Goal: Task Accomplishment & Management: Manage account settings

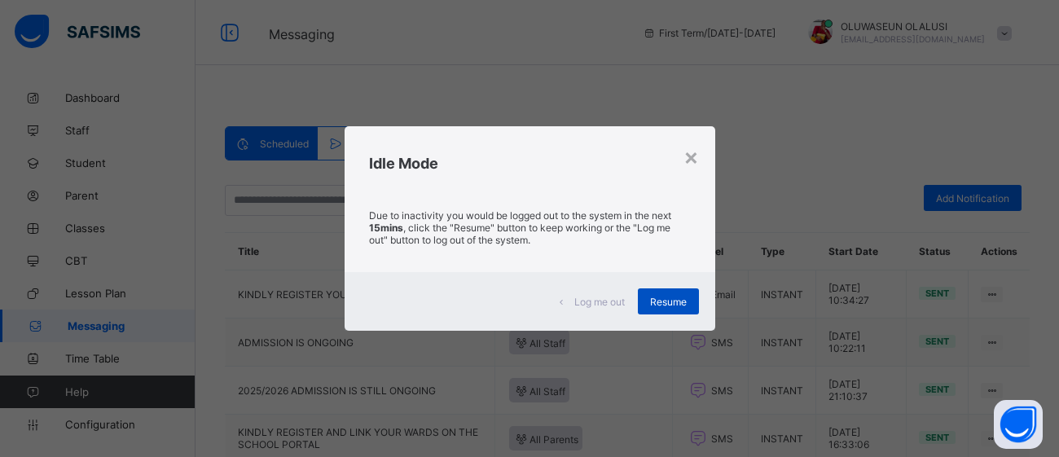
click at [672, 296] on span "Resume" at bounding box center [668, 302] width 37 height 12
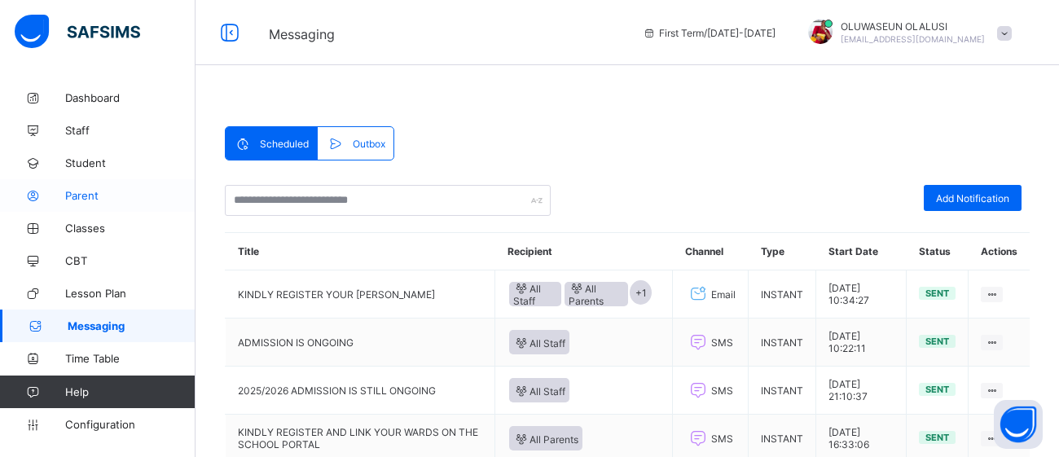
click at [98, 189] on span "Parent" at bounding box center [130, 195] width 130 height 13
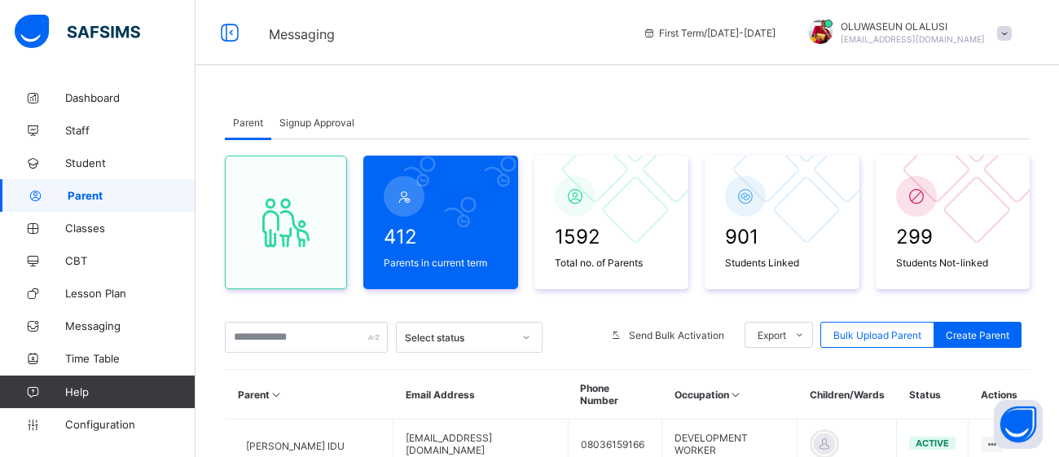
click at [325, 128] on span "Signup Approval" at bounding box center [316, 122] width 75 height 12
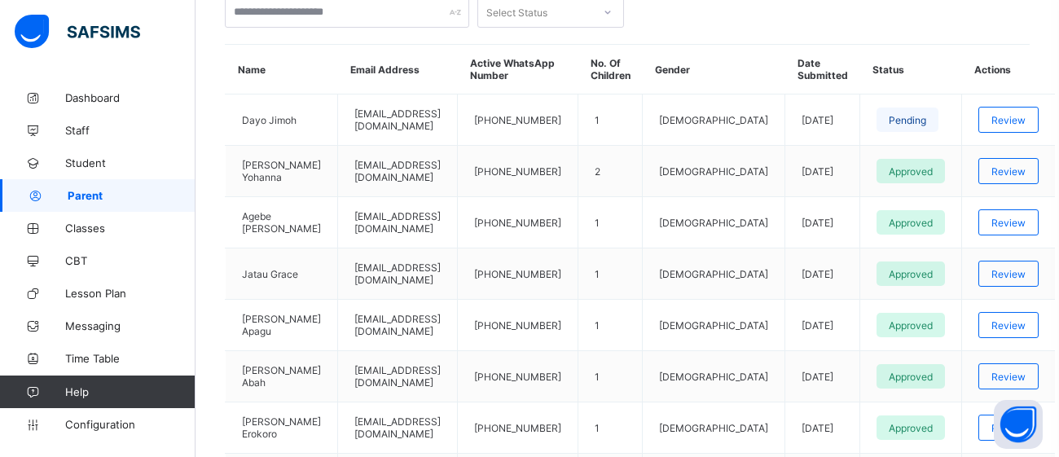
scroll to position [390, 0]
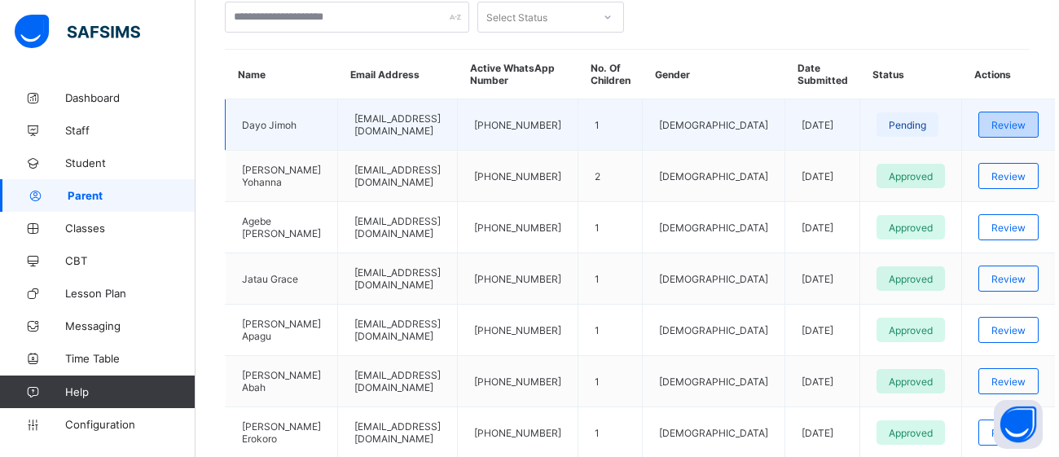
click at [991, 123] on span "Review" at bounding box center [1008, 125] width 34 height 12
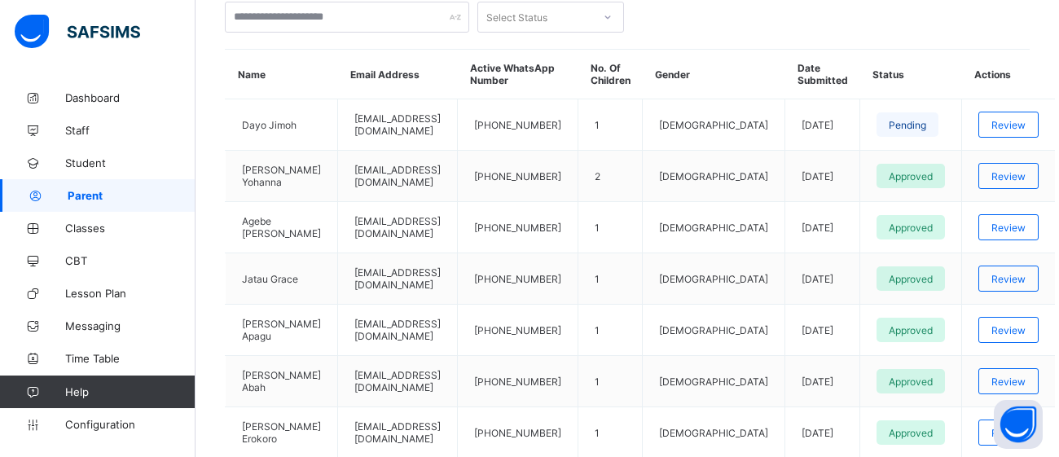
click at [78, 262] on span "CBT" at bounding box center [130, 260] width 130 height 13
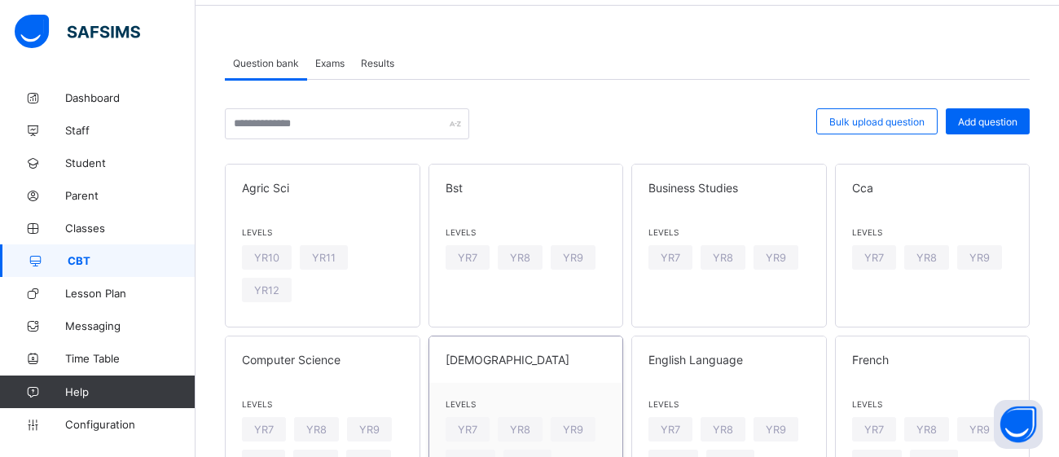
scroll to position [57, 0]
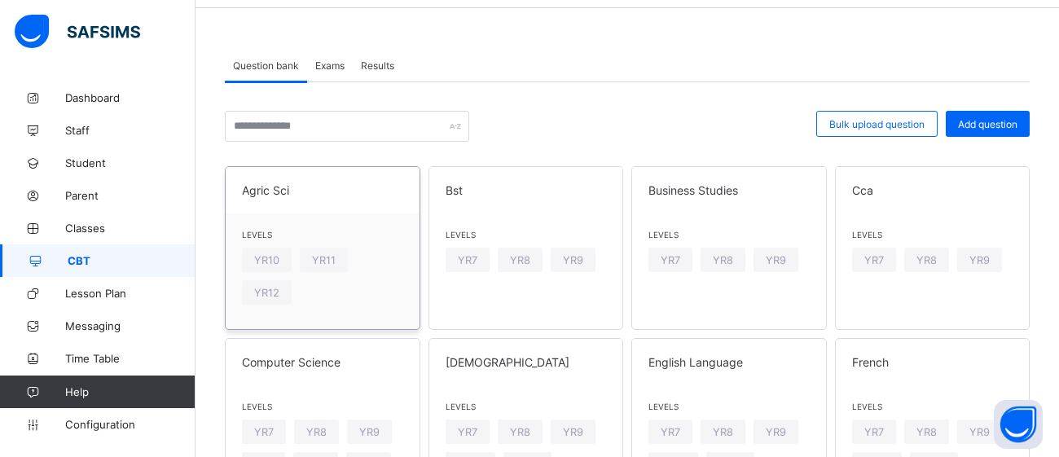
click at [318, 214] on div "Levels YR10 YR11 YR12" at bounding box center [323, 271] width 194 height 116
click at [394, 216] on div "Levels YR10 YR11 YR12" at bounding box center [323, 271] width 194 height 116
click at [326, 280] on div "Levels YR10 YR11 YR12" at bounding box center [323, 271] width 194 height 116
click at [971, 127] on span "Add question" at bounding box center [987, 124] width 59 height 12
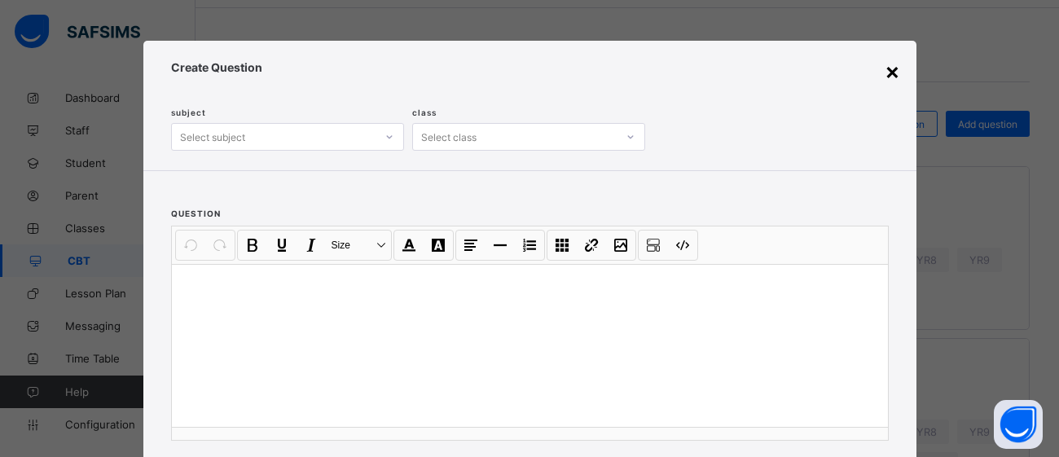
click at [888, 78] on div "×" at bounding box center [891, 71] width 15 height 28
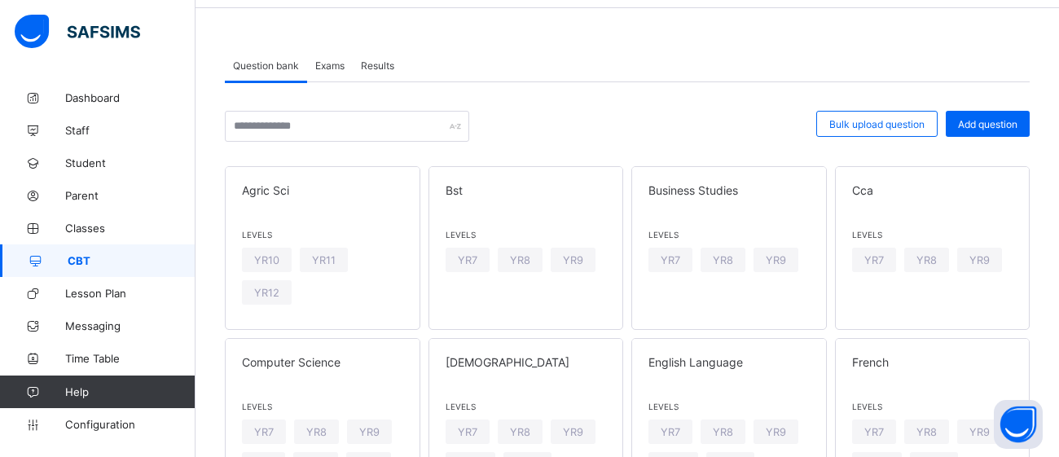
click at [373, 283] on div "Levels YR10 YR11 YR12" at bounding box center [323, 271] width 194 height 116
click at [355, 199] on span at bounding box center [322, 201] width 161 height 8
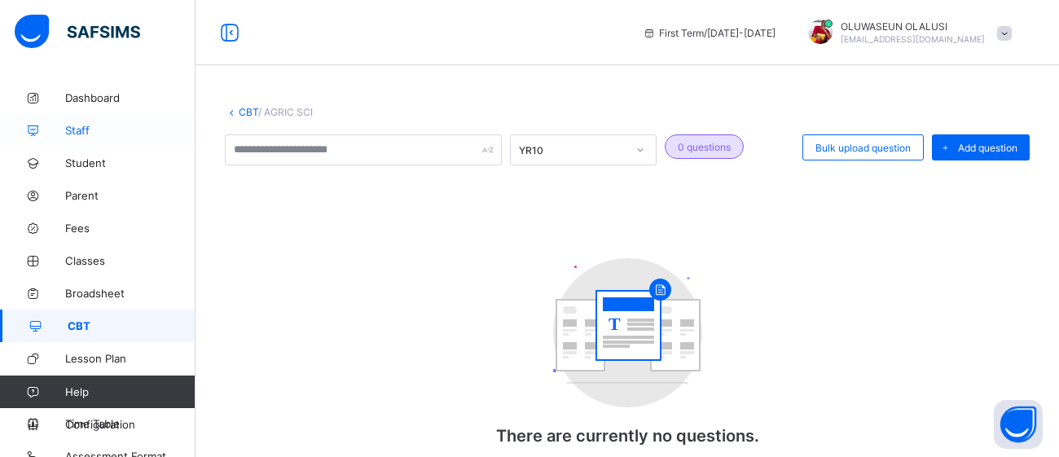
click at [79, 134] on span "Staff" at bounding box center [130, 130] width 130 height 13
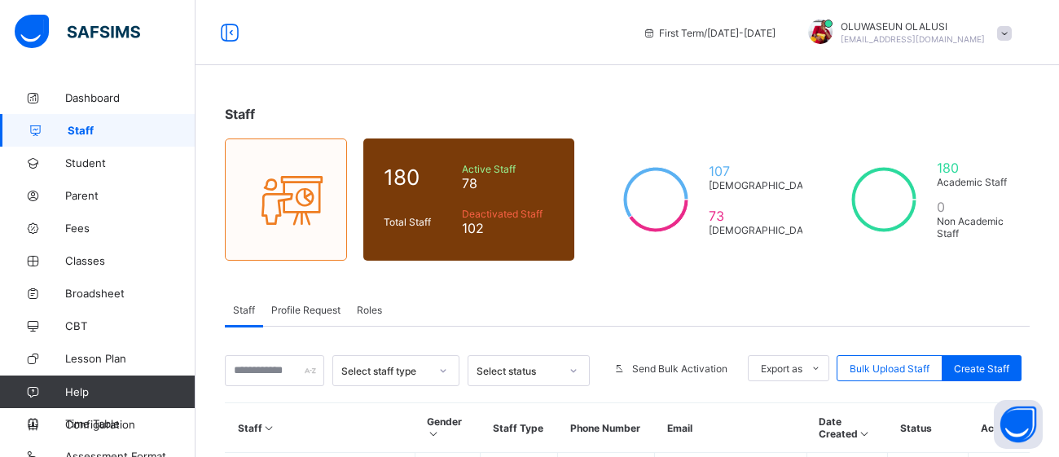
click at [292, 310] on span "Profile Request" at bounding box center [305, 310] width 69 height 12
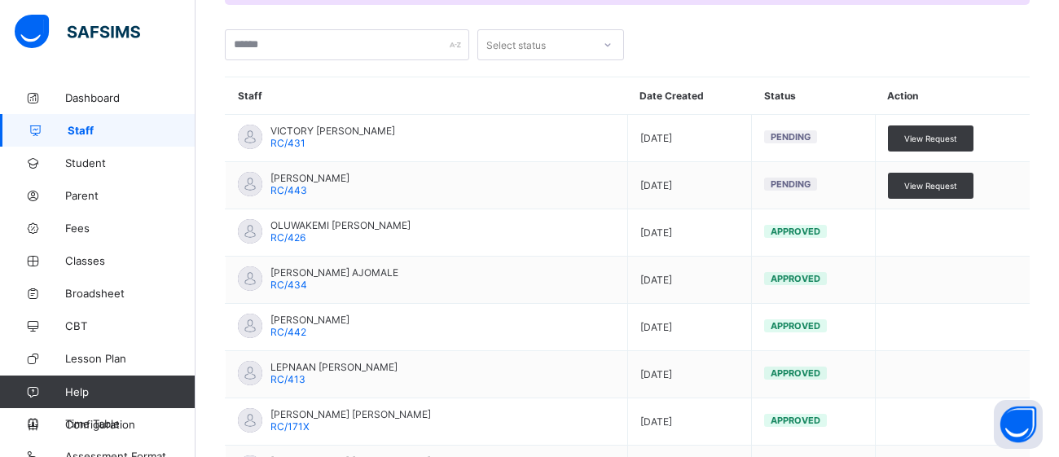
scroll to position [413, 0]
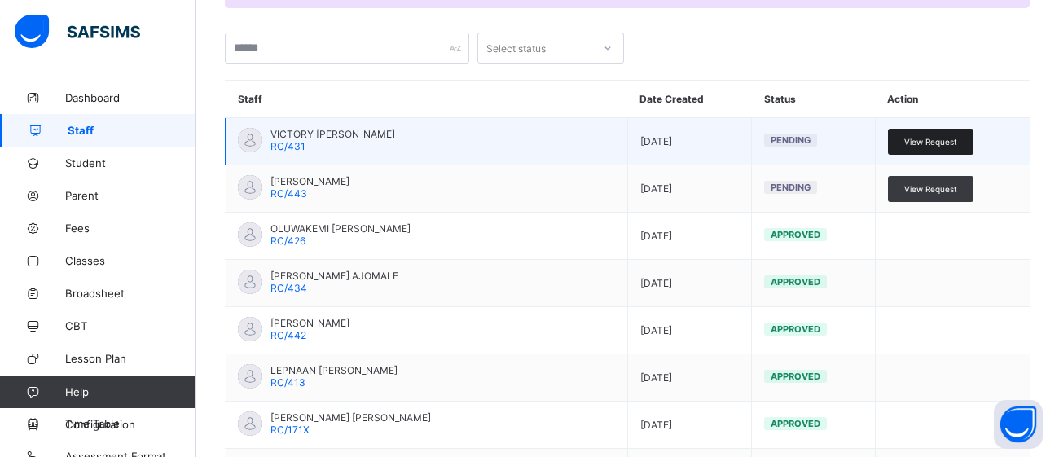
click at [937, 138] on span "View Request" at bounding box center [930, 142] width 53 height 10
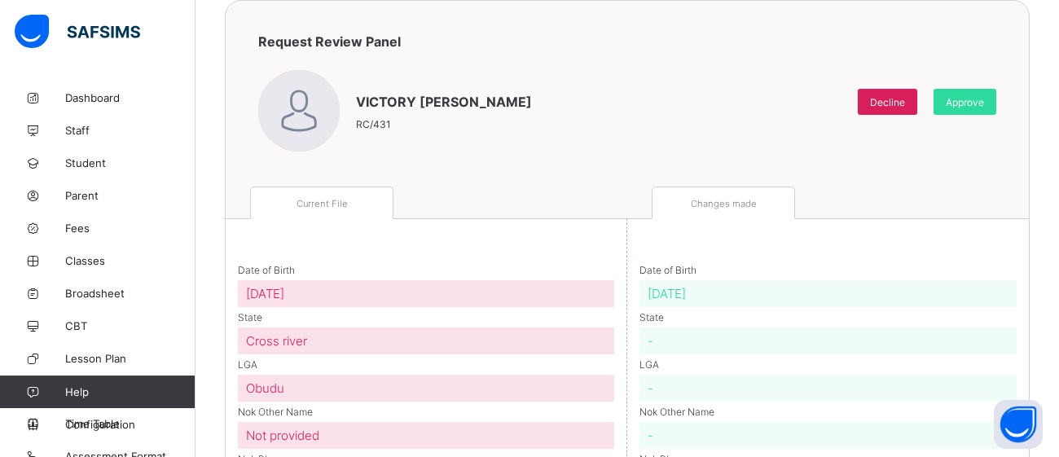
scroll to position [133, 0]
click at [962, 103] on span "Approve" at bounding box center [964, 104] width 38 height 12
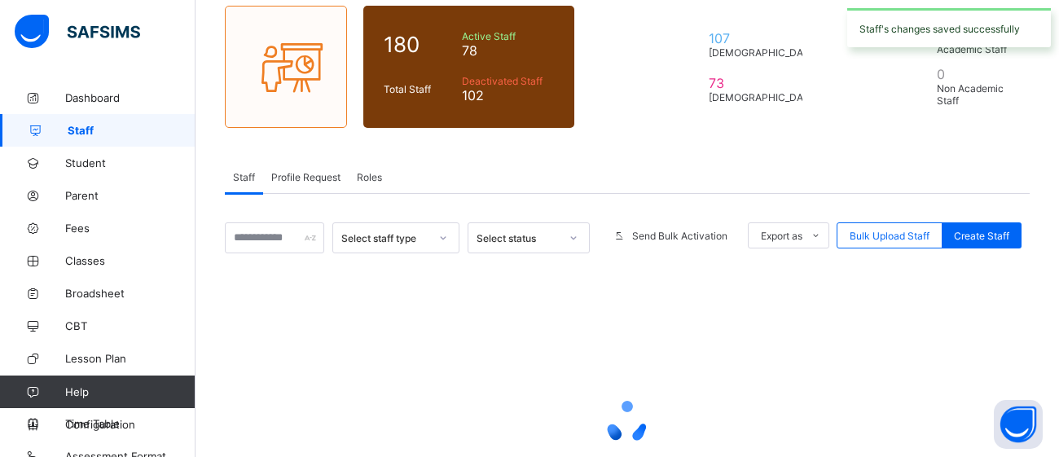
scroll to position [276, 0]
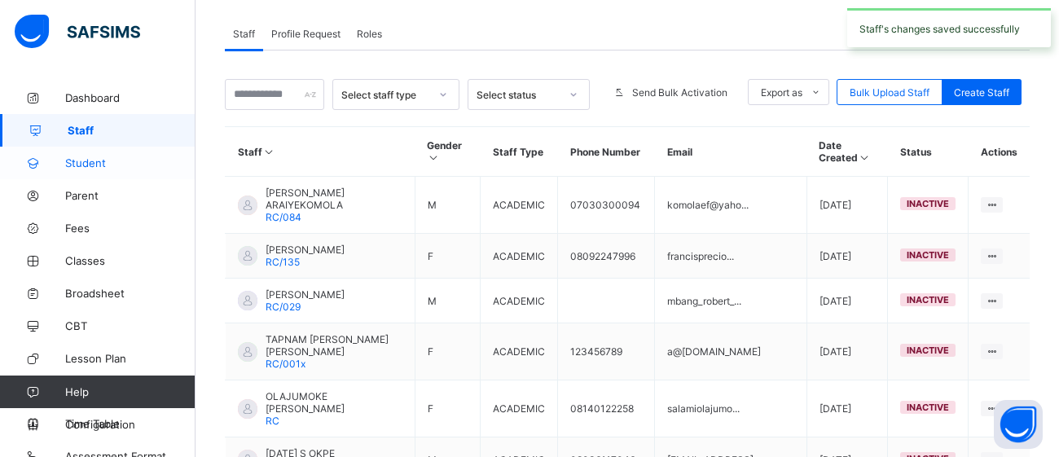
click at [99, 161] on span "Student" at bounding box center [130, 162] width 130 height 13
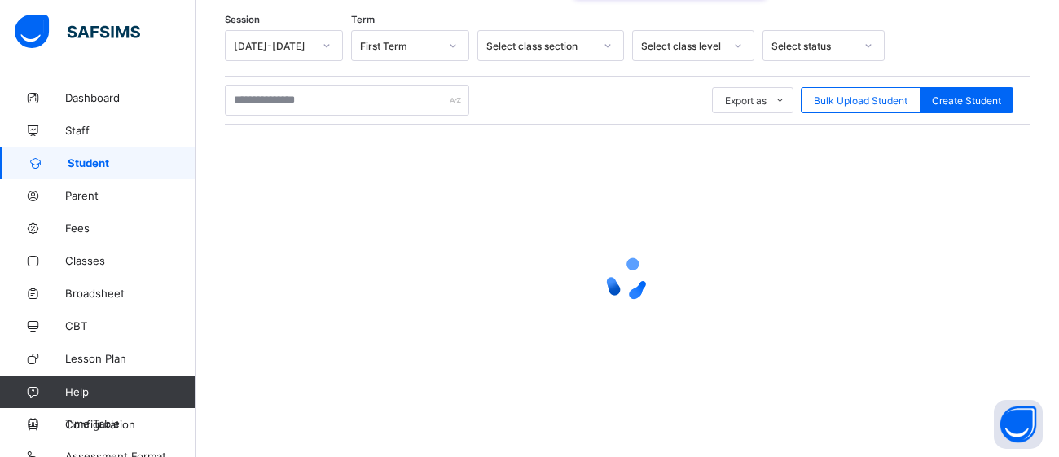
scroll to position [276, 0]
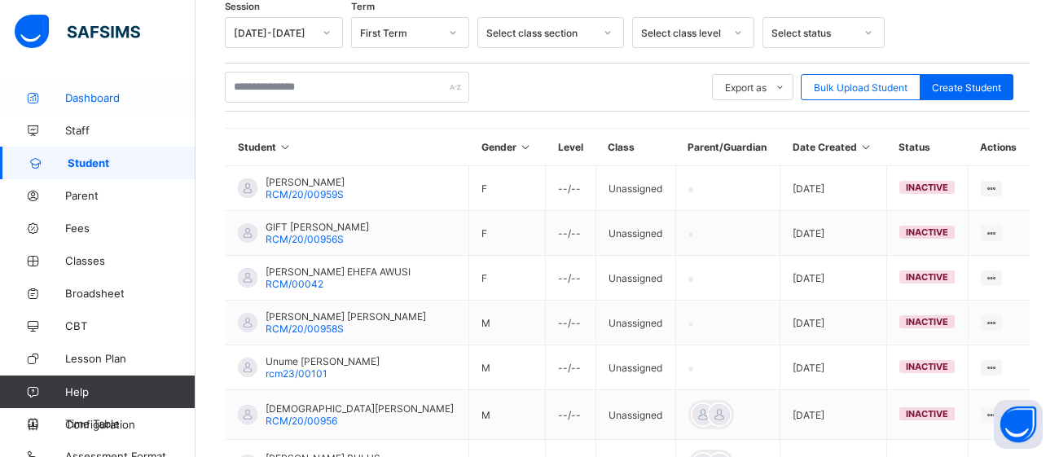
click at [81, 90] on link "Dashboard" at bounding box center [97, 97] width 195 height 33
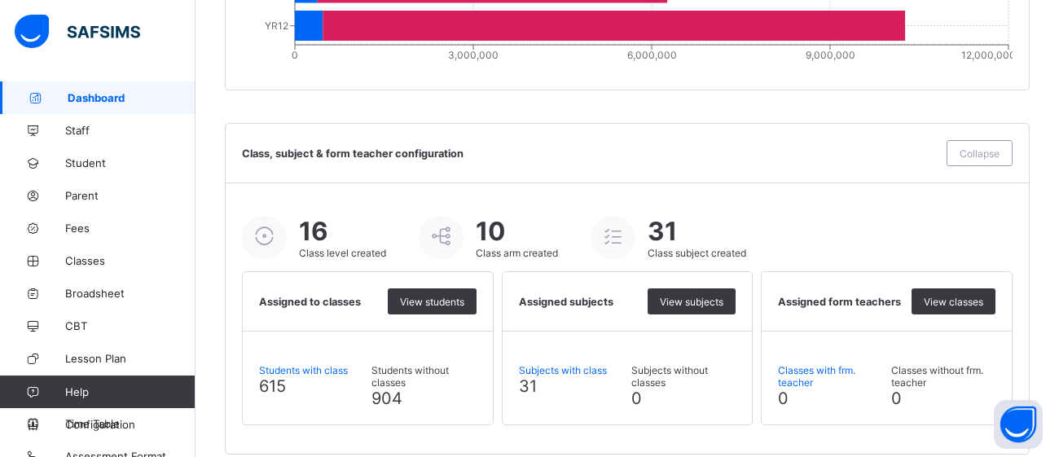
scroll to position [1892, 0]
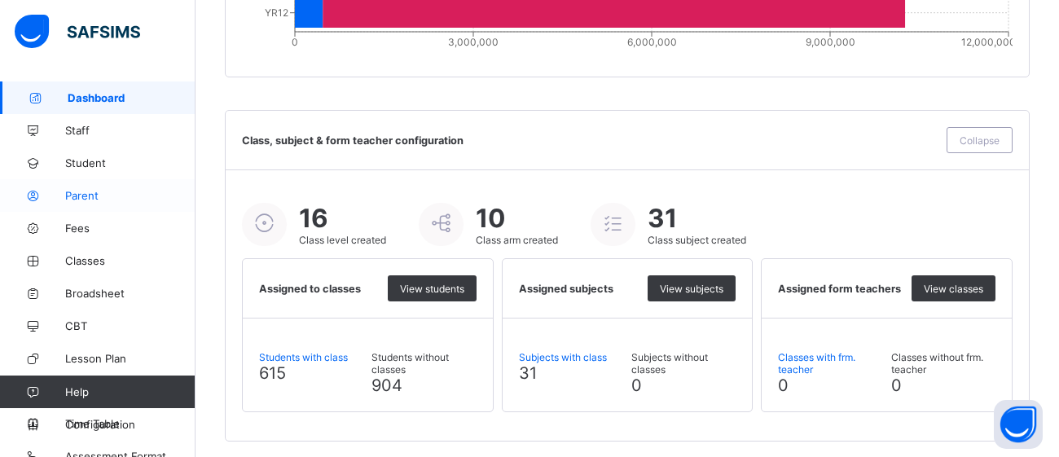
click at [81, 196] on span "Parent" at bounding box center [130, 195] width 130 height 13
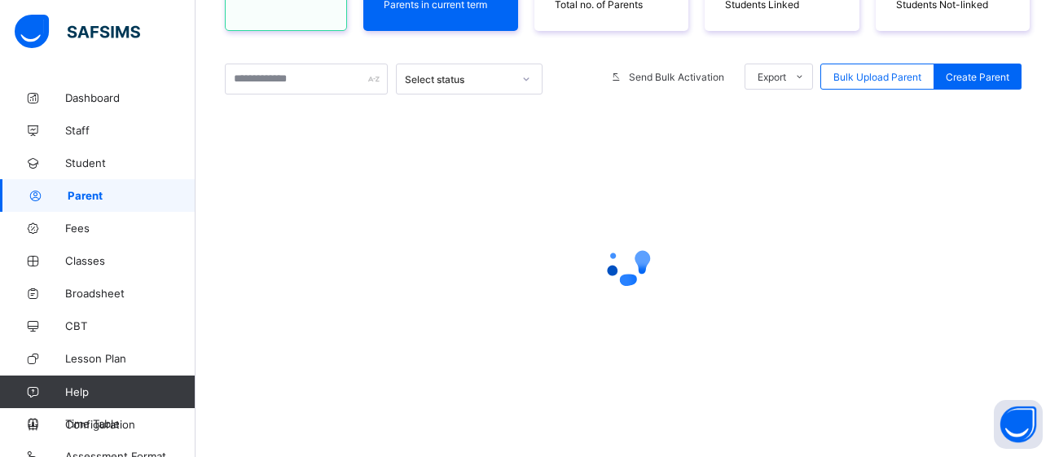
scroll to position [577, 0]
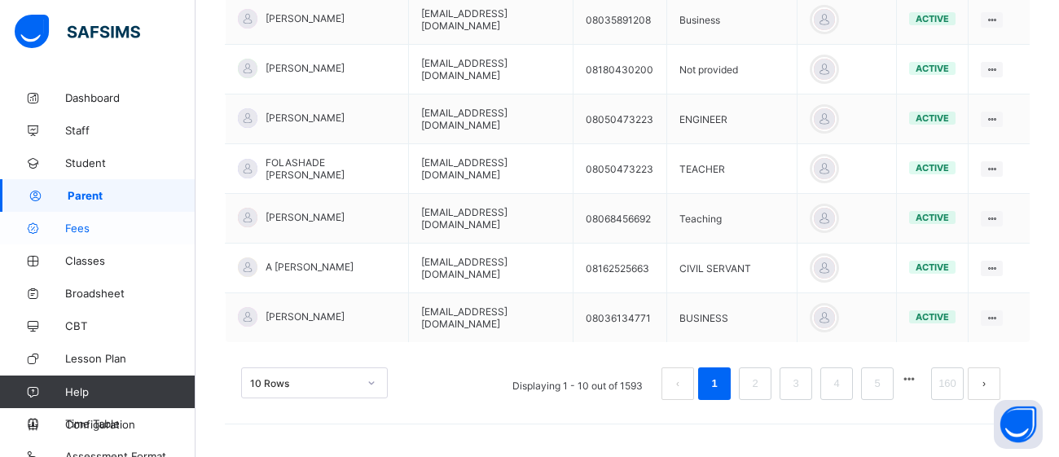
click at [77, 230] on span "Fees" at bounding box center [130, 227] width 130 height 13
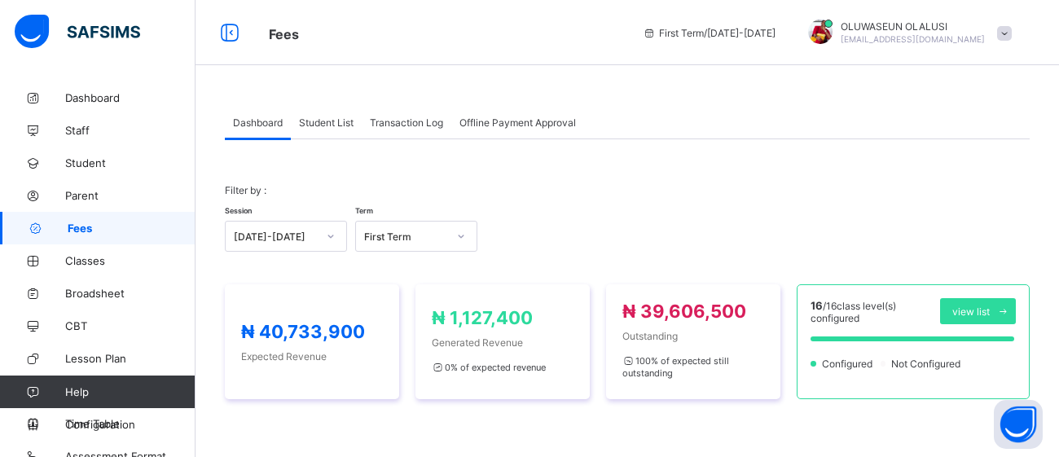
click at [322, 124] on span "Student List" at bounding box center [326, 122] width 55 height 12
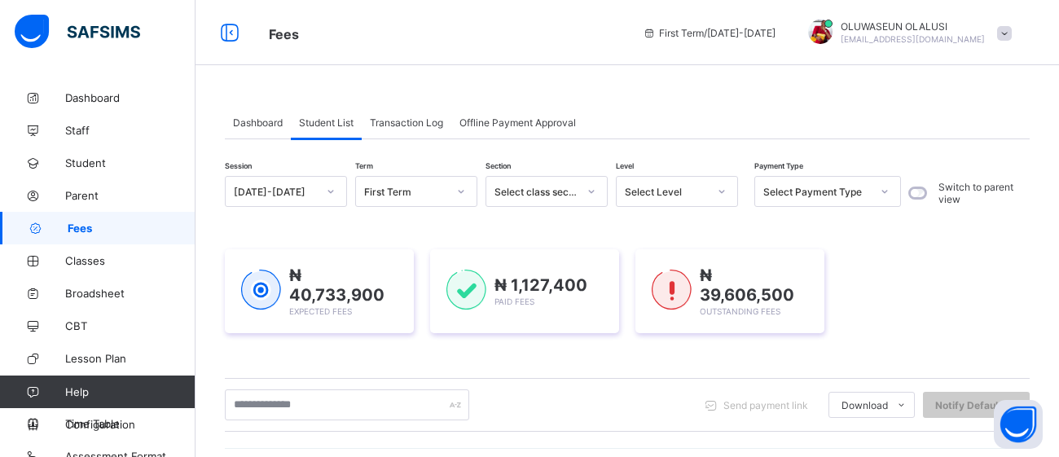
click at [419, 124] on span "Transaction Log" at bounding box center [406, 122] width 73 height 12
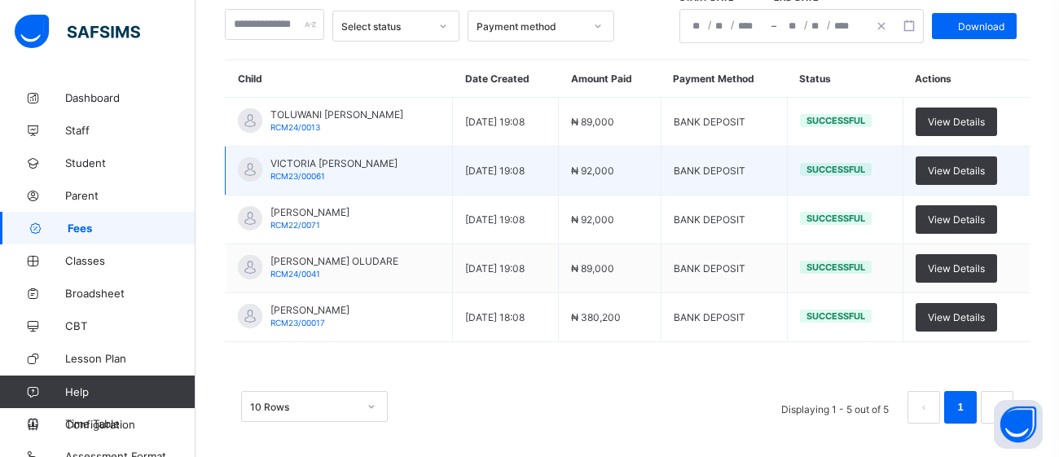
scroll to position [180, 0]
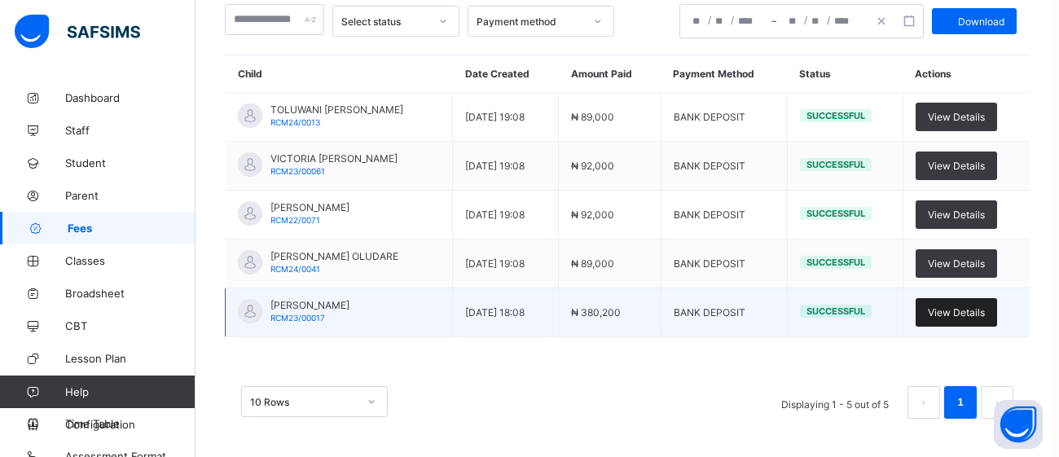
click at [983, 309] on span "View Details" at bounding box center [955, 312] width 57 height 12
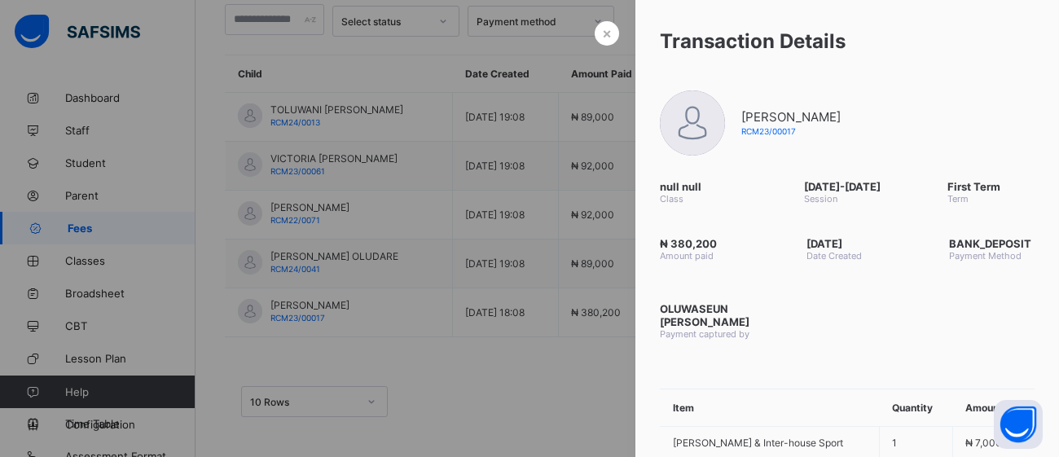
click at [882, 252] on span "Date Created" at bounding box center [848, 255] width 85 height 11
click at [607, 34] on span "×" at bounding box center [607, 32] width 10 height 17
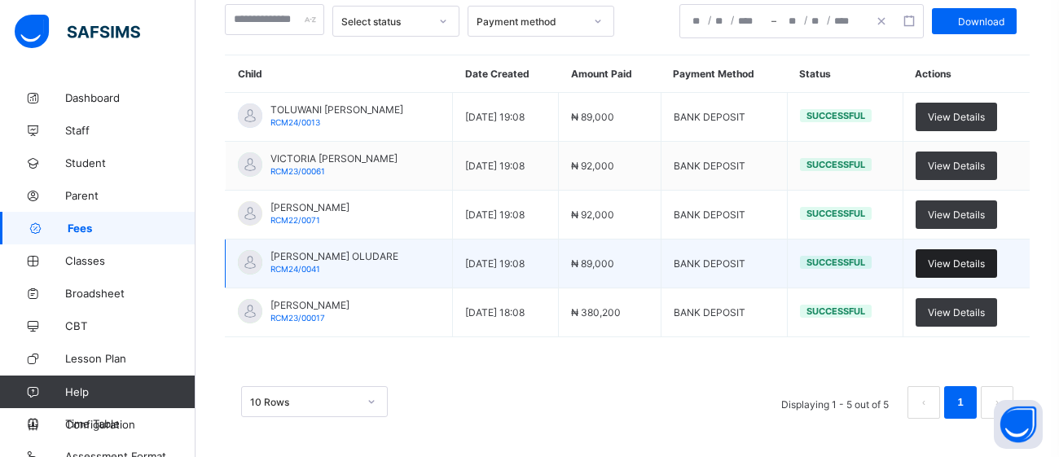
click at [949, 257] on span "View Details" at bounding box center [955, 263] width 57 height 12
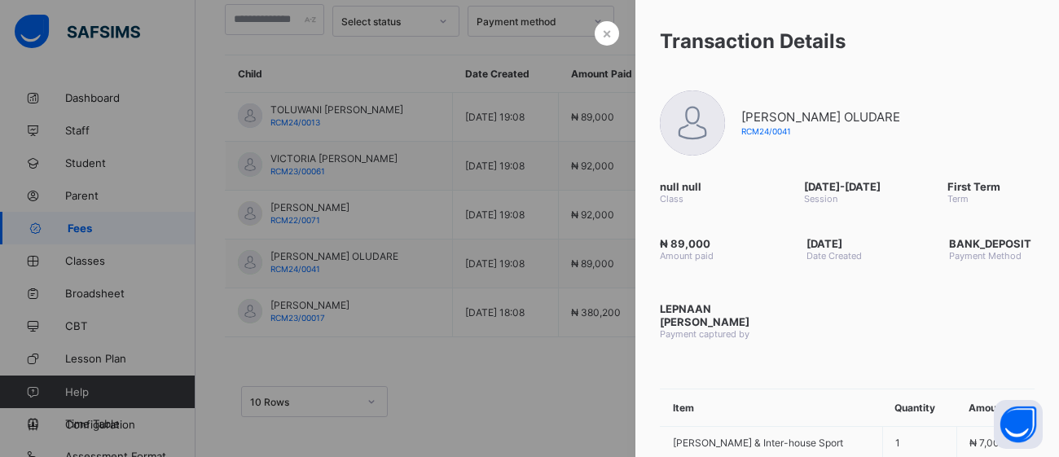
click at [571, 221] on div at bounding box center [529, 228] width 1059 height 457
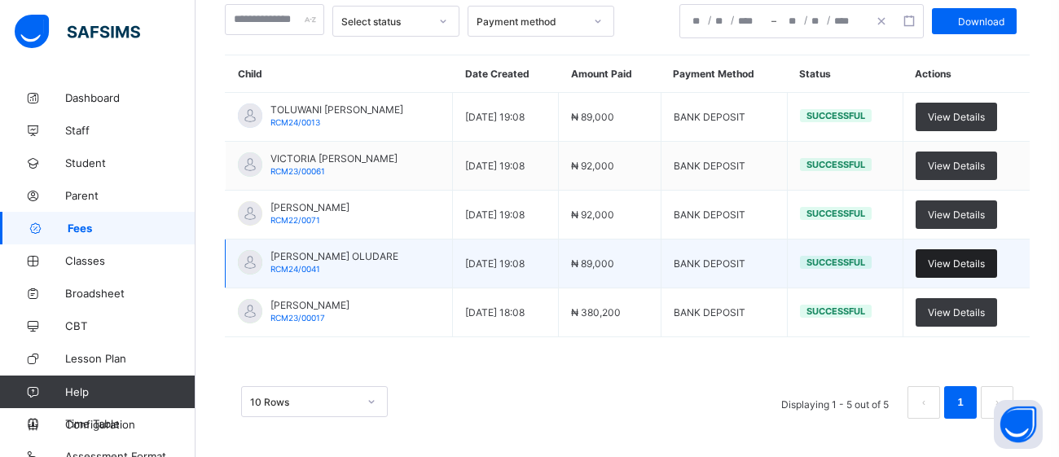
click at [961, 258] on span "View Details" at bounding box center [955, 263] width 57 height 12
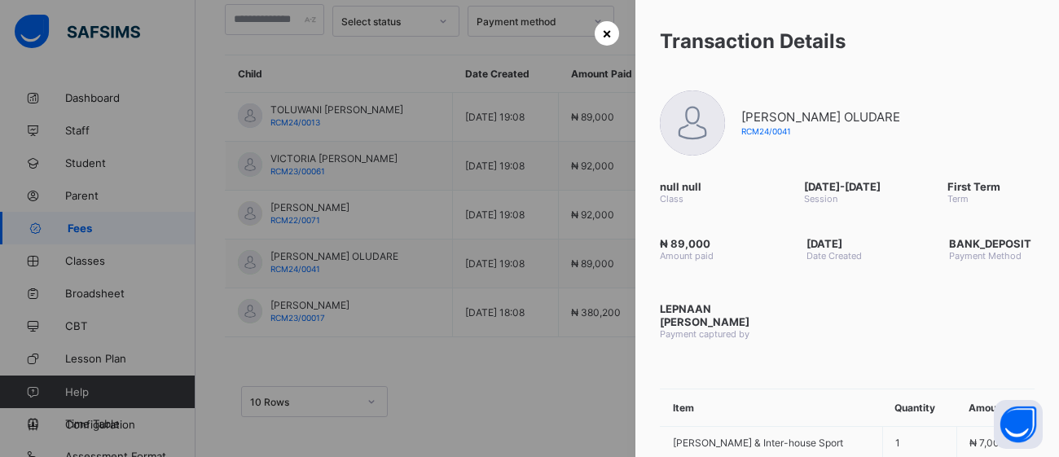
click at [616, 30] on div "×" at bounding box center [606, 33] width 24 height 24
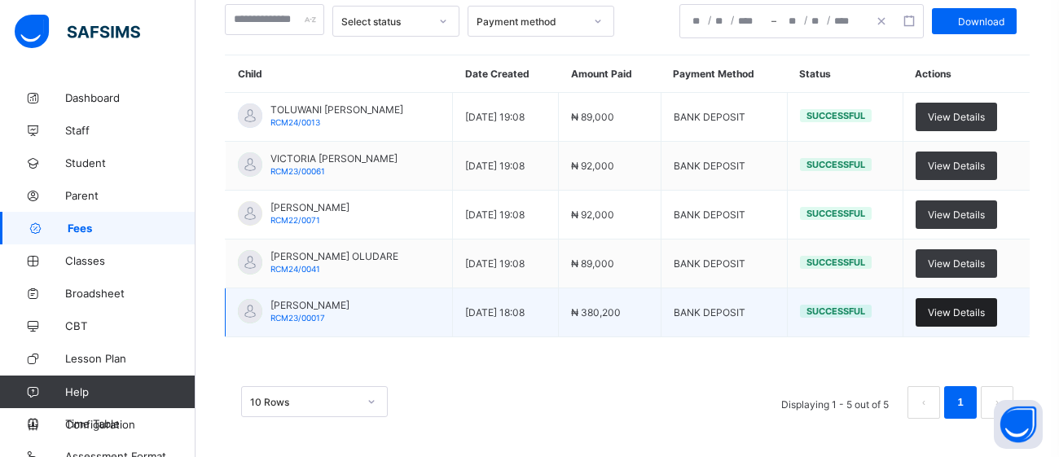
click at [954, 310] on span "View Details" at bounding box center [955, 312] width 57 height 12
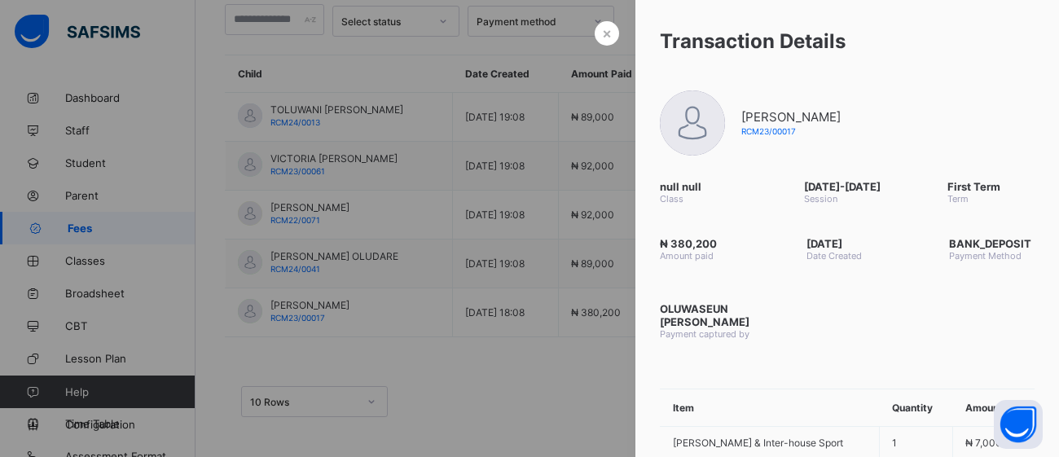
click at [606, 284] on div at bounding box center [529, 228] width 1059 height 457
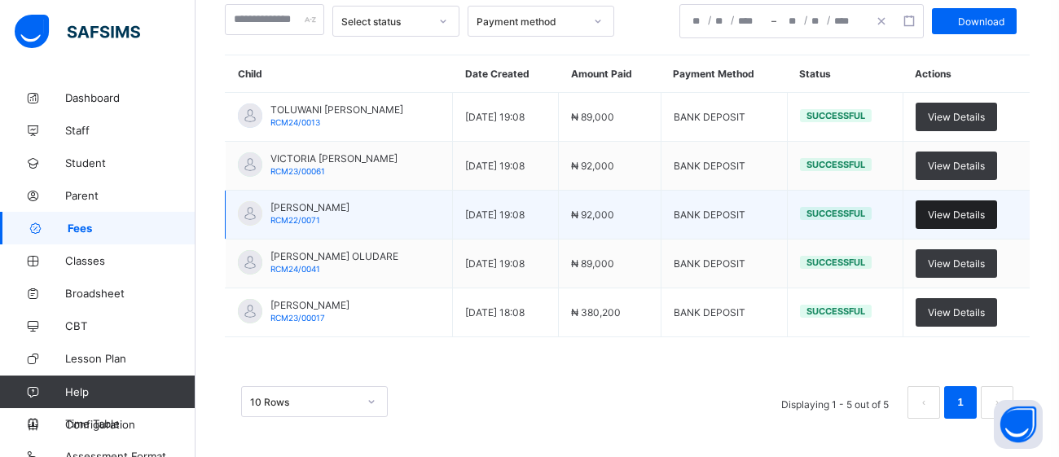
click at [958, 215] on span "View Details" at bounding box center [955, 214] width 57 height 12
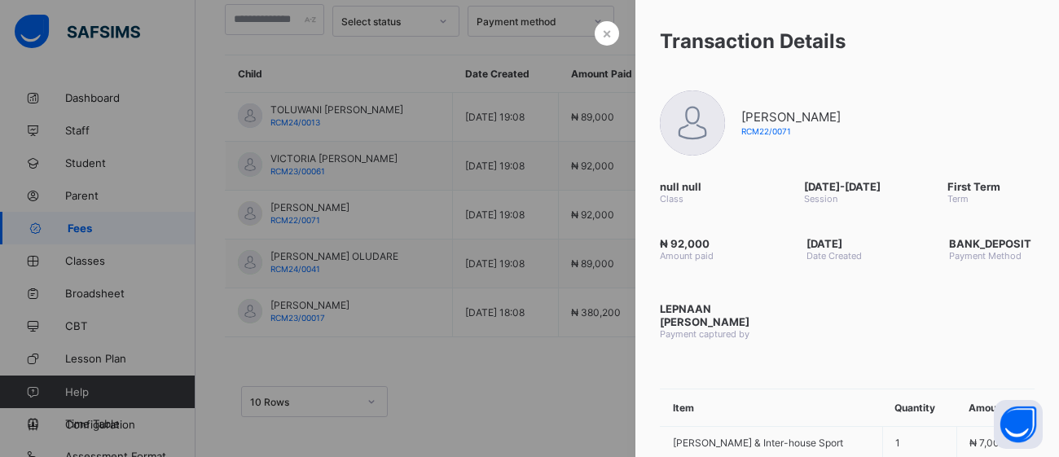
click at [567, 356] on div at bounding box center [529, 228] width 1059 height 457
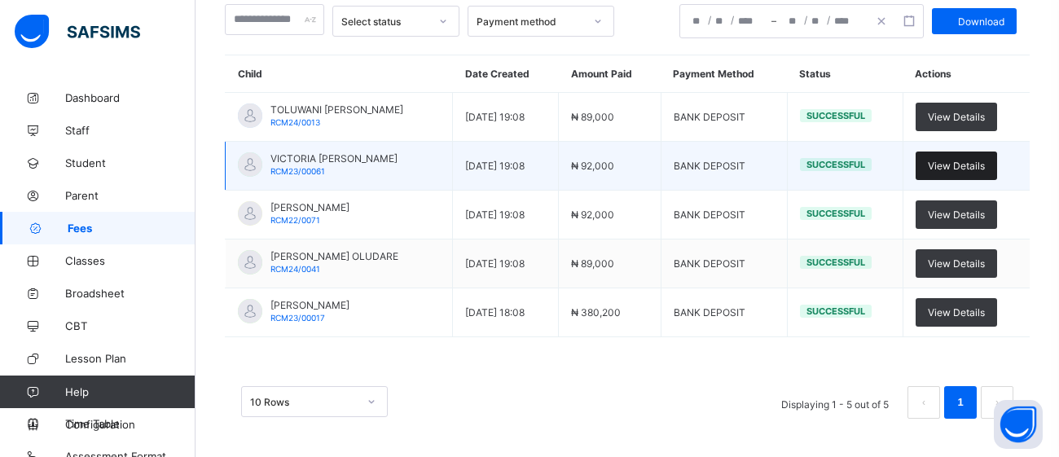
click at [946, 156] on div "View Details" at bounding box center [955, 165] width 81 height 28
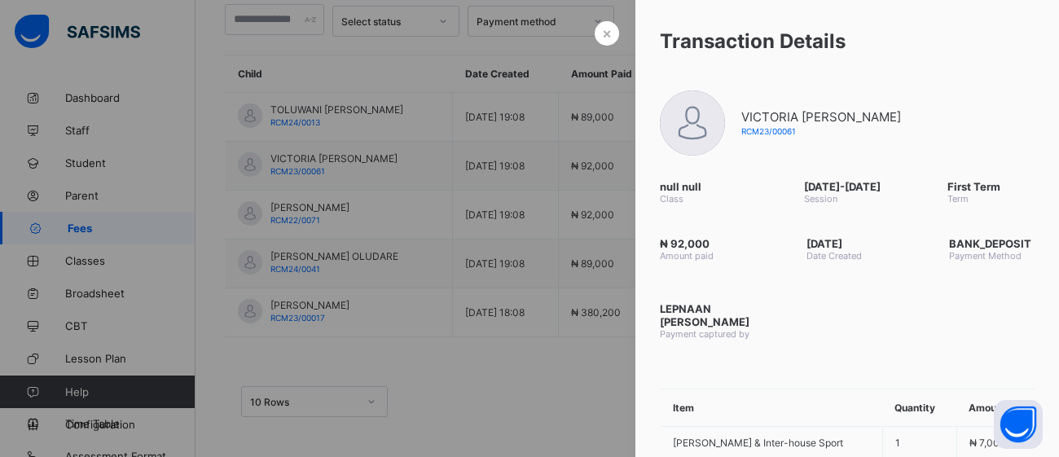
click at [549, 406] on div at bounding box center [529, 228] width 1059 height 457
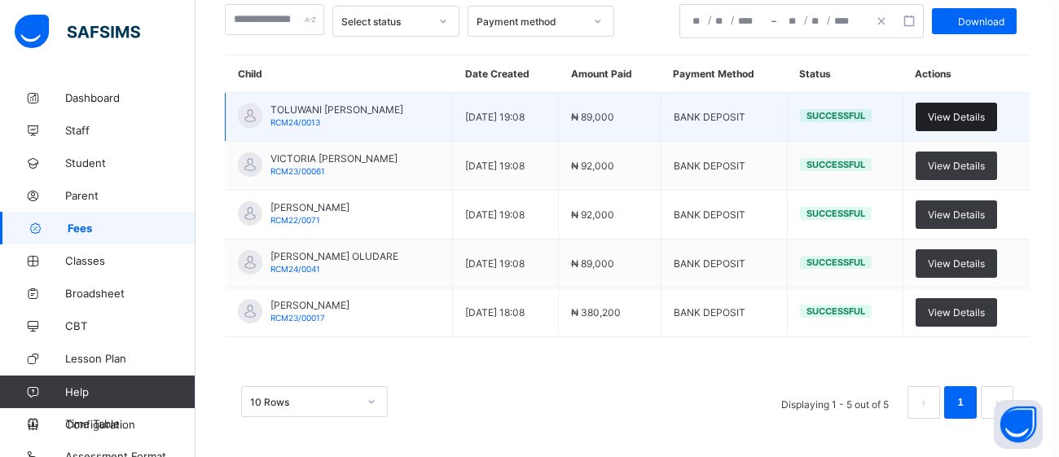
click at [972, 119] on span "View Details" at bounding box center [955, 117] width 57 height 12
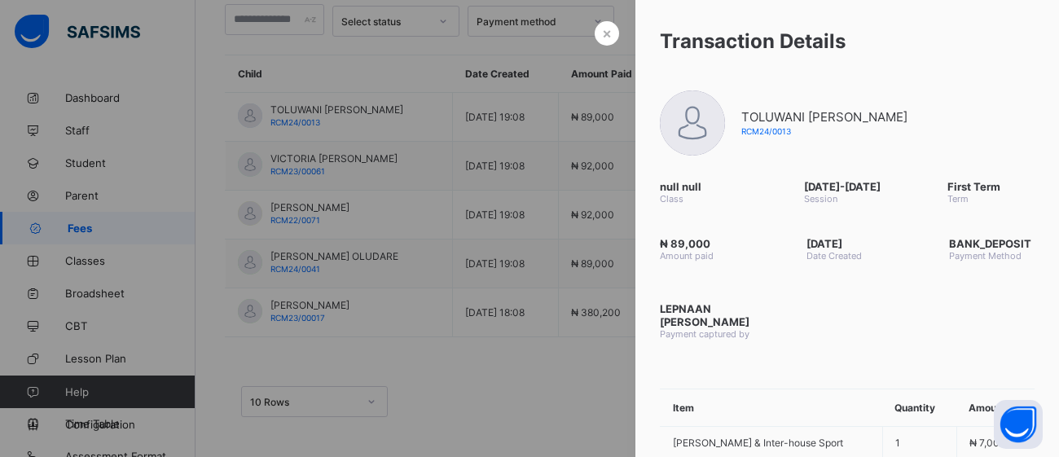
click at [557, 392] on div at bounding box center [529, 228] width 1059 height 457
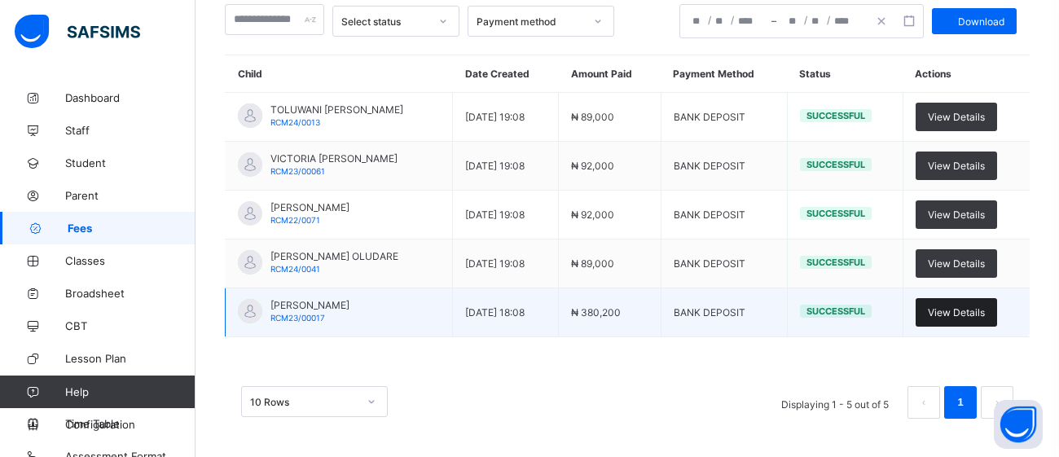
click at [984, 311] on span "View Details" at bounding box center [955, 312] width 57 height 12
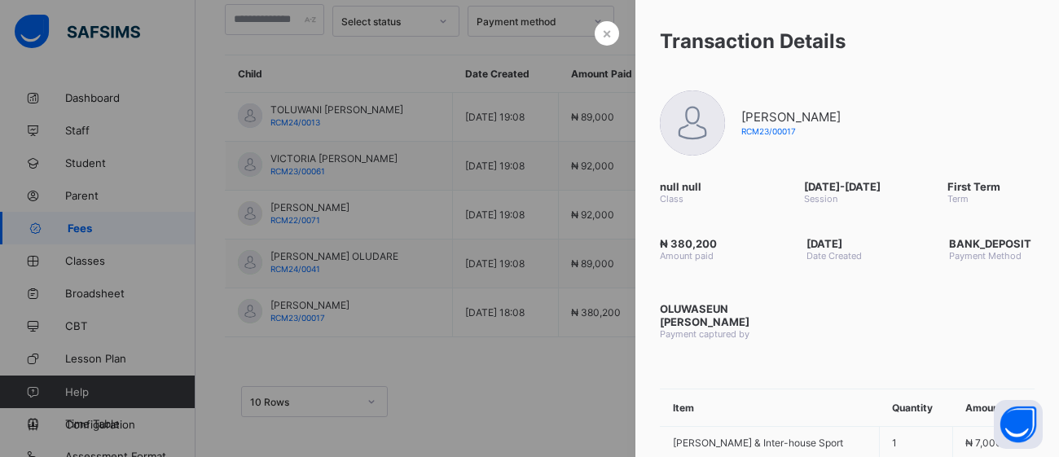
click at [445, 340] on div at bounding box center [529, 228] width 1059 height 457
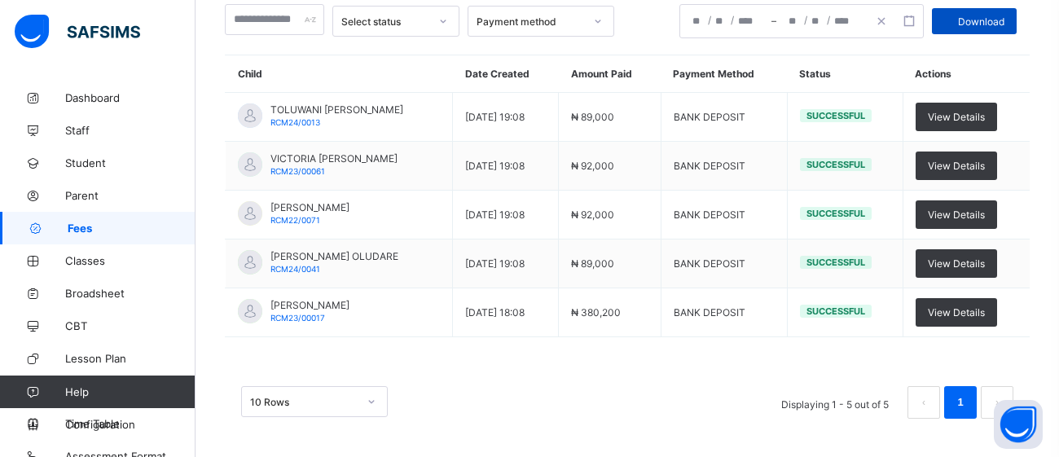
click at [980, 23] on span "Download" at bounding box center [981, 21] width 46 height 12
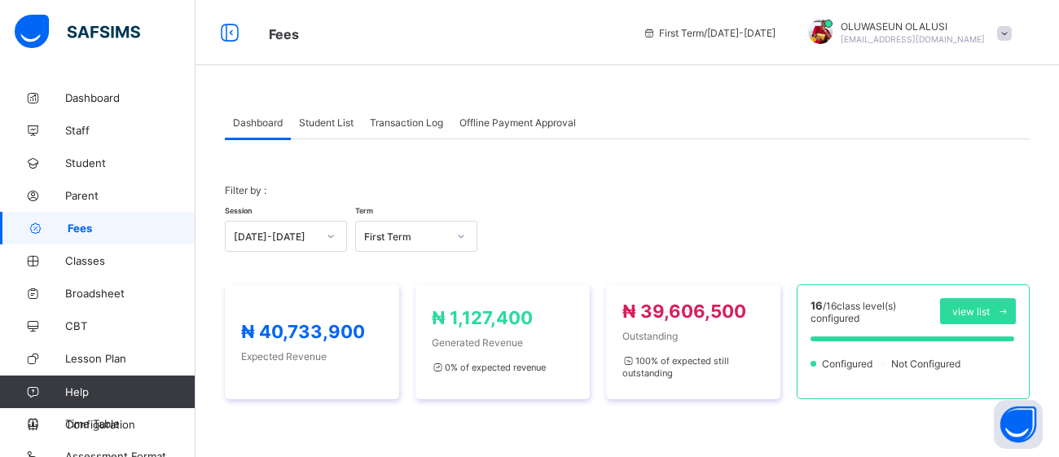
click at [339, 117] on span "Student List" at bounding box center [326, 122] width 55 height 12
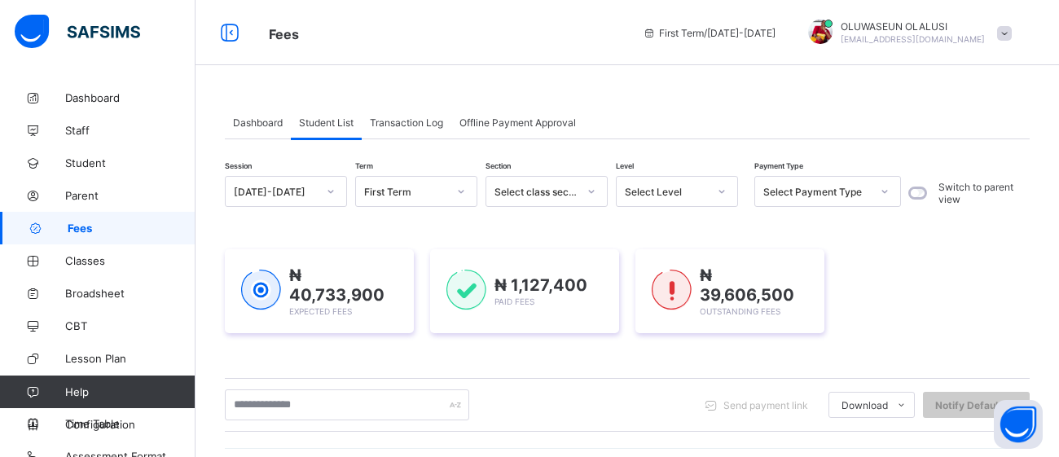
click at [441, 120] on span "Transaction Log" at bounding box center [406, 122] width 73 height 12
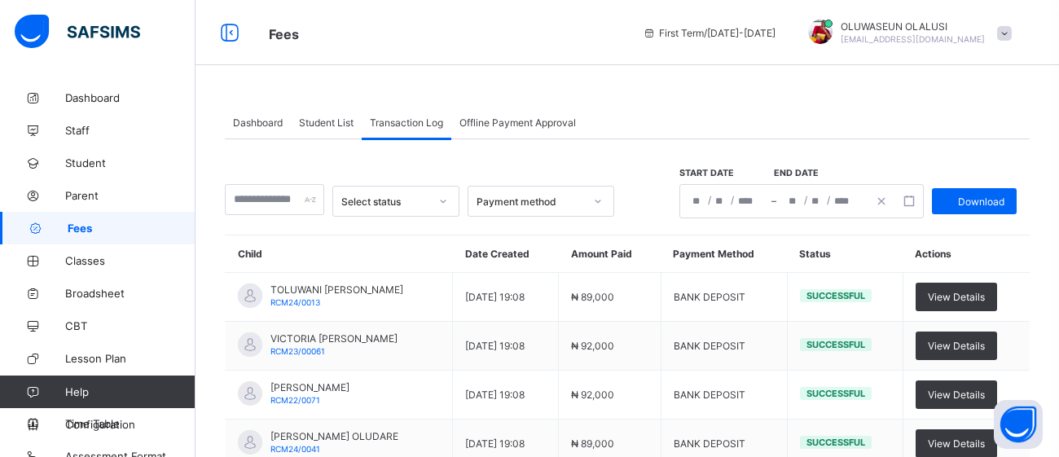
click at [485, 122] on span "Offline Payment Approval" at bounding box center [517, 122] width 116 height 12
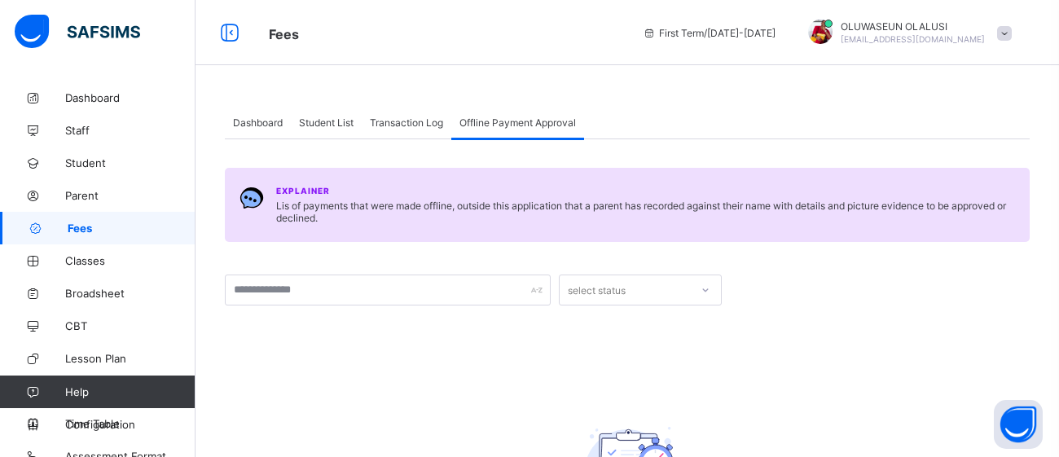
click at [421, 121] on span "Transaction Log" at bounding box center [406, 122] width 73 height 12
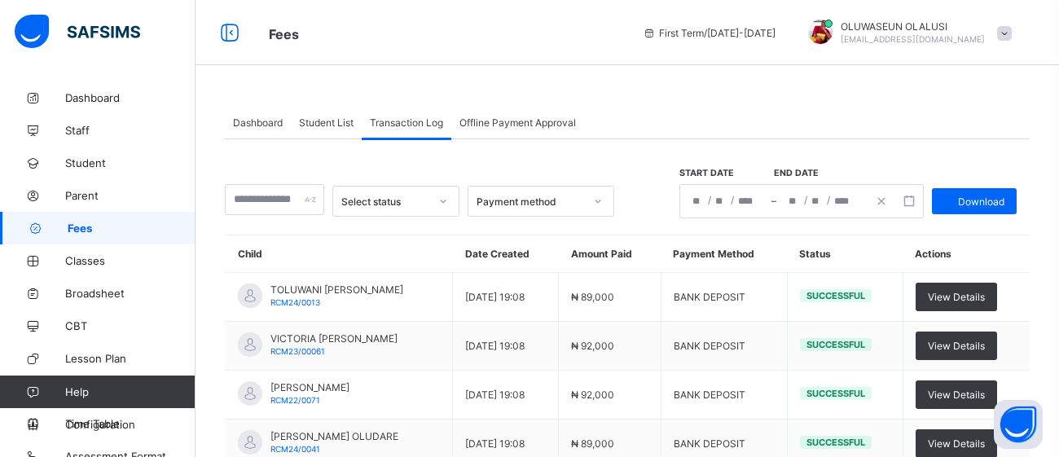
click at [340, 120] on span "Student List" at bounding box center [326, 122] width 55 height 12
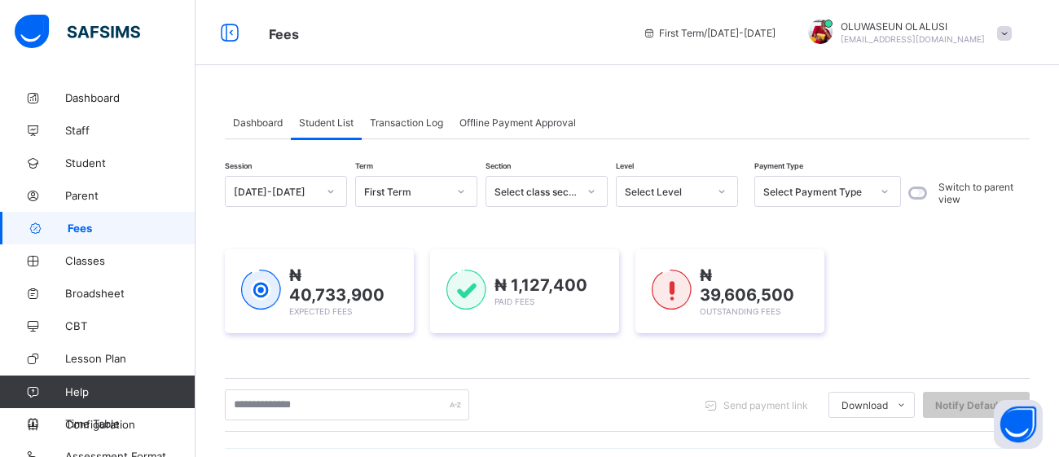
click at [407, 121] on span "Transaction Log" at bounding box center [406, 122] width 73 height 12
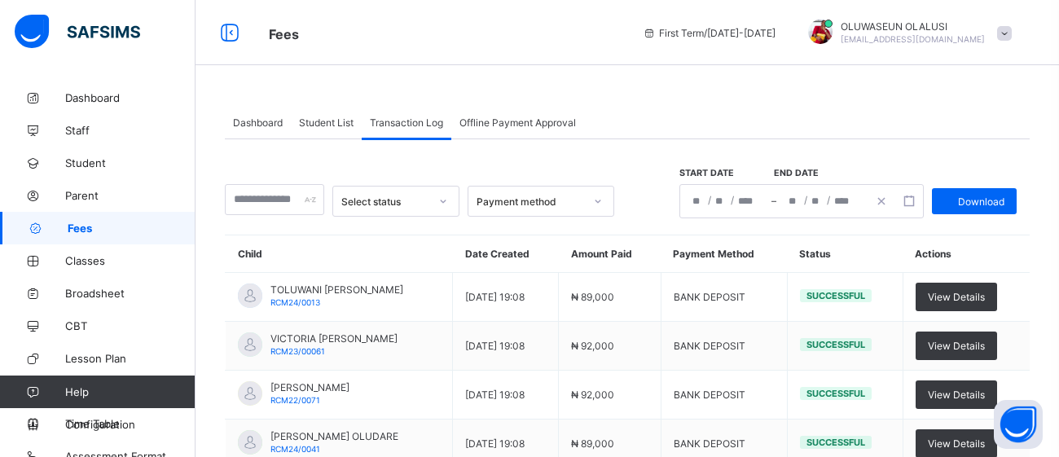
click at [347, 117] on span "Student List" at bounding box center [326, 122] width 55 height 12
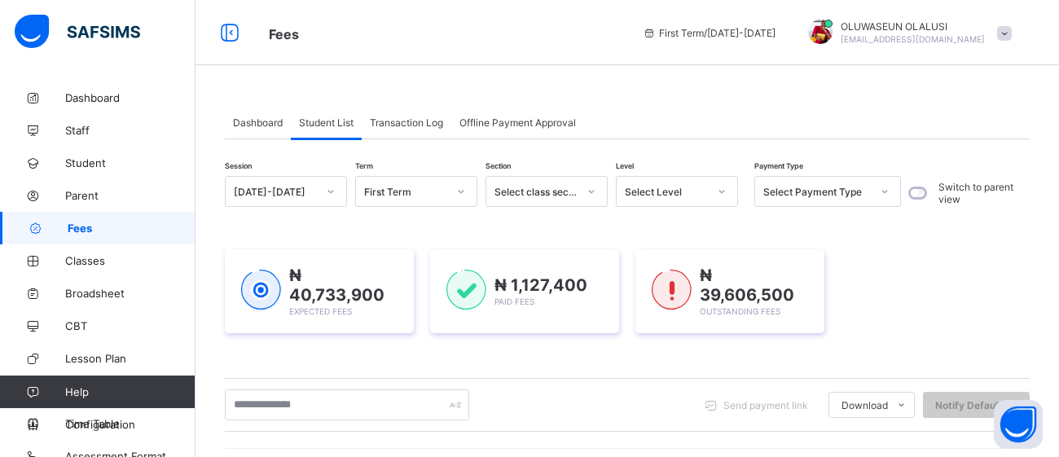
click at [255, 123] on span "Dashboard" at bounding box center [258, 122] width 50 height 12
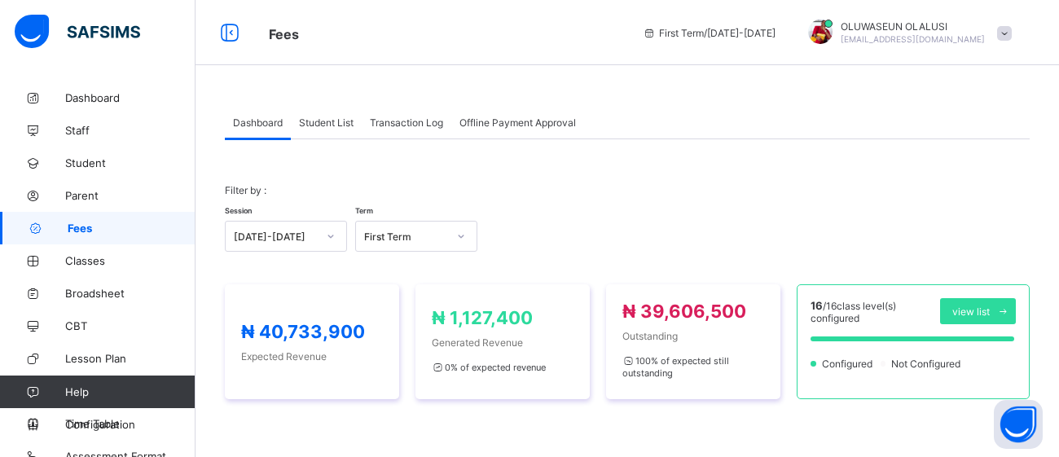
click at [255, 123] on span "Dashboard" at bounding box center [258, 122] width 50 height 12
click at [320, 121] on span "Student List" at bounding box center [326, 122] width 55 height 12
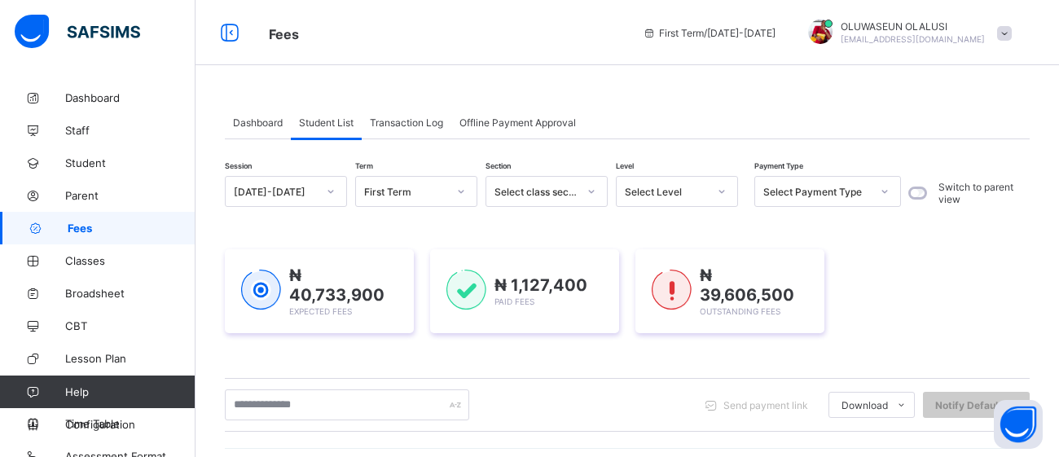
click at [395, 129] on div "Transaction Log" at bounding box center [407, 122] width 90 height 33
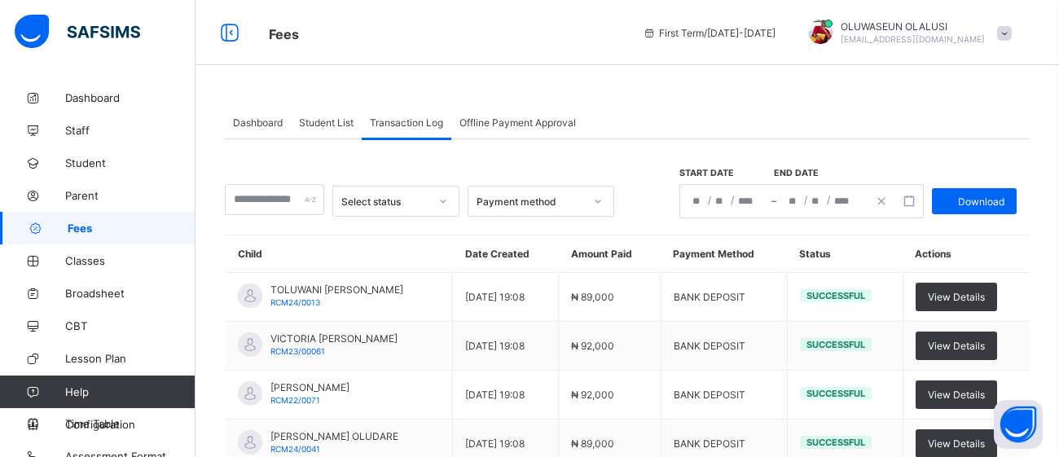
click at [521, 131] on div "Offline Payment Approval" at bounding box center [517, 122] width 133 height 33
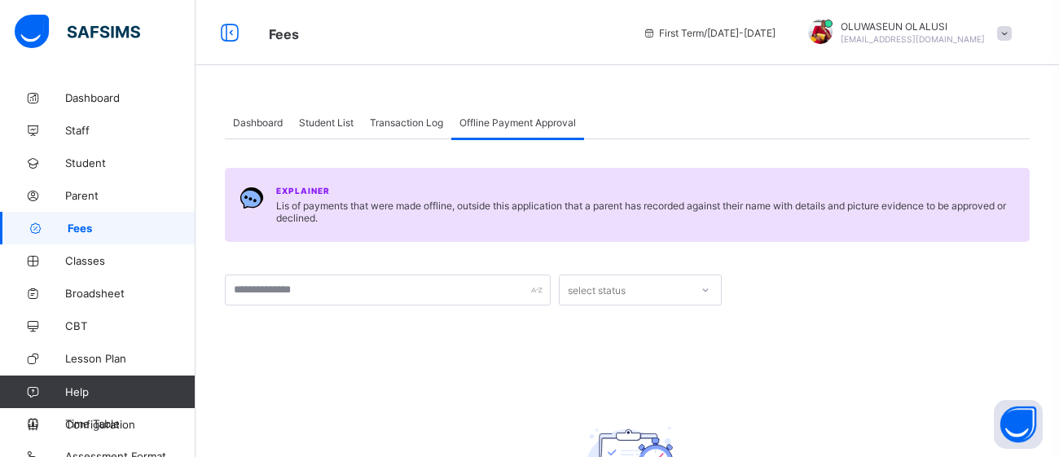
click at [279, 122] on span "Dashboard" at bounding box center [258, 122] width 50 height 12
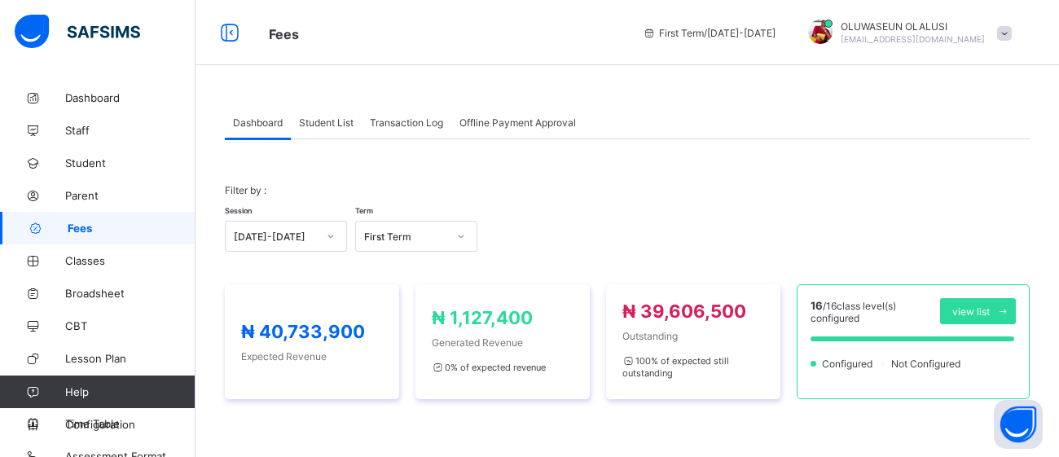
click at [112, 223] on span "Fees" at bounding box center [132, 227] width 128 height 13
click at [110, 422] on span "Configuration" at bounding box center [129, 424] width 129 height 13
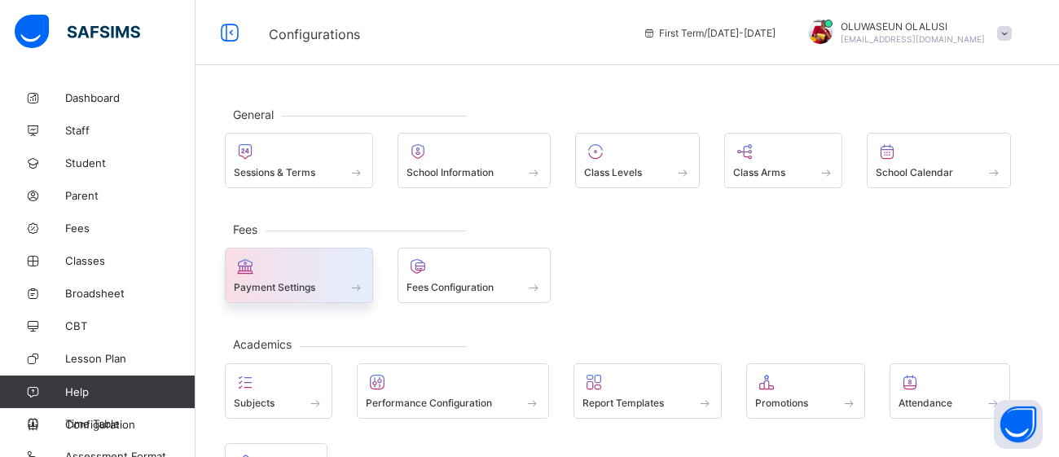
click at [256, 293] on div "Payment Settings" at bounding box center [299, 275] width 148 height 55
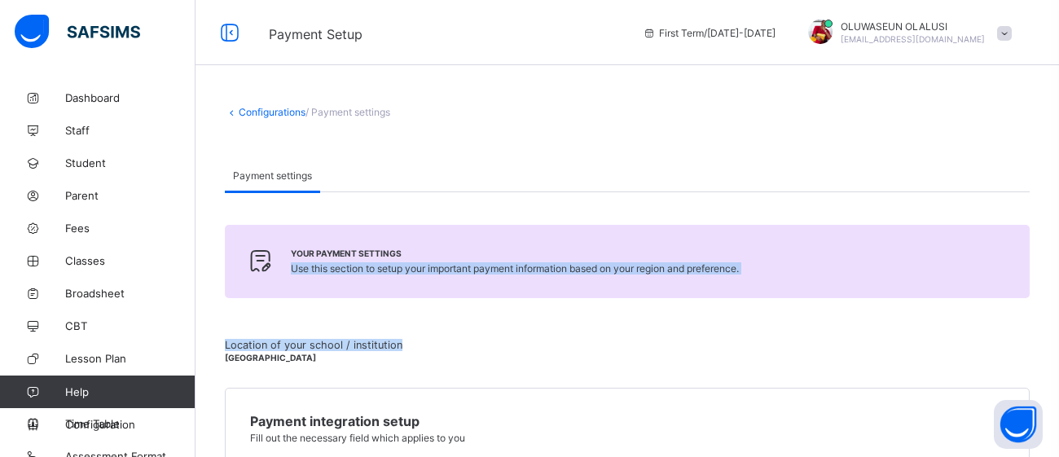
drag, startPoint x: 691, startPoint y: 320, endPoint x: 696, endPoint y: 191, distance: 128.7
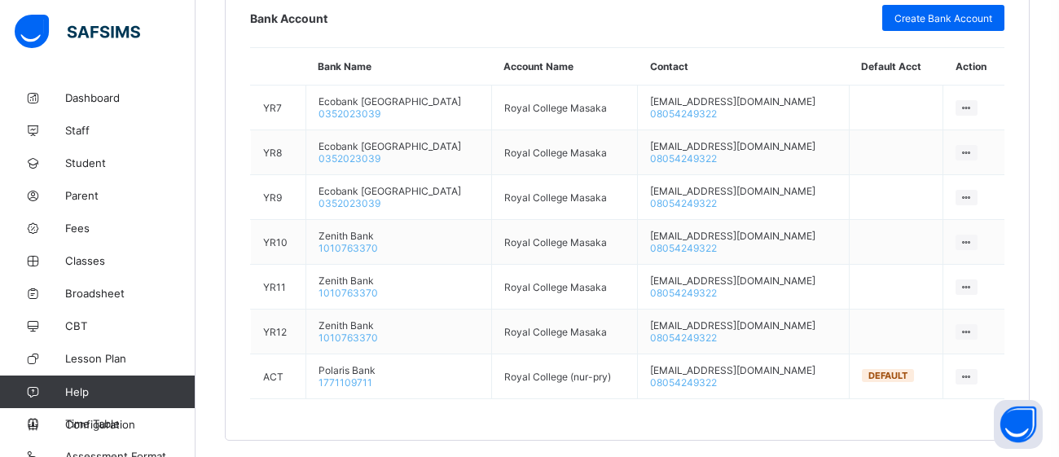
scroll to position [1132, 0]
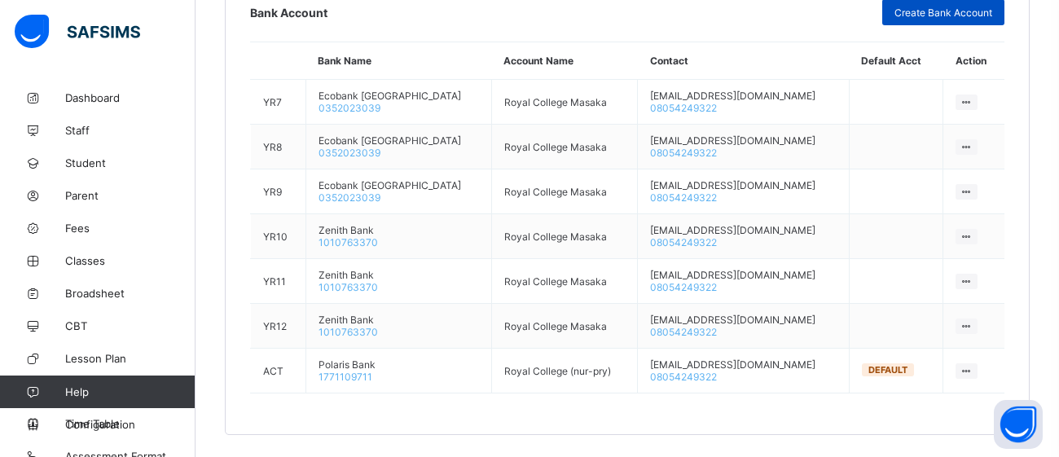
click at [951, 7] on span "Create Bank Account" at bounding box center [943, 13] width 98 height 12
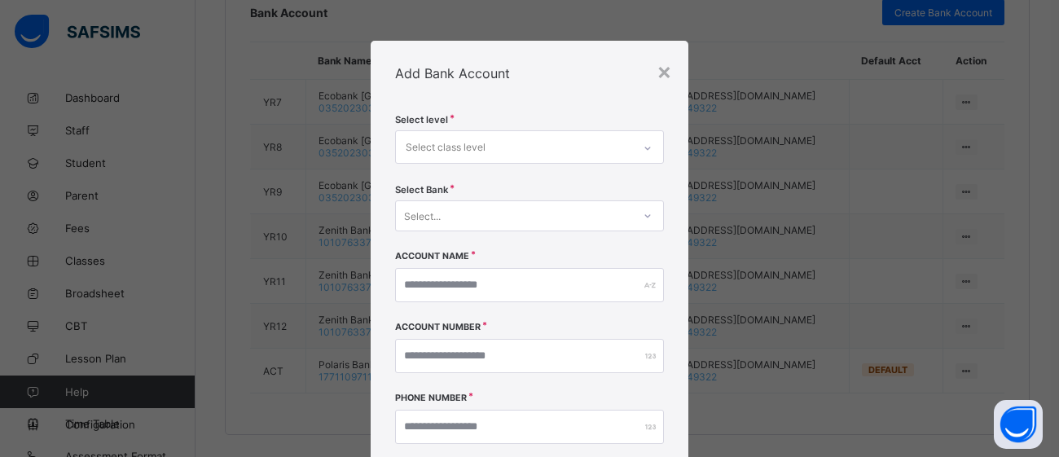
drag, startPoint x: 1049, startPoint y: 120, endPoint x: 1058, endPoint y: 162, distance: 43.3
click at [1058, 162] on div "× Add Bank Account Select level Select class level Select Bank Select... Accoun…" at bounding box center [529, 228] width 1059 height 457
click at [657, 68] on div "×" at bounding box center [663, 71] width 15 height 28
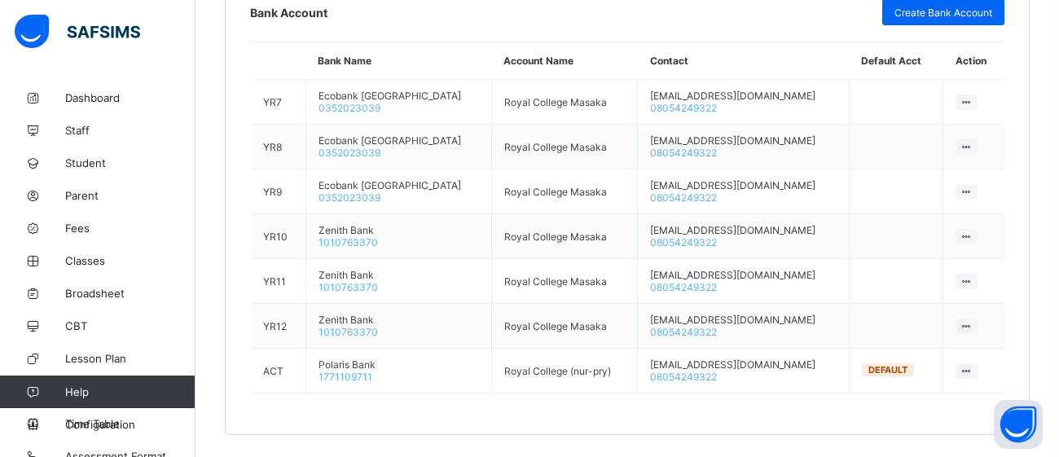
drag, startPoint x: 1058, startPoint y: 200, endPoint x: 1058, endPoint y: 238, distance: 37.5
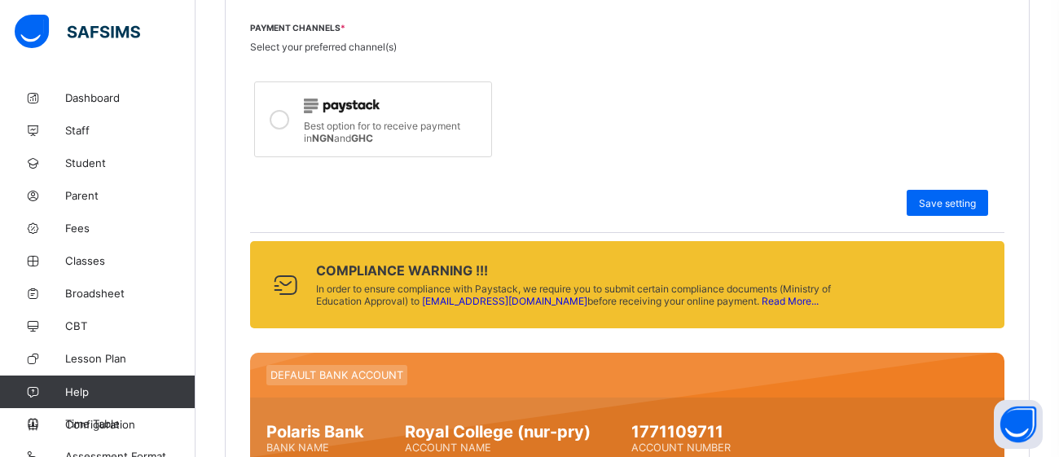
scroll to position [571, 0]
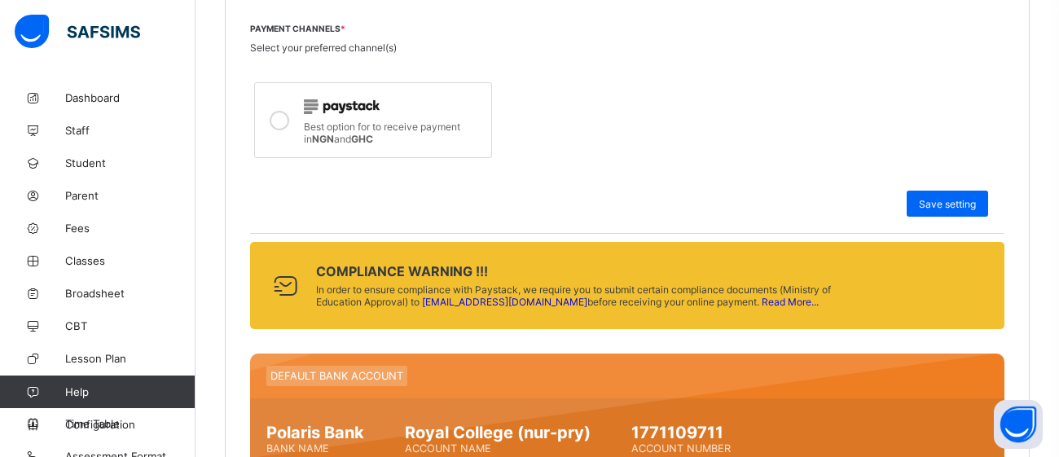
click at [761, 296] on link "Read More..." at bounding box center [789, 302] width 57 height 12
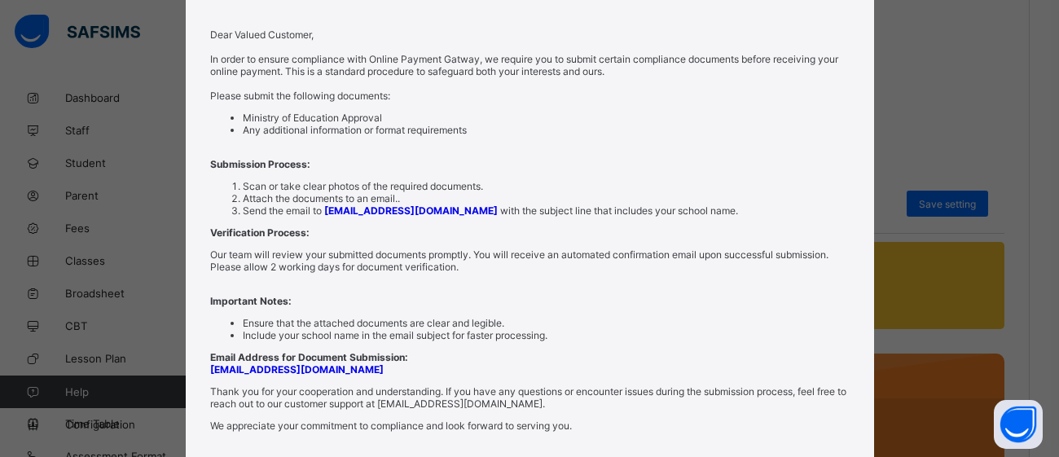
scroll to position [0, 0]
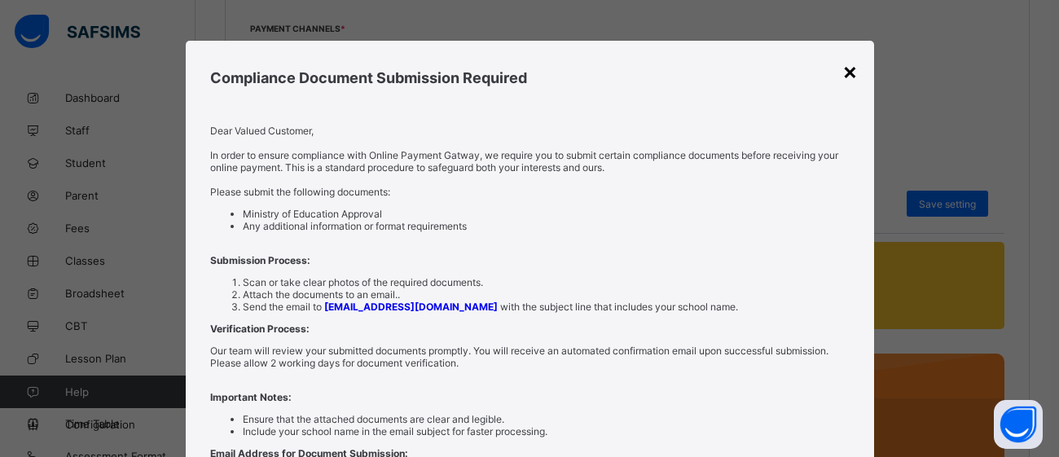
click at [842, 64] on div "×" at bounding box center [849, 71] width 15 height 28
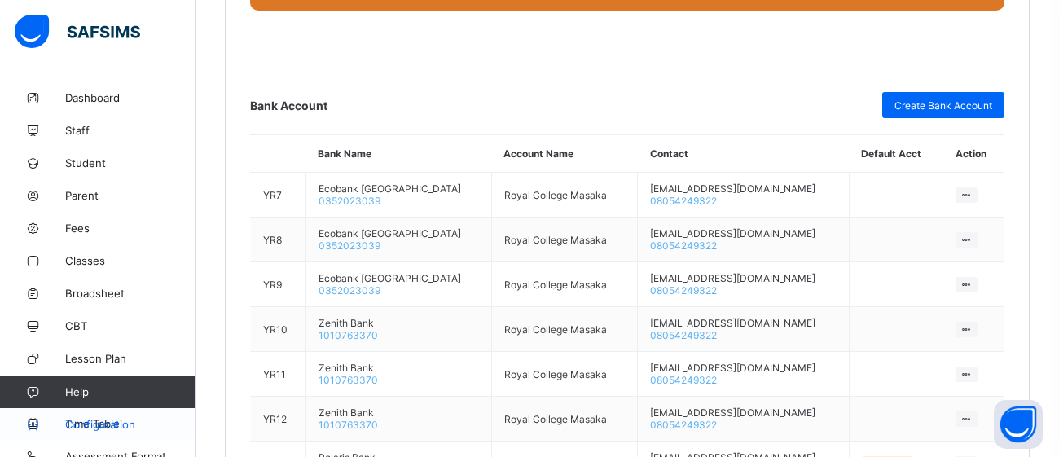
scroll to position [1159, 0]
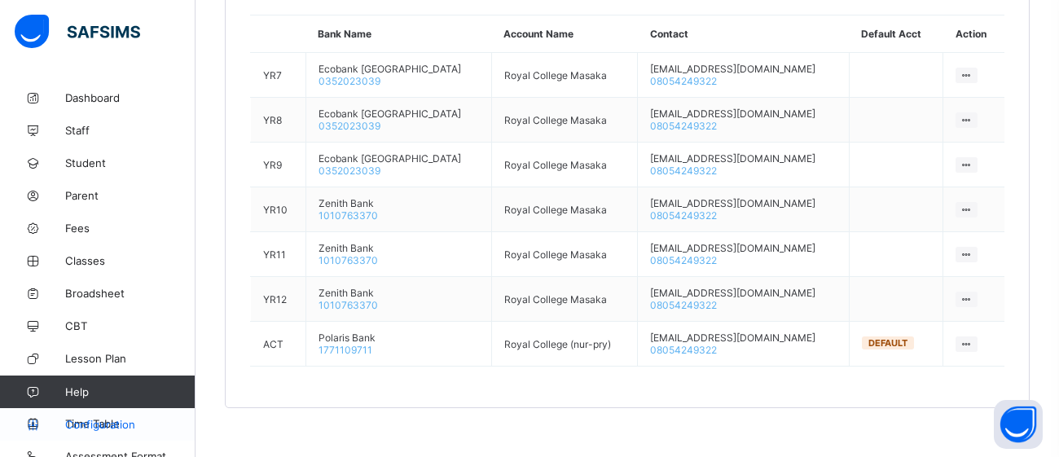
click at [97, 423] on span "Configuration" at bounding box center [129, 424] width 129 height 13
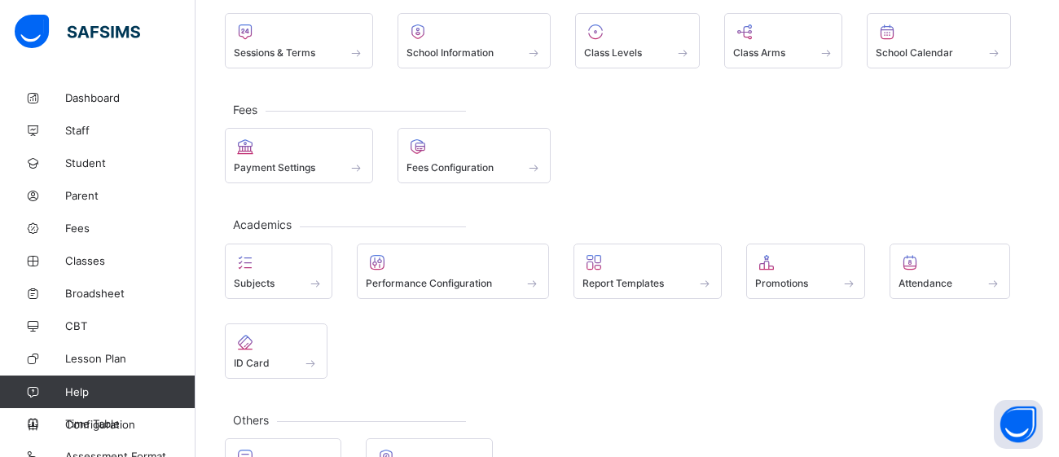
scroll to position [178, 0]
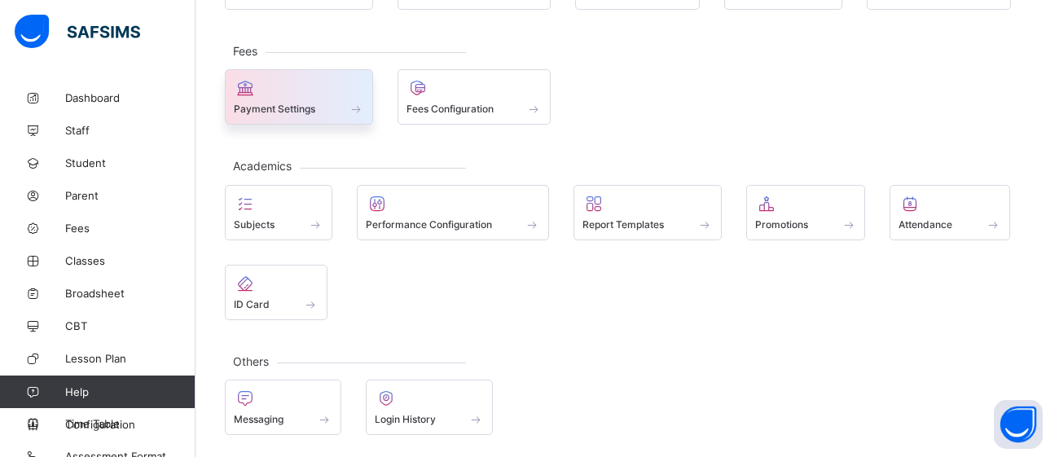
click at [328, 103] on div "Payment Settings" at bounding box center [299, 109] width 130 height 14
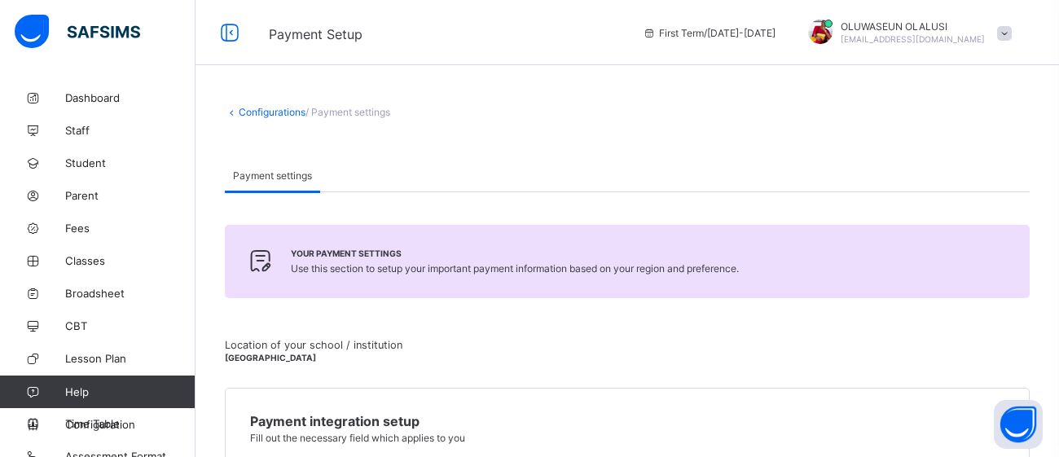
click at [256, 112] on link "Configurations" at bounding box center [272, 112] width 67 height 12
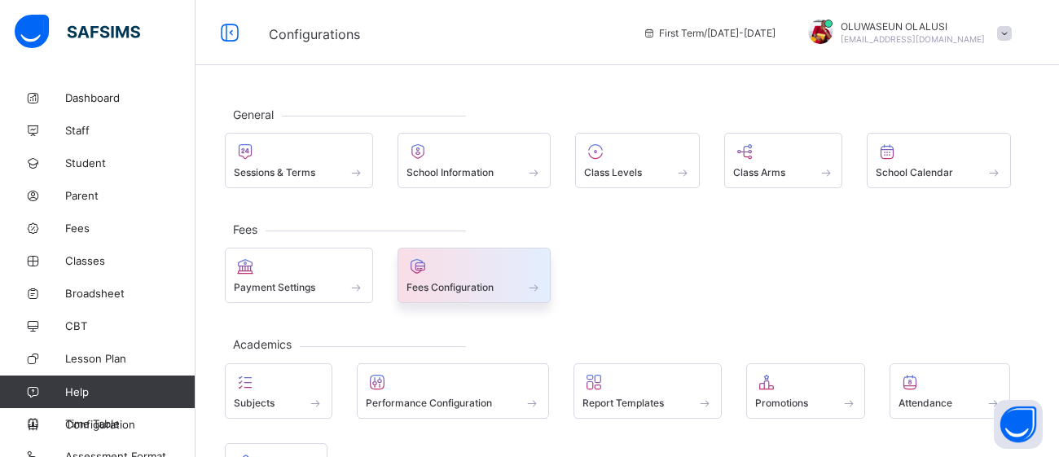
click at [462, 294] on div "Fees Configuration" at bounding box center [474, 275] width 154 height 55
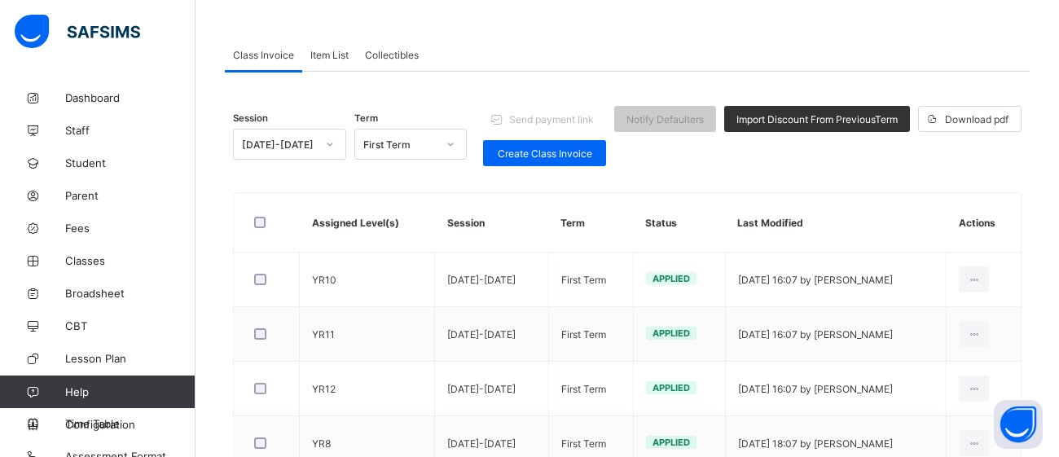
scroll to position [117, 0]
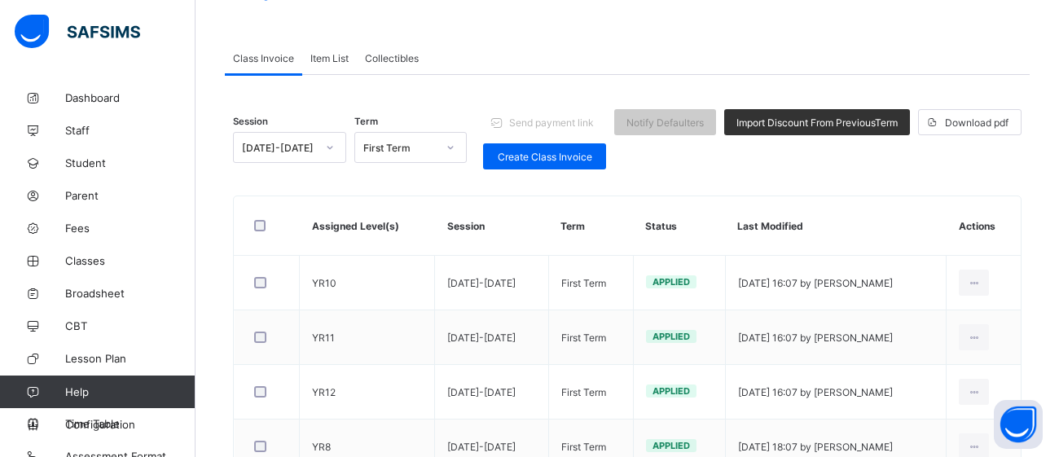
click at [335, 55] on span "Item List" at bounding box center [329, 58] width 38 height 12
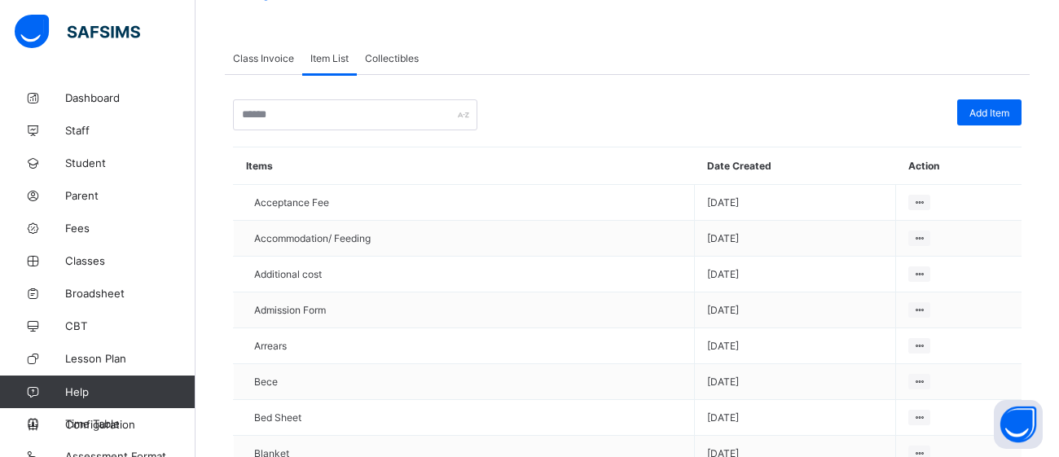
click at [409, 60] on span "Collectibles" at bounding box center [392, 58] width 54 height 12
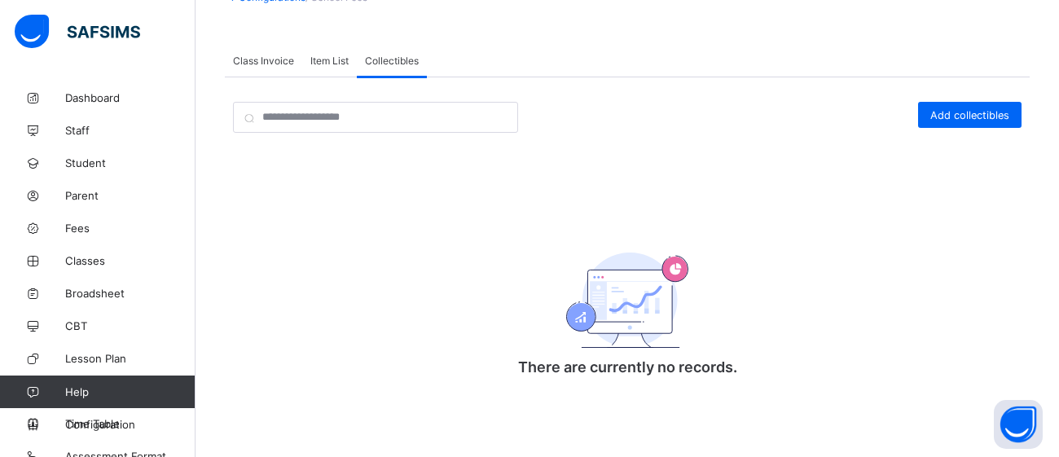
click at [273, 62] on span "Class Invoice" at bounding box center [263, 61] width 61 height 12
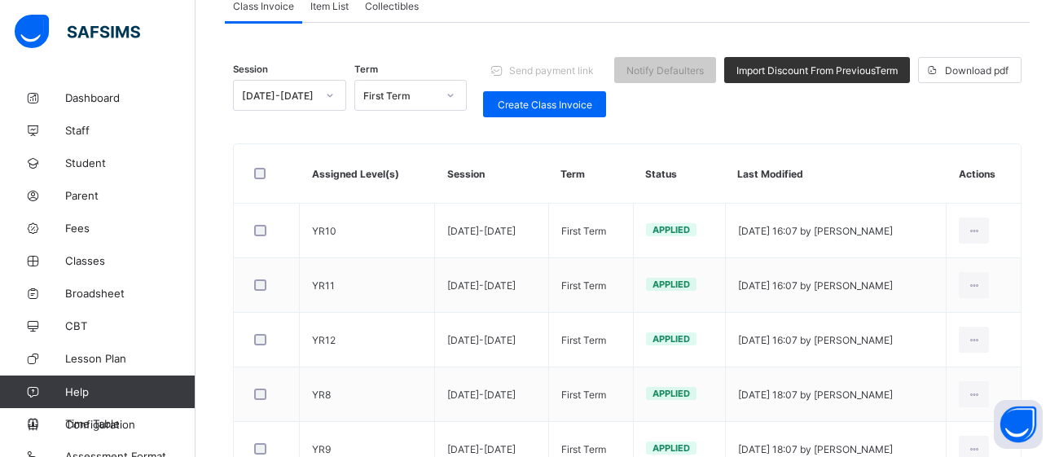
scroll to position [0, 0]
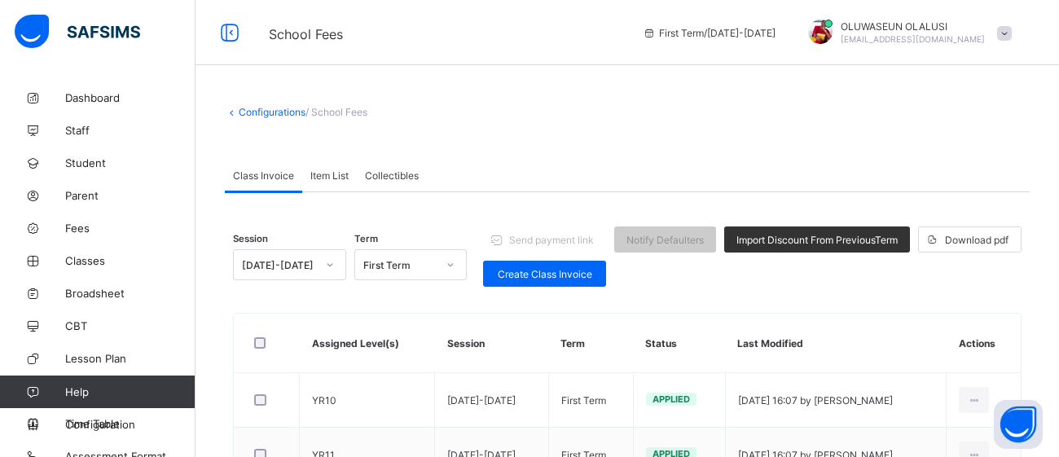
click at [240, 112] on link "Configurations" at bounding box center [272, 112] width 67 height 12
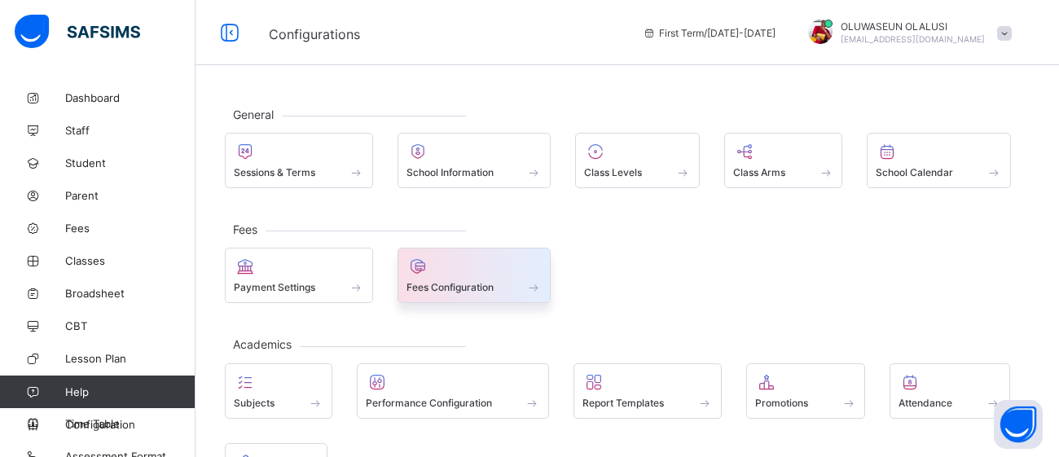
click at [496, 289] on div "Fees Configuration" at bounding box center [474, 287] width 136 height 14
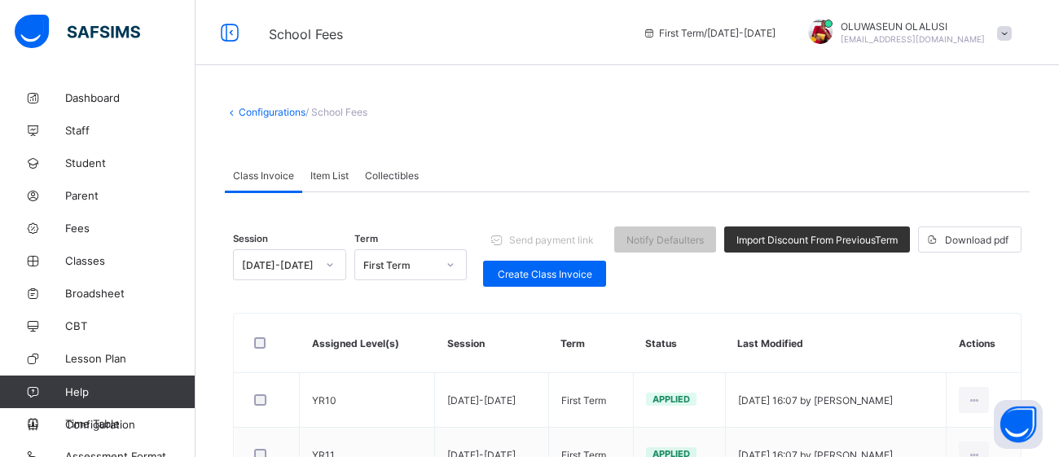
click at [328, 178] on span "Item List" at bounding box center [329, 175] width 38 height 12
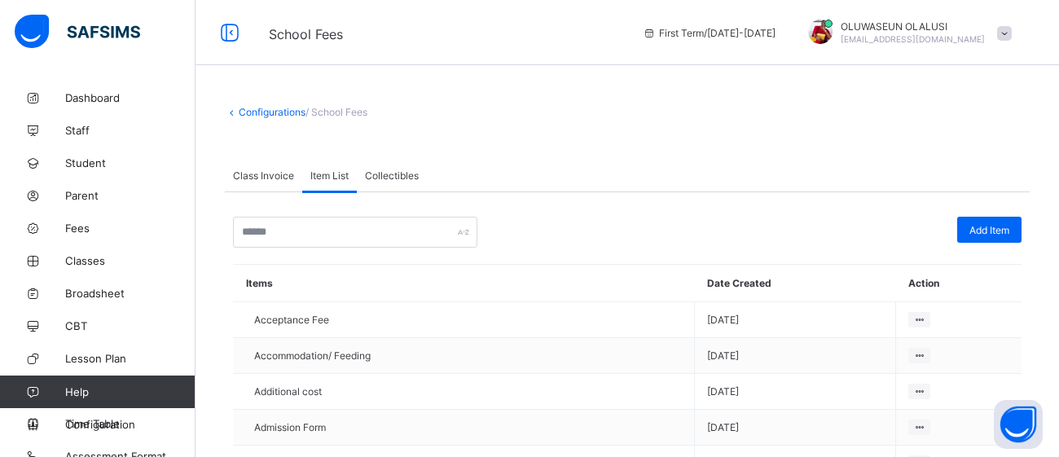
click at [289, 181] on div "Class Invoice" at bounding box center [263, 175] width 77 height 33
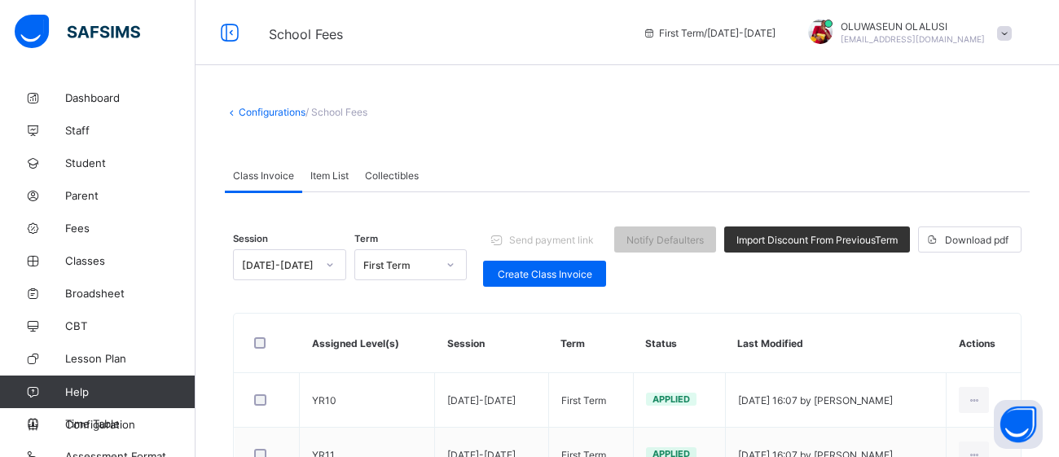
click at [417, 178] on span "Collectibles" at bounding box center [392, 175] width 54 height 12
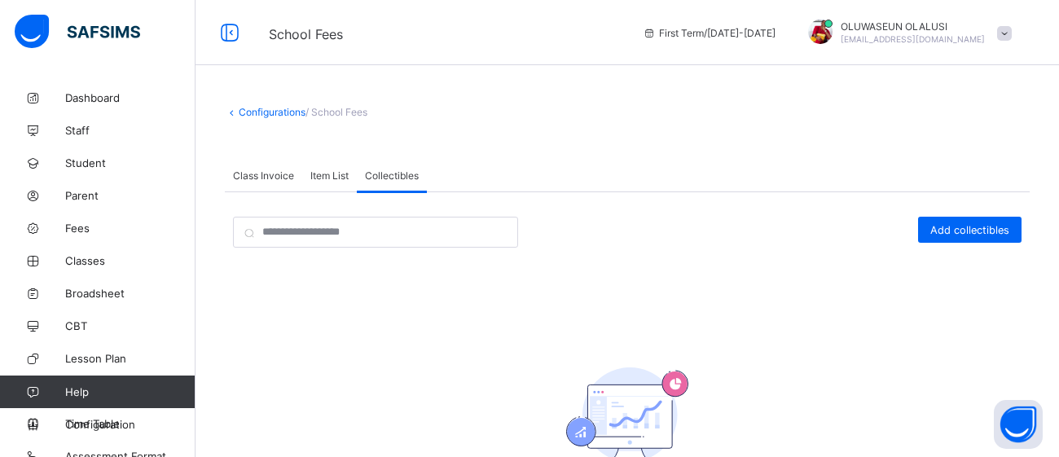
click at [273, 176] on span "Class Invoice" at bounding box center [263, 175] width 61 height 12
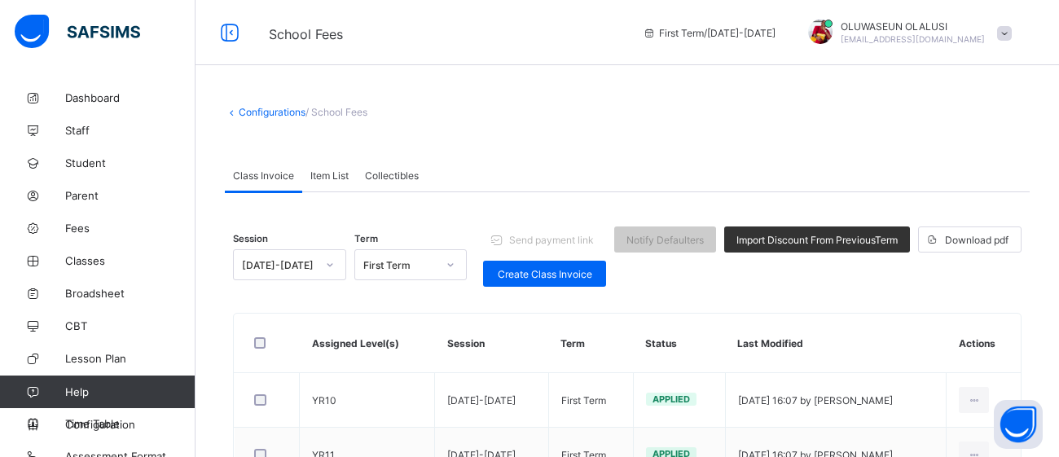
click at [273, 176] on span "Class Invoice" at bounding box center [263, 175] width 61 height 12
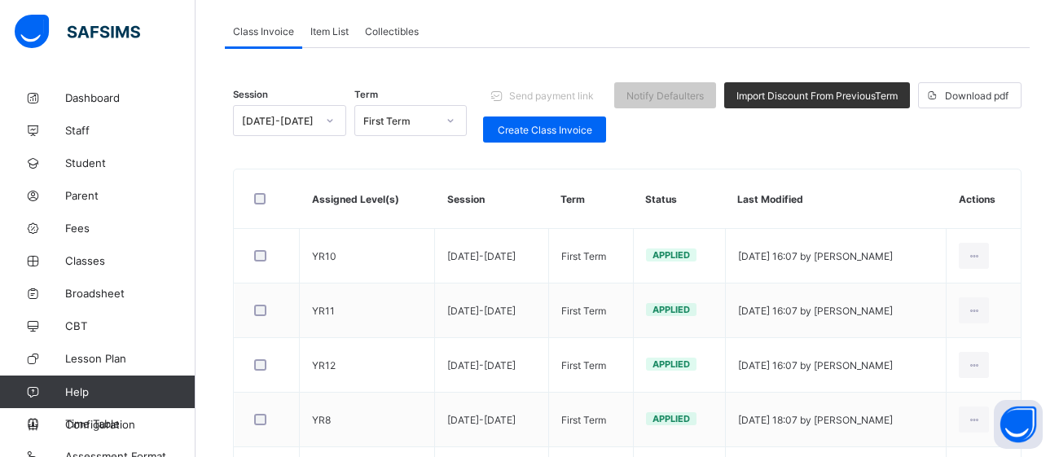
scroll to position [145, 0]
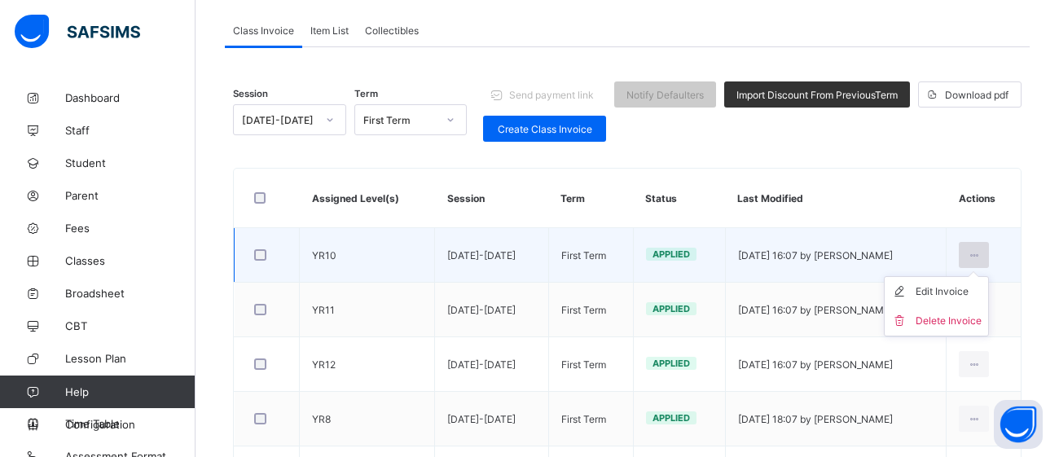
click at [980, 255] on icon at bounding box center [974, 255] width 14 height 12
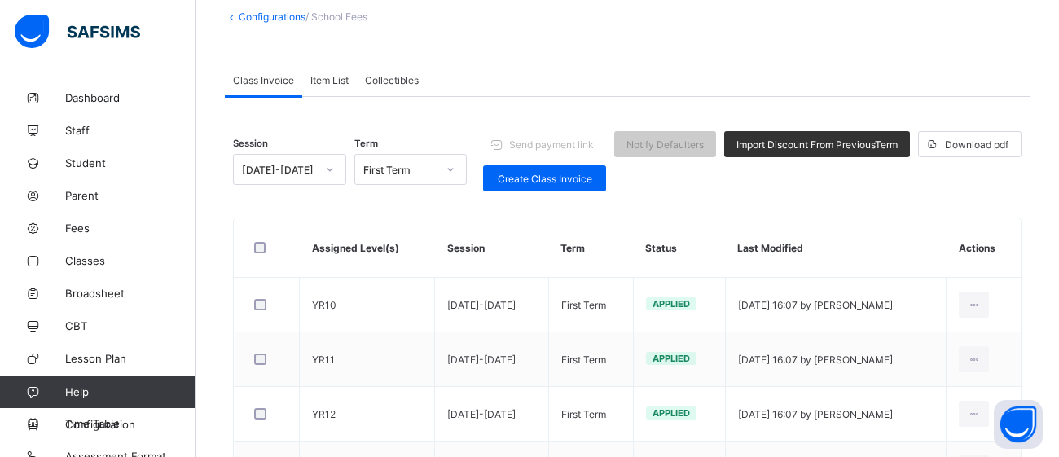
scroll to position [0, 0]
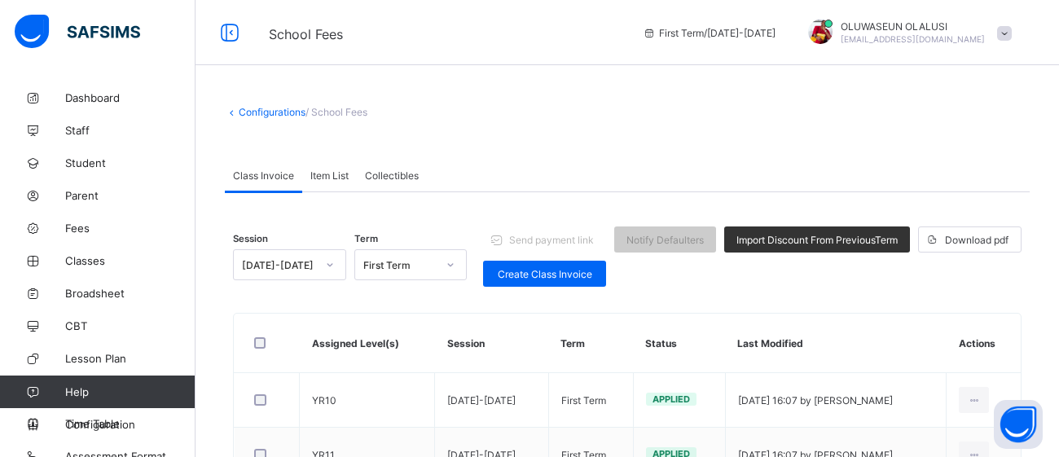
click at [247, 111] on link "Configurations" at bounding box center [272, 112] width 67 height 12
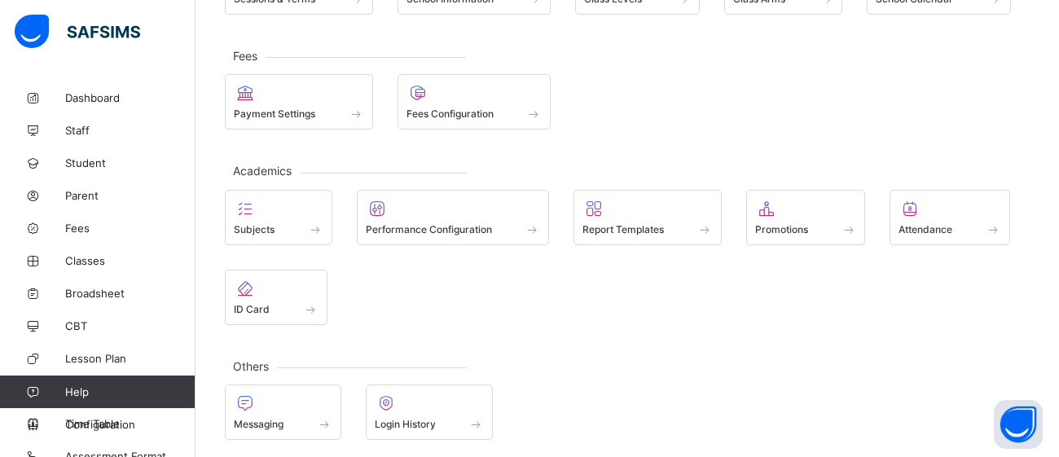
scroll to position [175, 0]
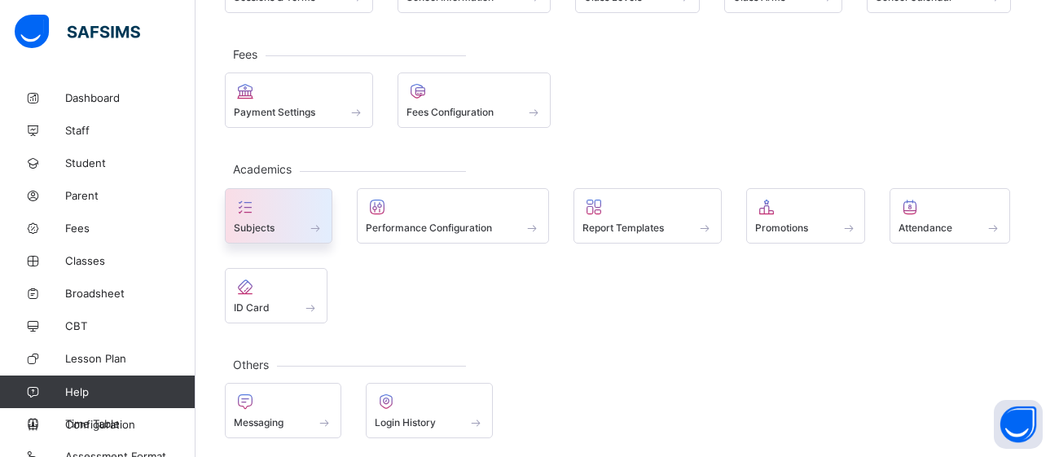
click at [288, 204] on div at bounding box center [279, 207] width 90 height 20
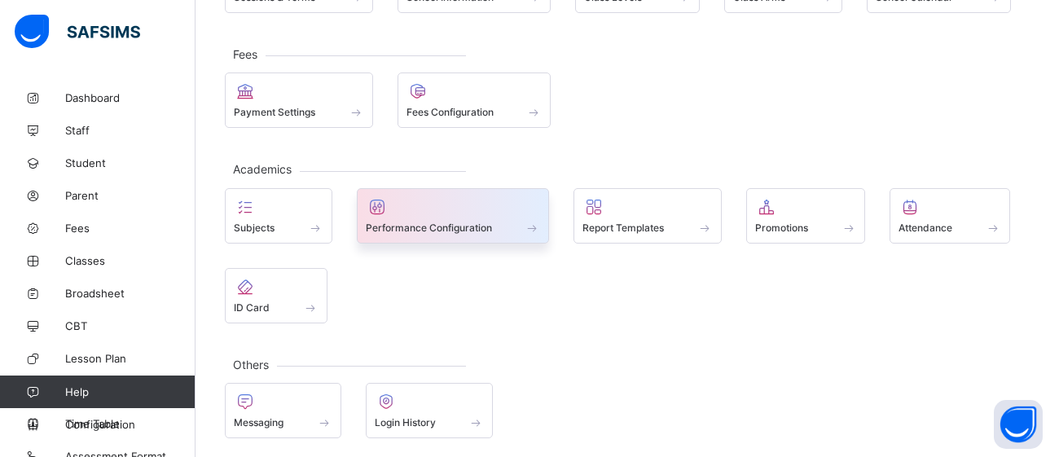
click at [448, 237] on div "Performance Configuration" at bounding box center [453, 215] width 193 height 55
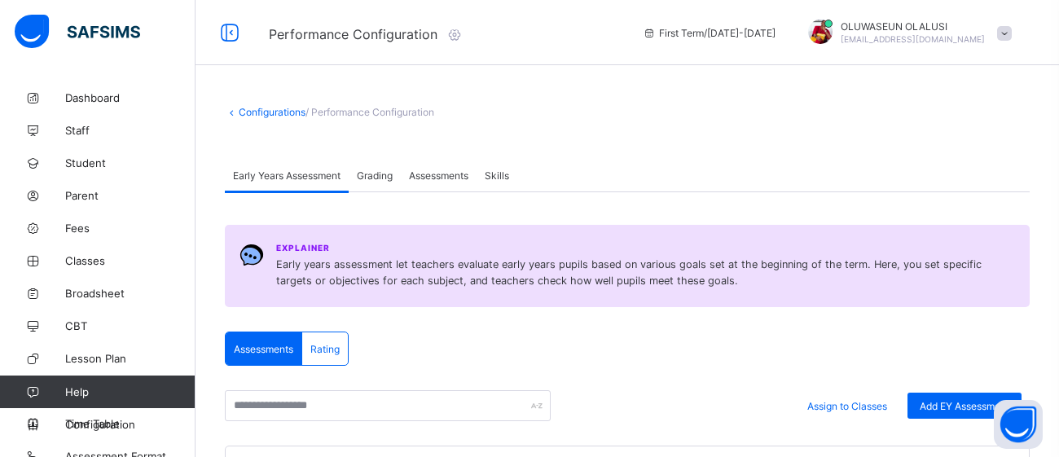
scroll to position [175, 0]
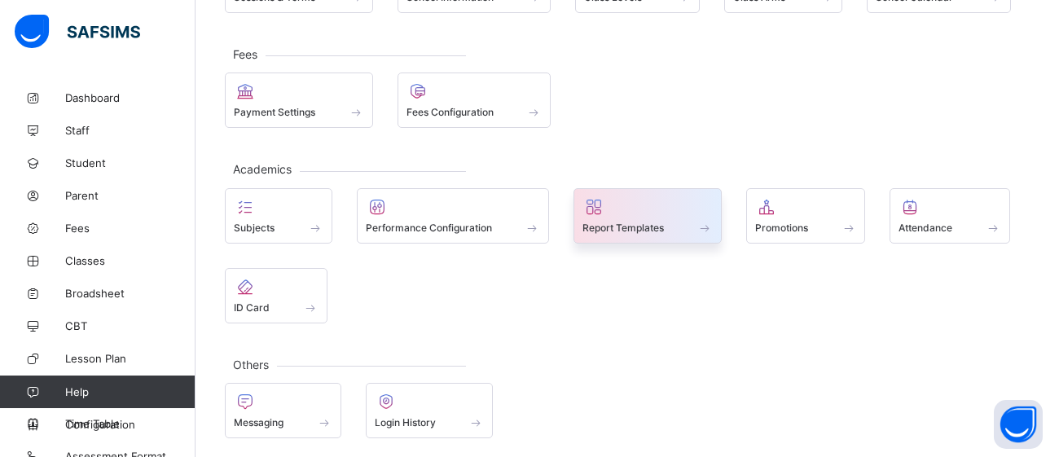
click at [680, 205] on div at bounding box center [647, 207] width 130 height 20
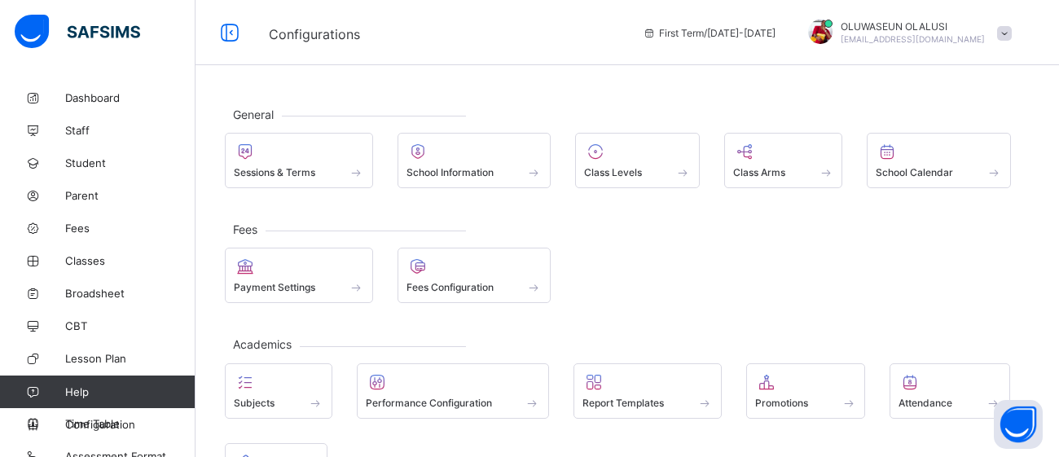
scroll to position [175, 0]
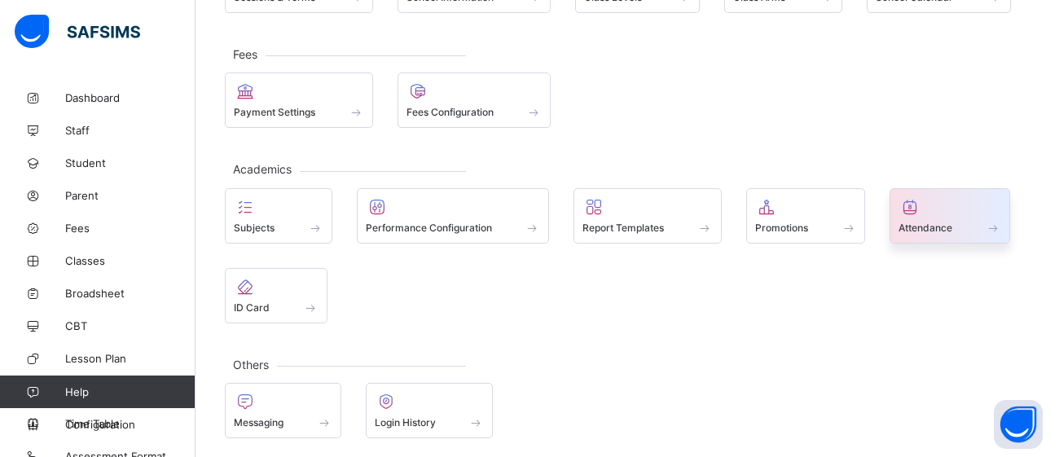
click at [932, 231] on span "Attendance" at bounding box center [925, 227] width 54 height 12
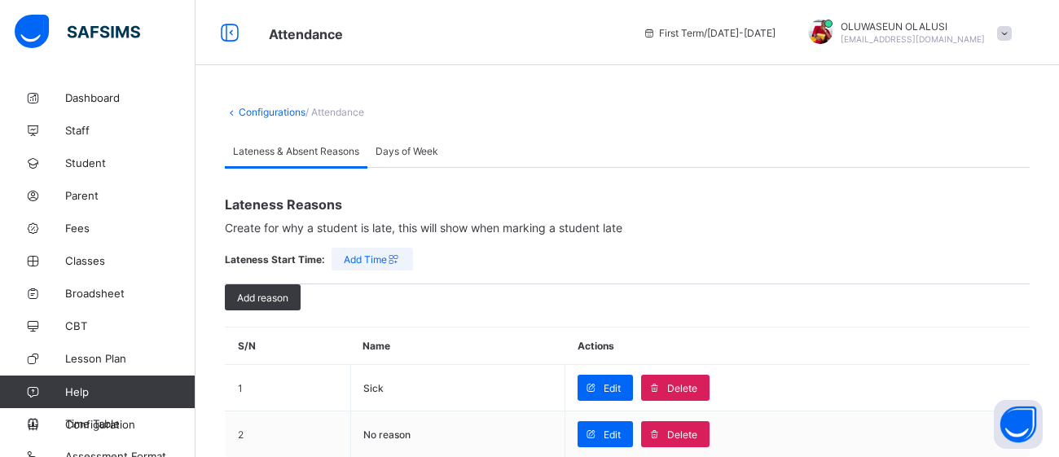
click at [404, 152] on span "Days of Week" at bounding box center [406, 151] width 63 height 12
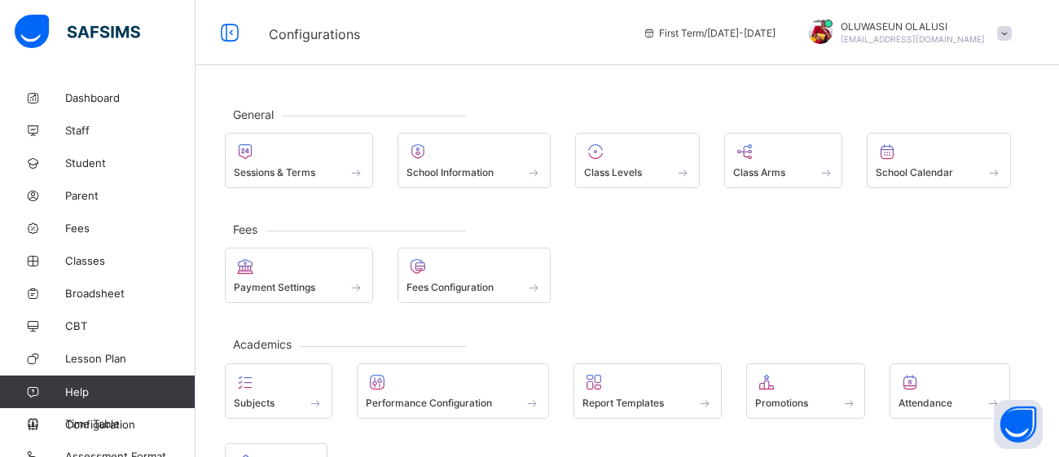
scroll to position [175, 0]
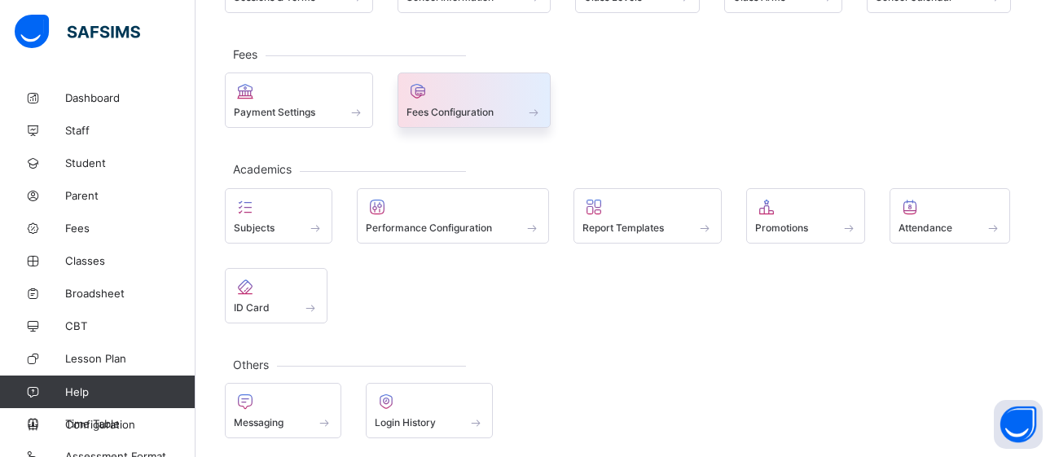
click at [458, 113] on span "Fees Configuration" at bounding box center [449, 112] width 87 height 12
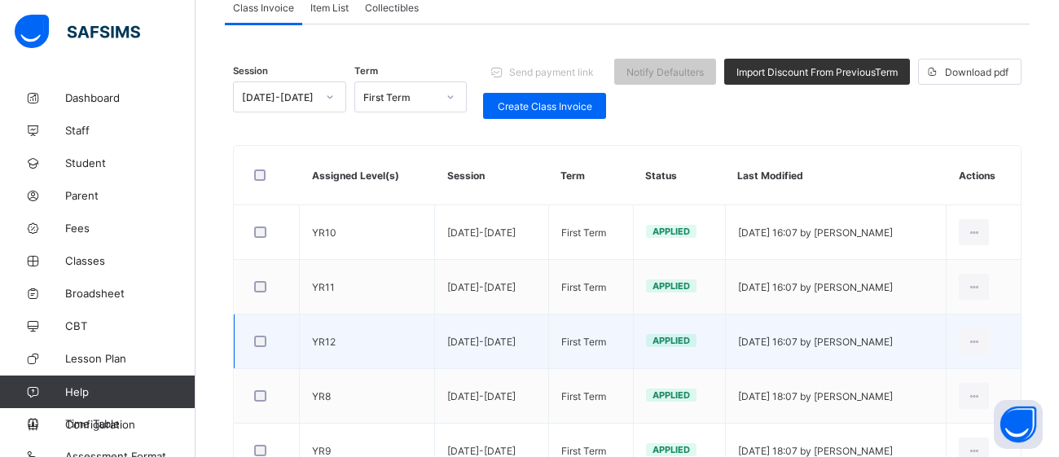
scroll to position [167, 0]
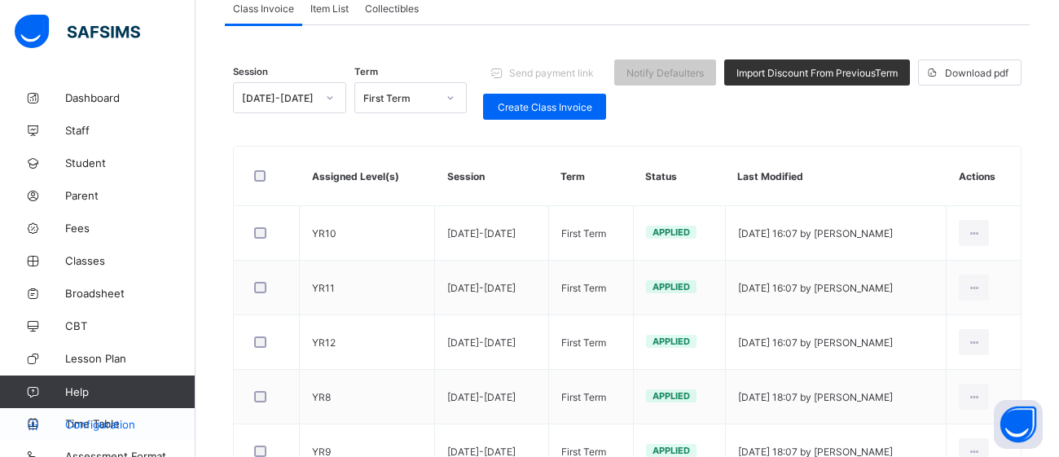
click at [100, 426] on span "Configuration" at bounding box center [129, 424] width 129 height 13
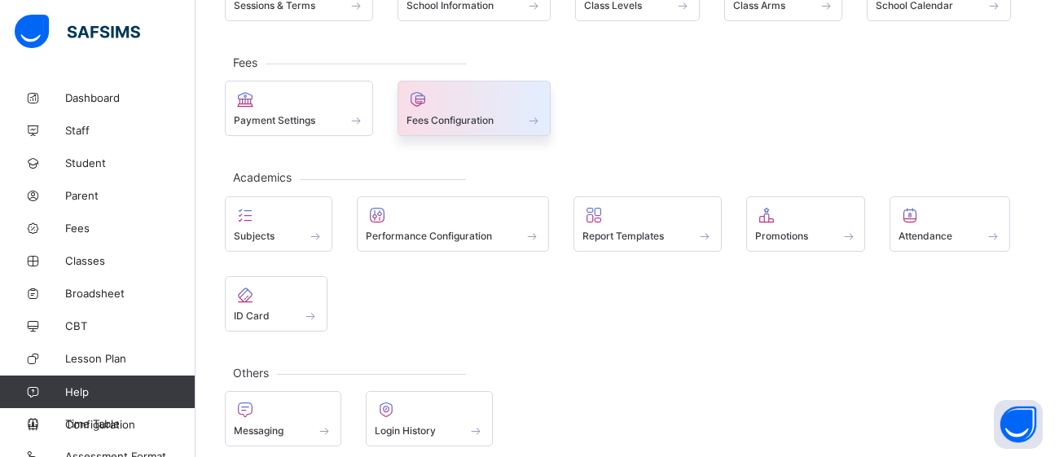
click at [509, 103] on div at bounding box center [474, 100] width 136 height 20
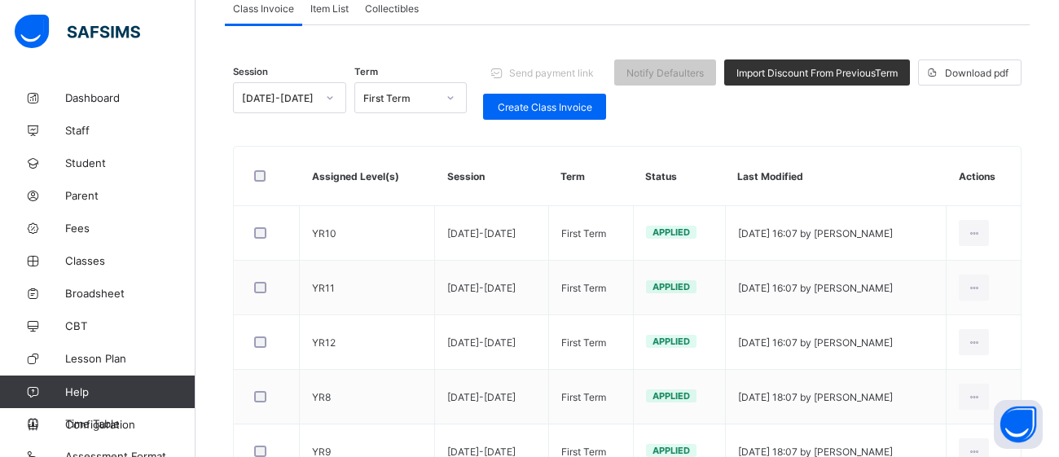
click at [332, 7] on span "Item List" at bounding box center [329, 8] width 38 height 12
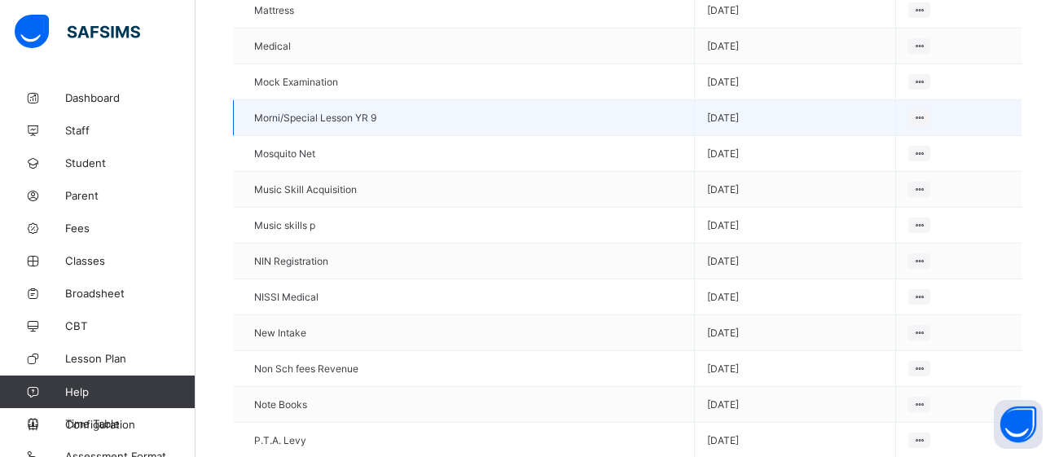
click at [800, 100] on td "2025-08-24" at bounding box center [795, 118] width 201 height 36
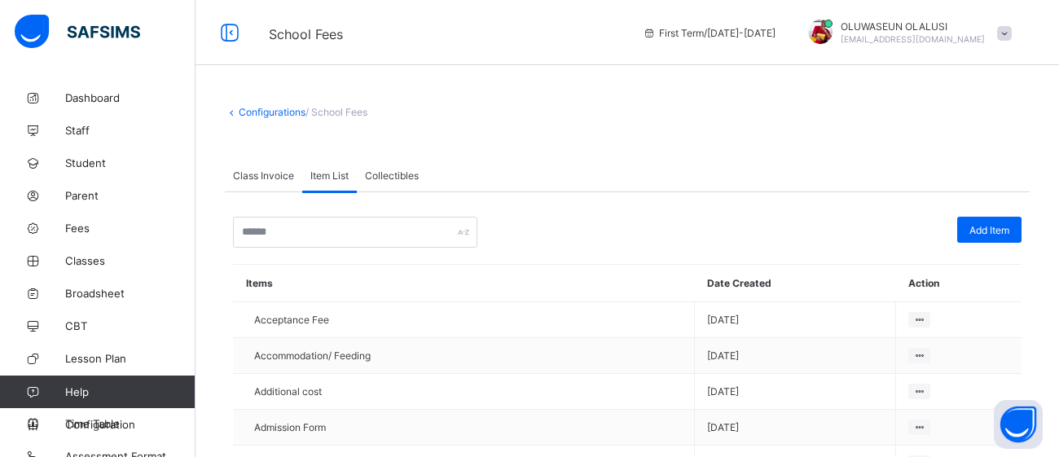
click at [402, 178] on span "Collectibles" at bounding box center [392, 175] width 54 height 12
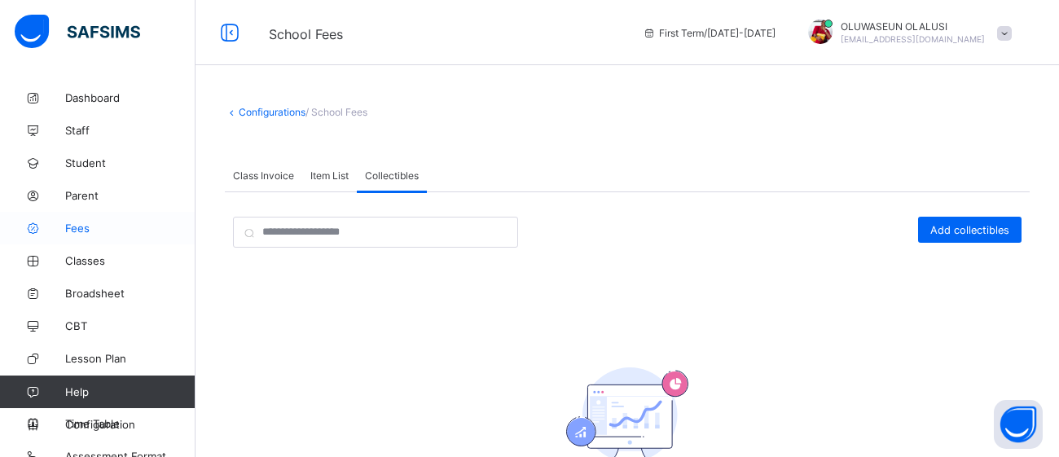
click at [86, 227] on span "Fees" at bounding box center [130, 227] width 130 height 13
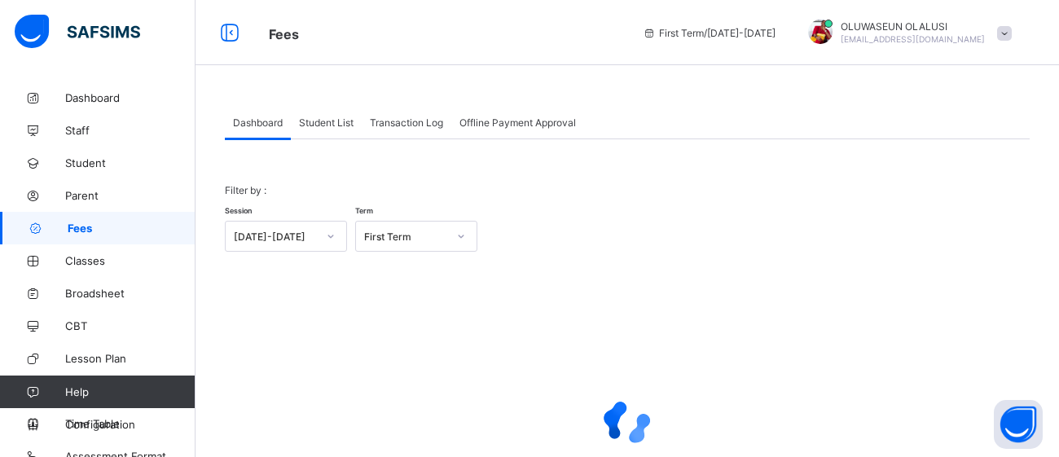
click at [86, 227] on span "Fees" at bounding box center [132, 227] width 128 height 13
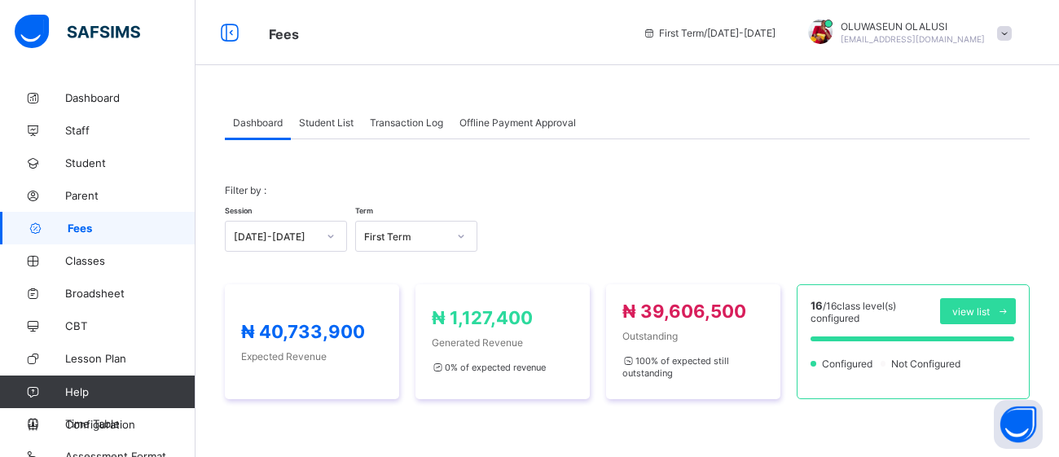
click at [333, 121] on span "Student List" at bounding box center [326, 122] width 55 height 12
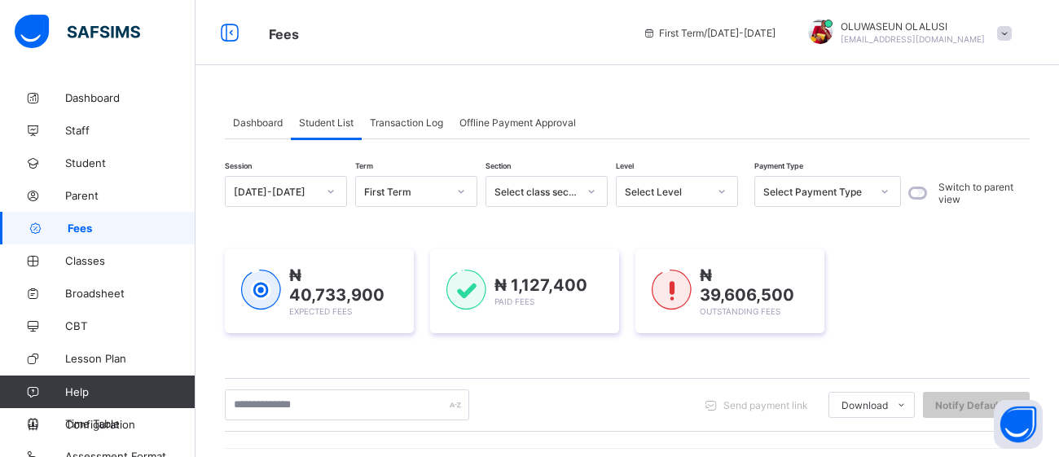
click at [404, 116] on span "Transaction Log" at bounding box center [406, 122] width 73 height 12
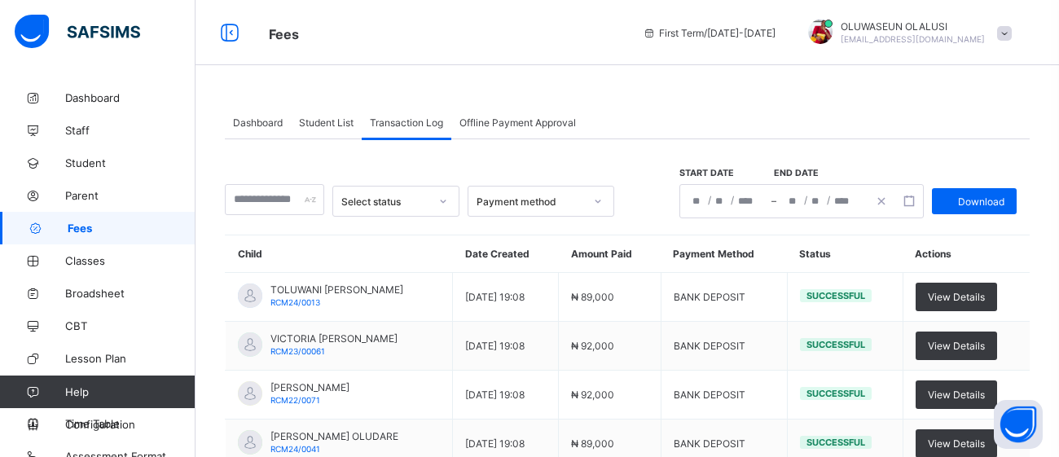
click at [518, 121] on span "Offline Payment Approval" at bounding box center [517, 122] width 116 height 12
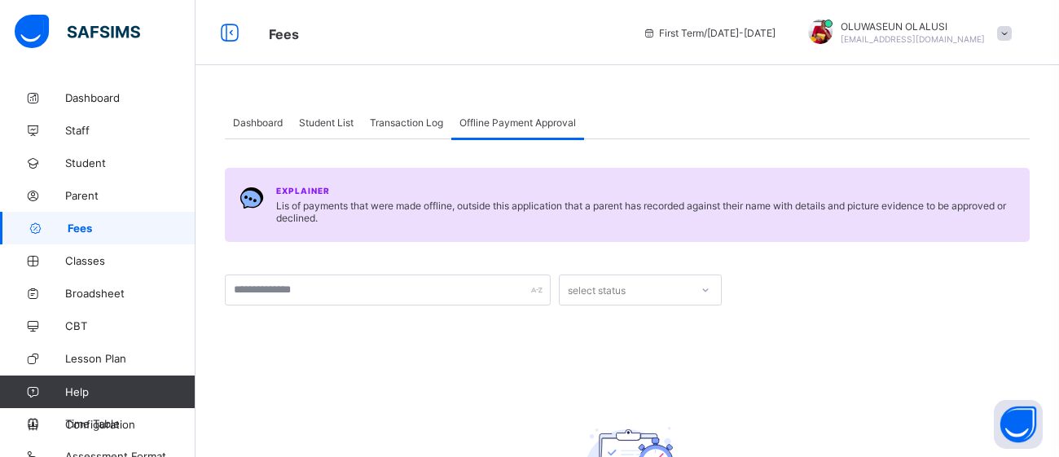
click at [265, 125] on span "Dashboard" at bounding box center [258, 122] width 50 height 12
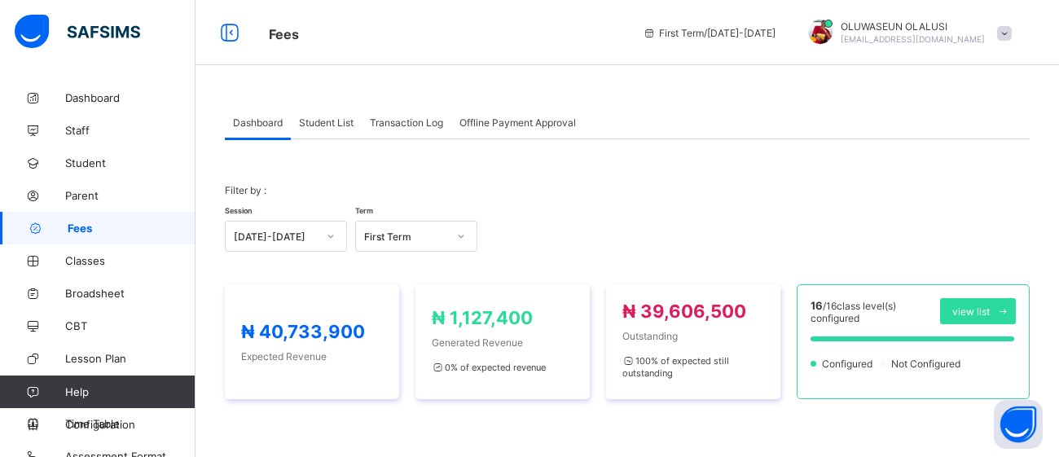
click at [406, 125] on span "Transaction Log" at bounding box center [406, 122] width 73 height 12
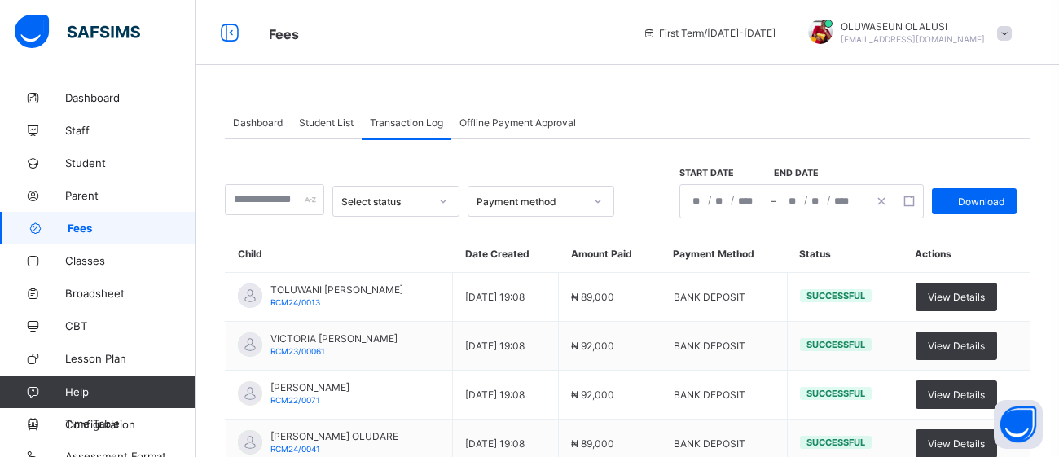
click at [310, 125] on span "Student List" at bounding box center [326, 122] width 55 height 12
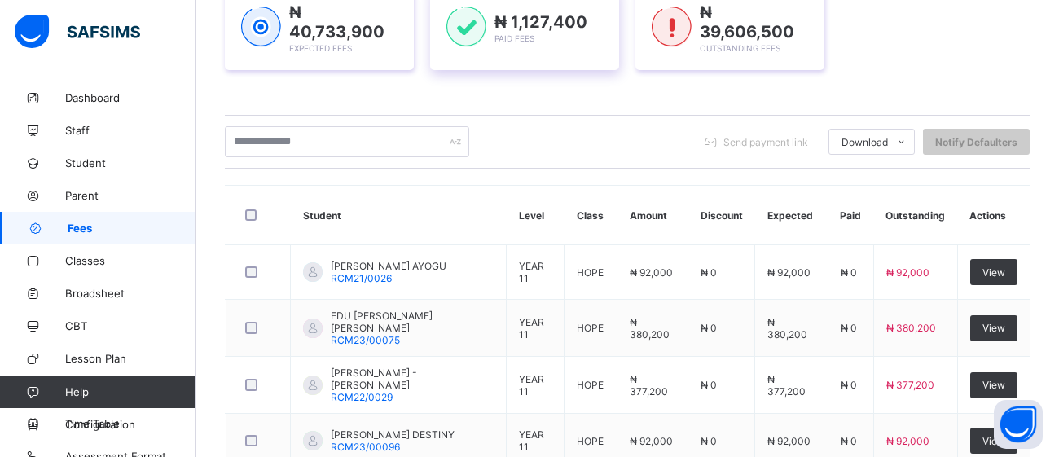
scroll to position [264, 0]
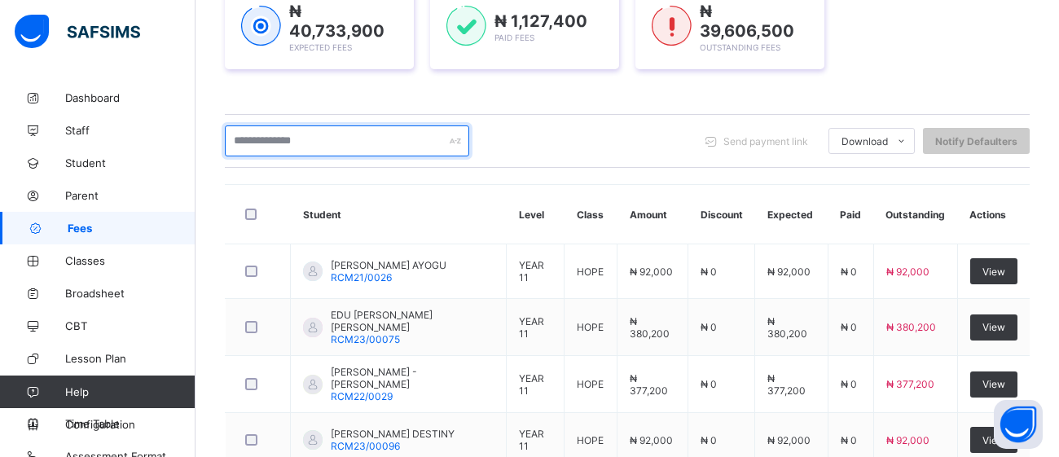
click at [355, 134] on input "text" at bounding box center [347, 140] width 244 height 31
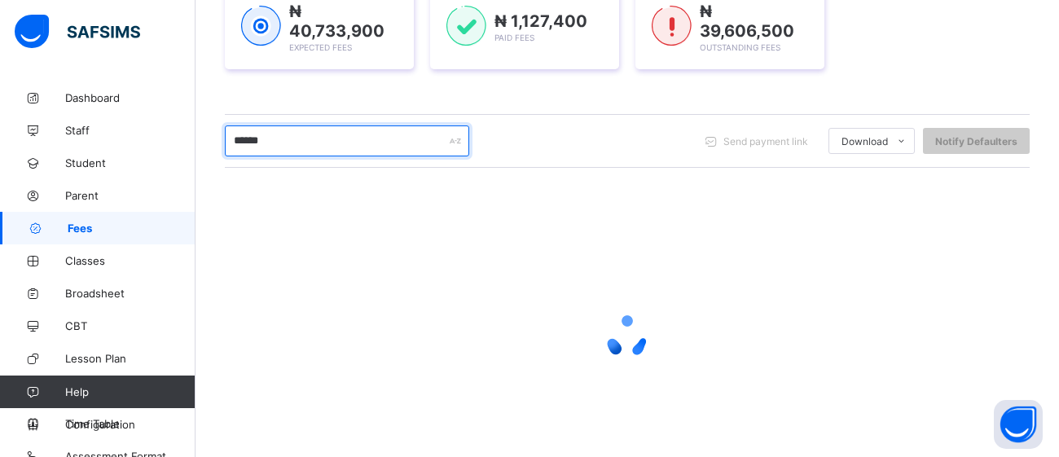
type input "*******"
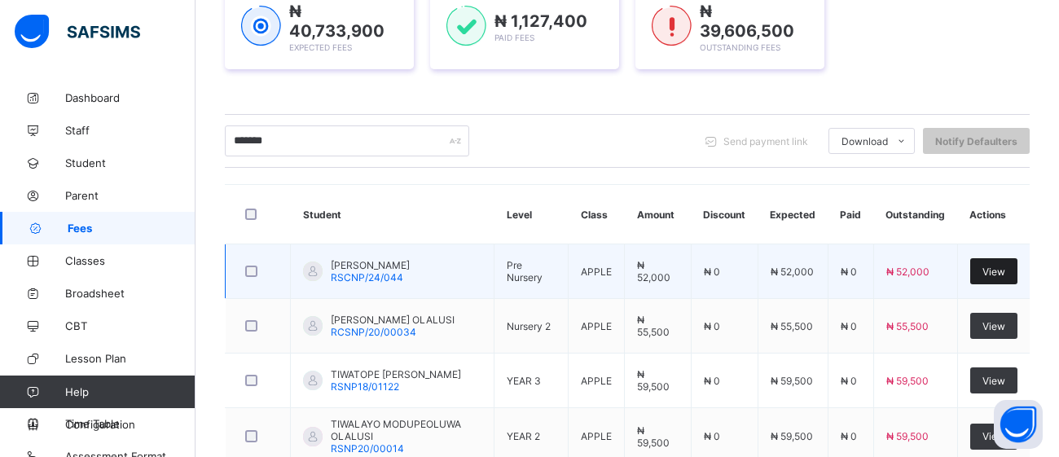
click at [1005, 273] on div "View" at bounding box center [993, 271] width 47 height 26
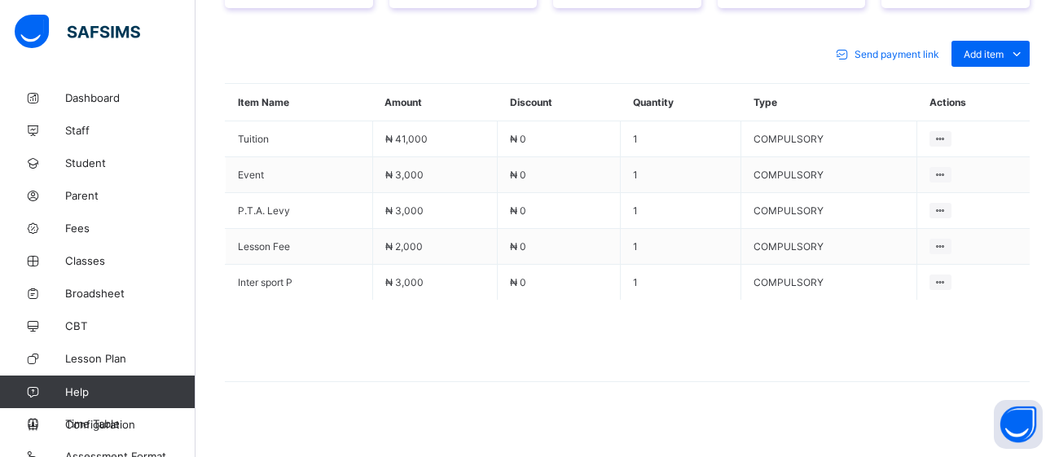
scroll to position [714, 0]
click at [995, 49] on span "Add item" at bounding box center [983, 55] width 40 height 12
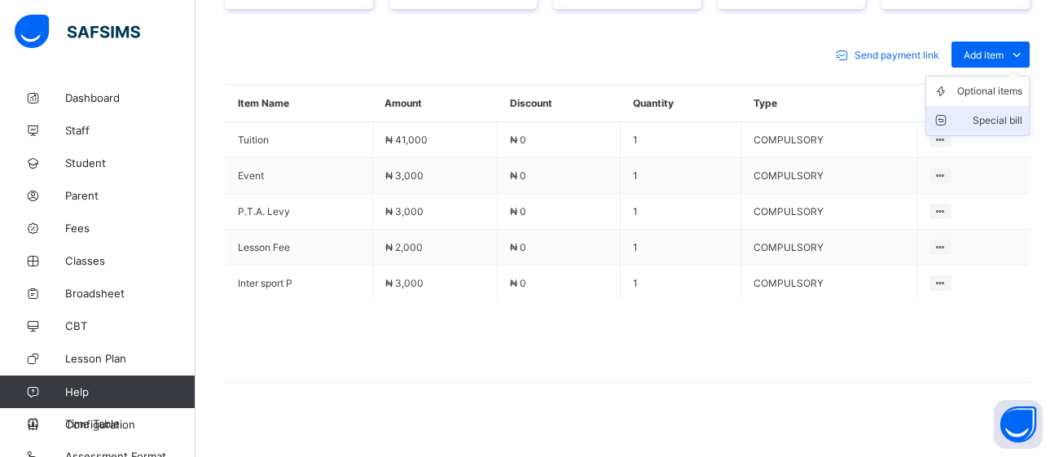
click at [989, 112] on div "Special bill" at bounding box center [989, 120] width 65 height 16
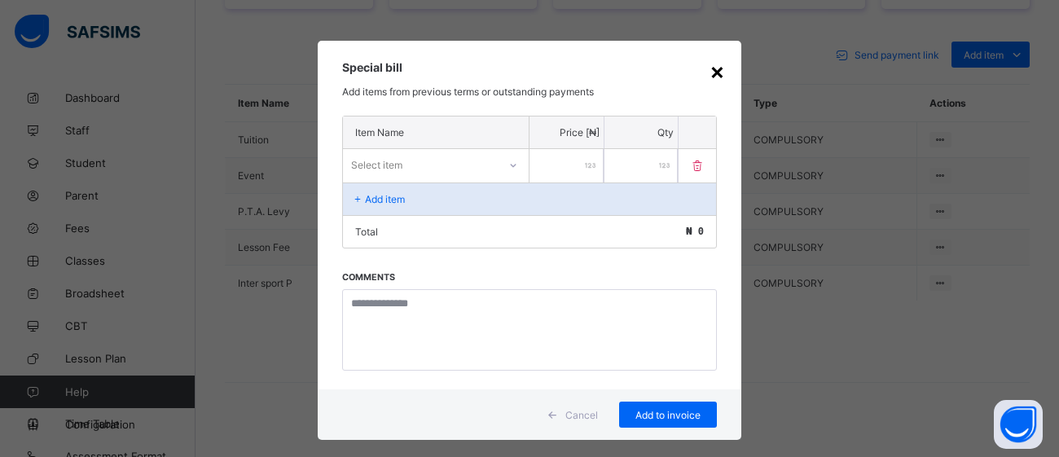
click at [717, 72] on div "×" at bounding box center [716, 71] width 15 height 28
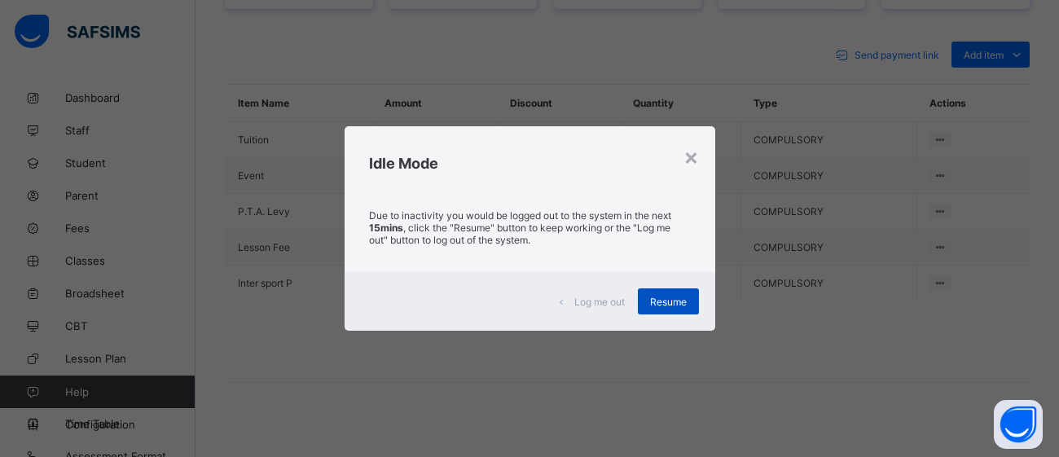
click at [671, 299] on span "Resume" at bounding box center [668, 302] width 37 height 12
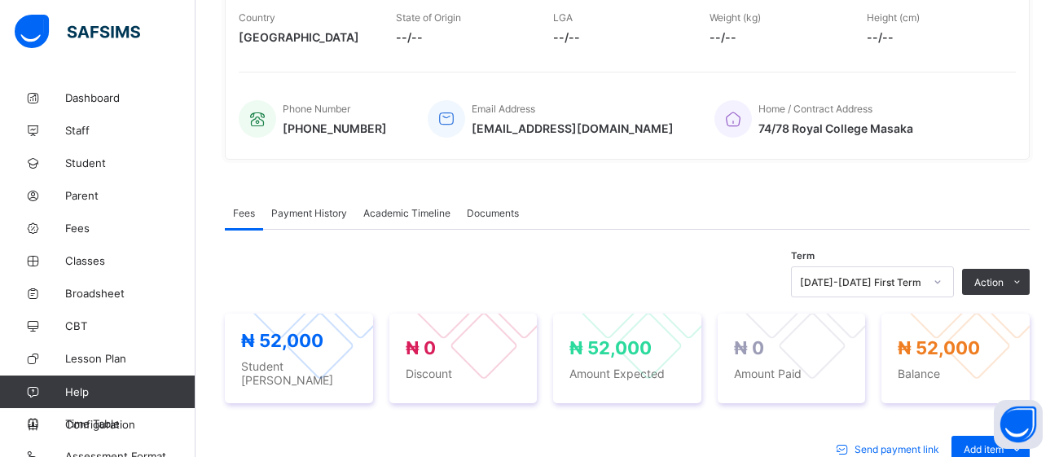
scroll to position [319, 0]
click at [77, 228] on span "Fees" at bounding box center [130, 227] width 130 height 13
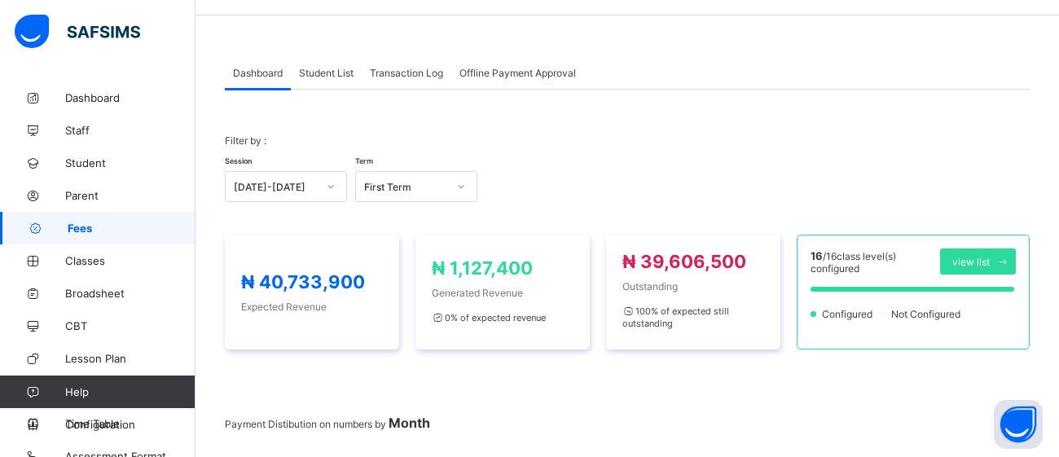
scroll to position [54, 0]
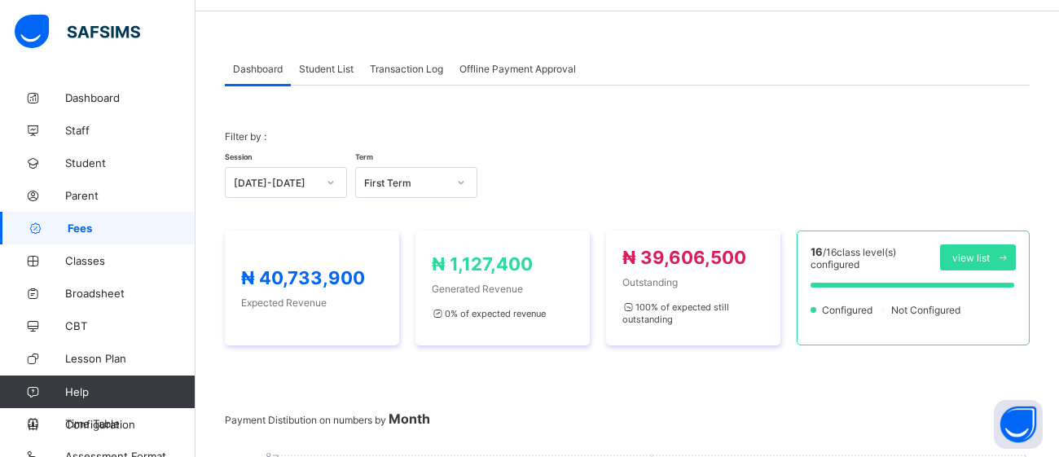
click at [318, 63] on span "Student List" at bounding box center [326, 69] width 55 height 12
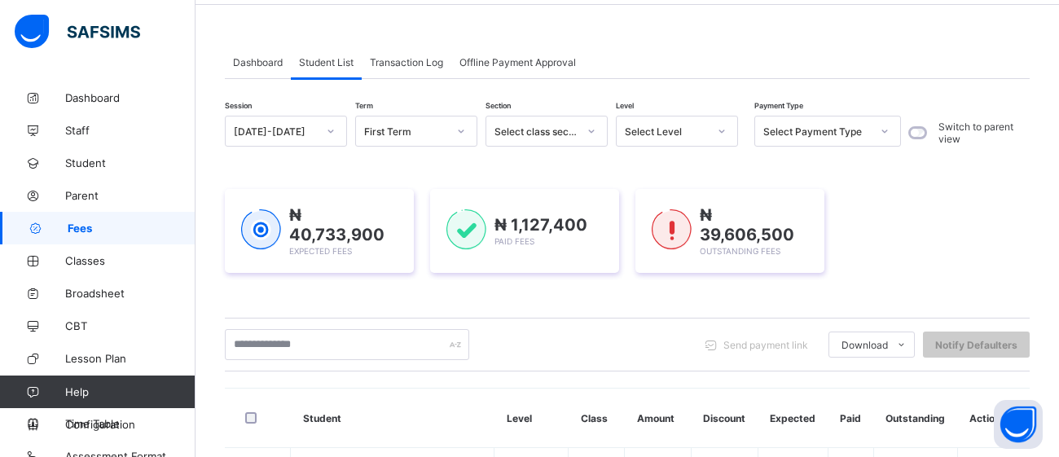
scroll to position [0, 0]
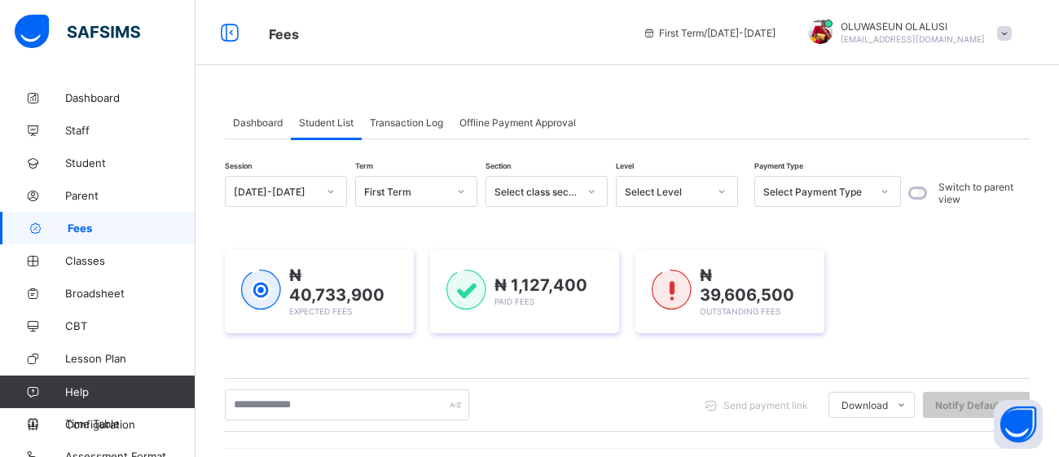
click at [423, 121] on span "Transaction Log" at bounding box center [406, 122] width 73 height 12
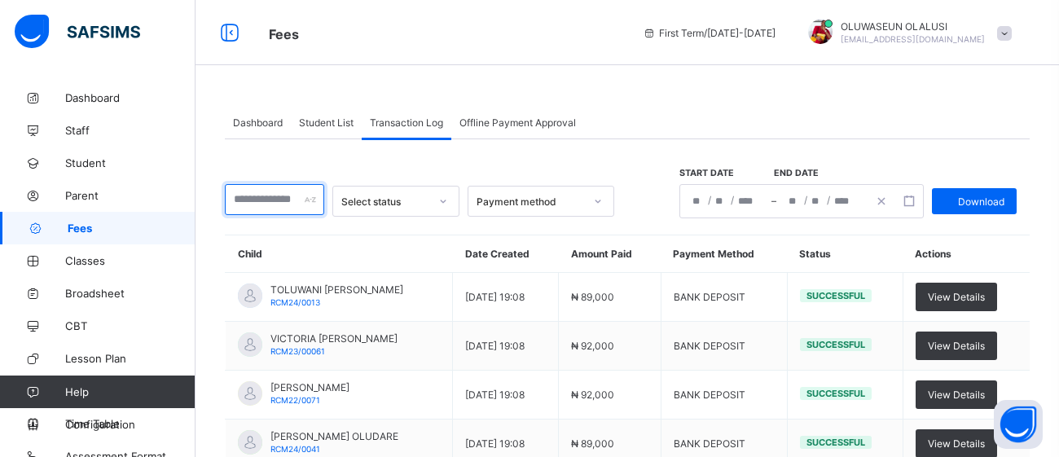
click at [289, 203] on input "text" at bounding box center [274, 199] width 99 height 31
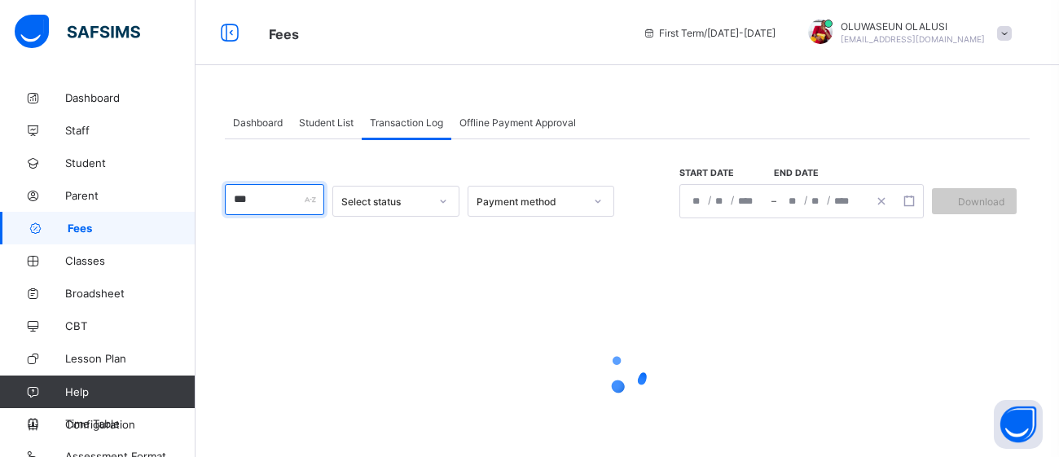
type input "****"
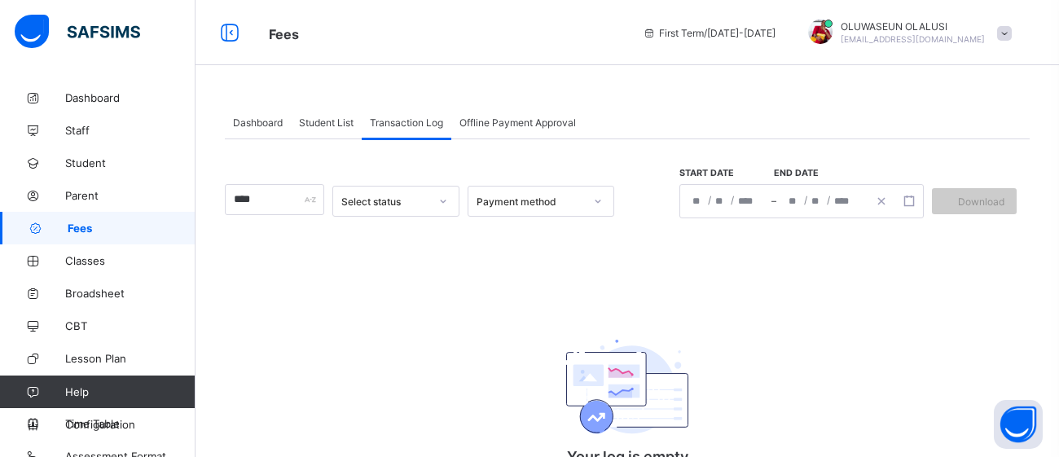
click at [322, 129] on div "Student List" at bounding box center [326, 122] width 71 height 33
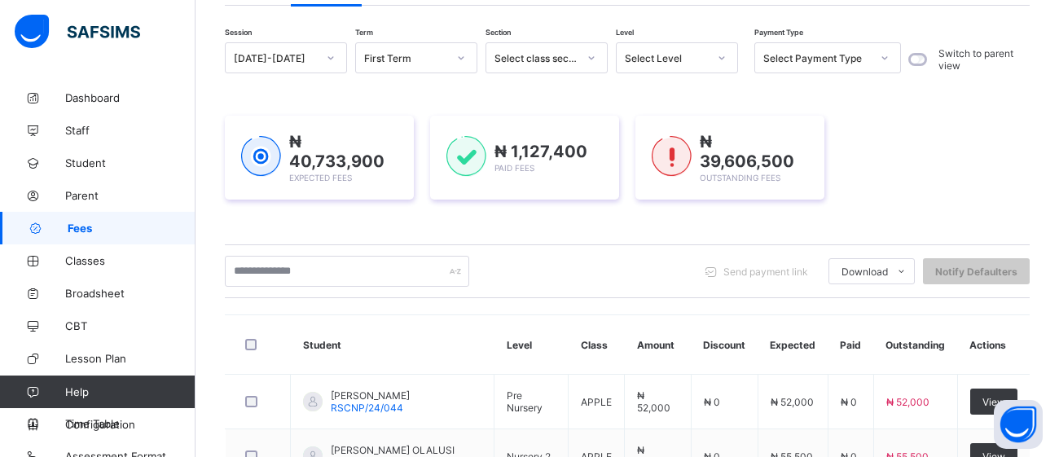
scroll to position [135, 0]
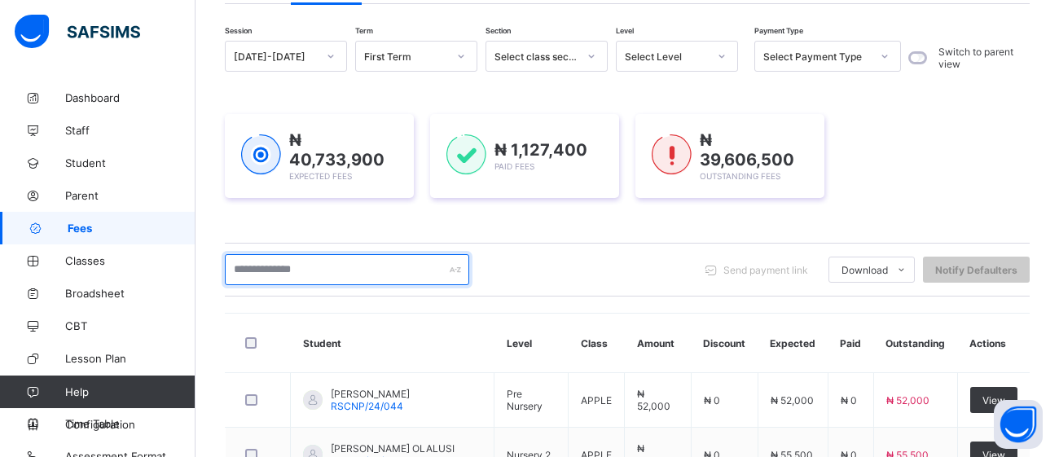
click at [394, 270] on input "text" at bounding box center [347, 269] width 244 height 31
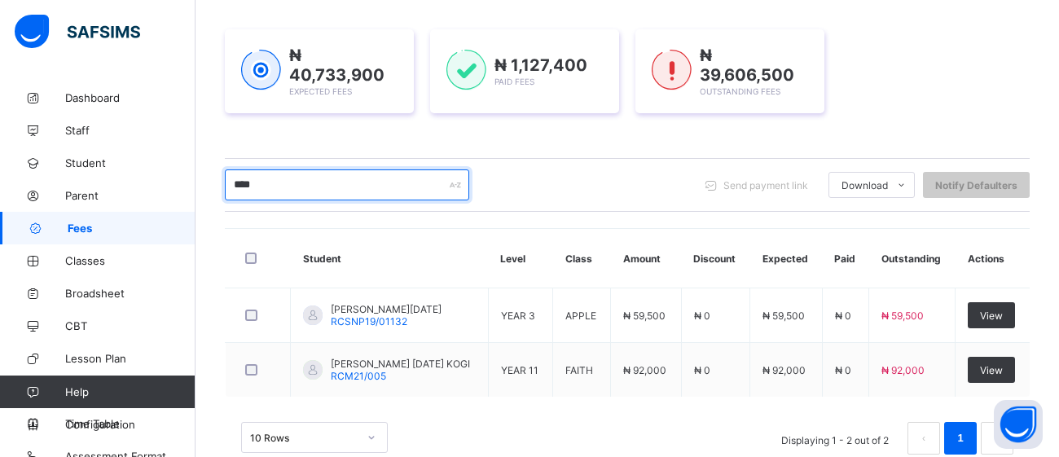
scroll to position [256, 0]
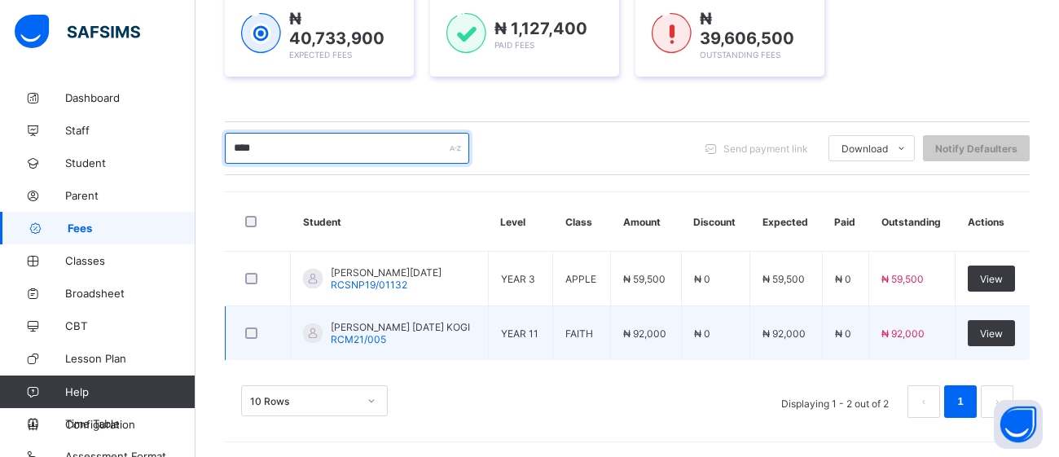
type input "****"
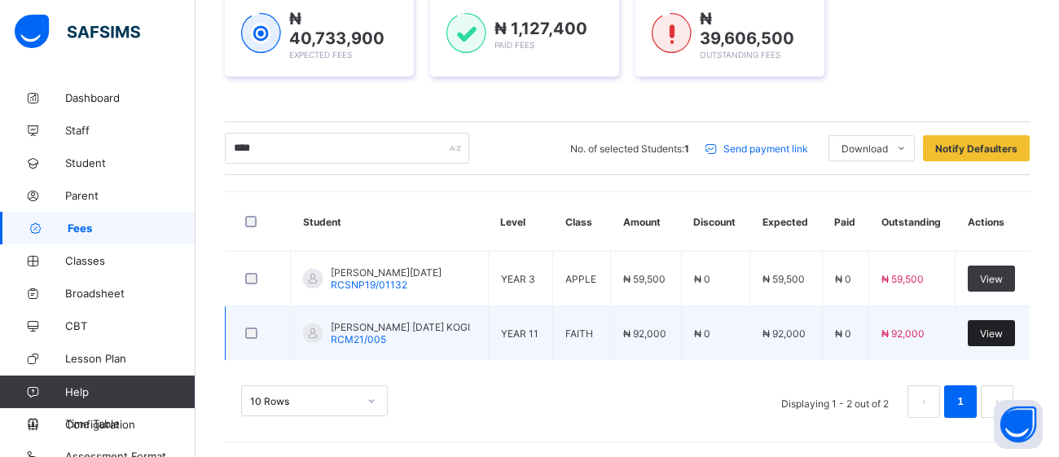
click at [992, 329] on span "View" at bounding box center [991, 333] width 23 height 12
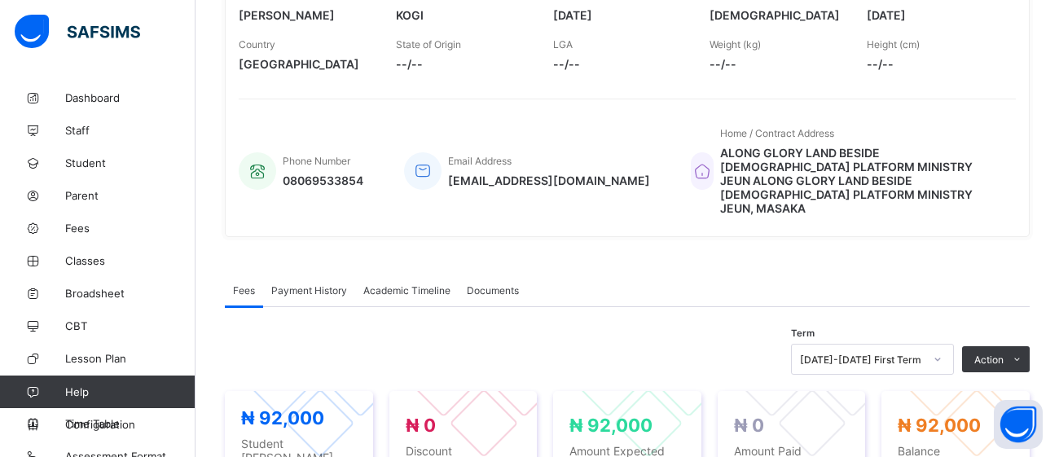
scroll to position [295, 0]
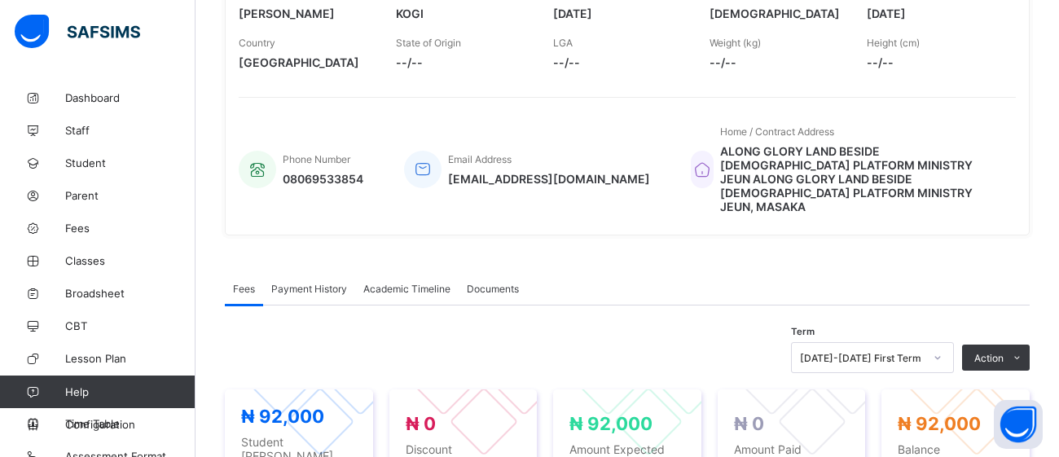
click at [303, 283] on span "Payment History" at bounding box center [309, 289] width 76 height 12
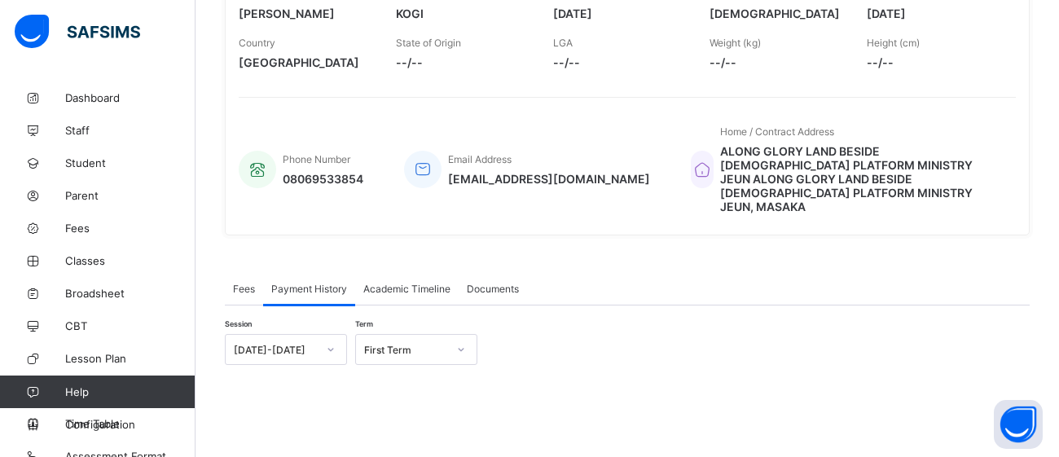
click at [237, 283] on span "Fees" at bounding box center [244, 289] width 22 height 12
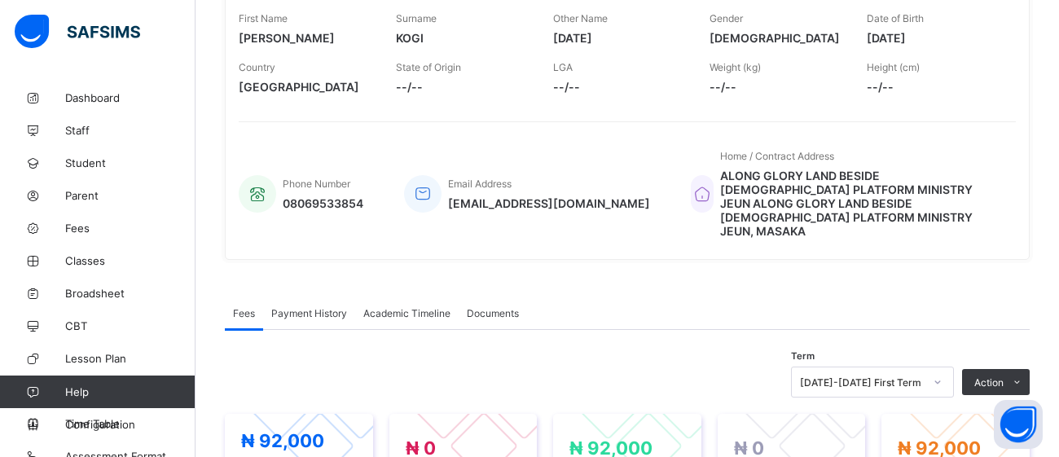
scroll to position [271, 0]
click at [304, 306] on span "Payment History" at bounding box center [309, 312] width 76 height 12
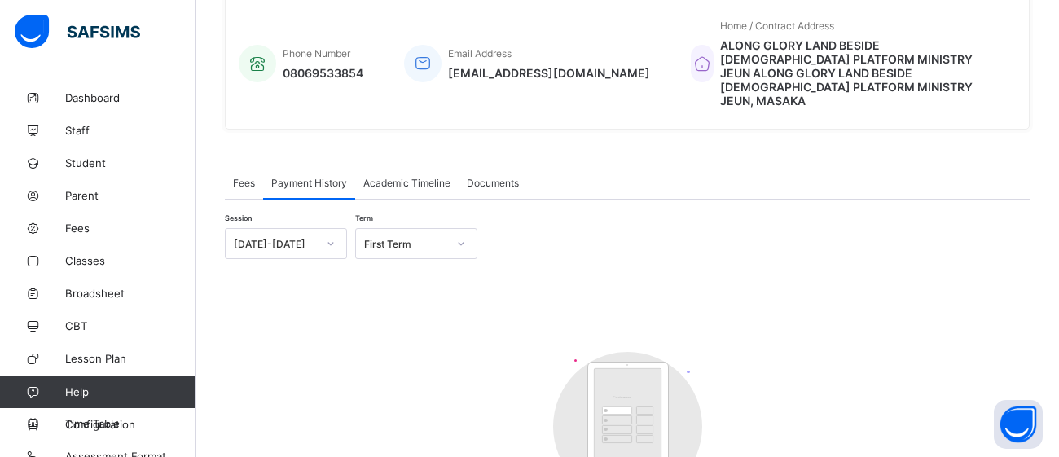
scroll to position [400, 0]
click at [419, 178] on span "Academic Timeline" at bounding box center [406, 184] width 87 height 12
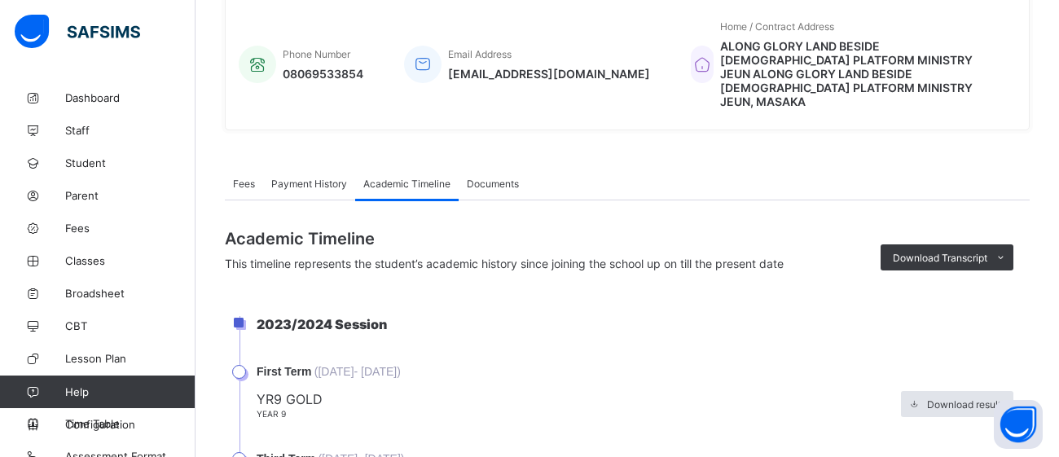
click at [498, 178] on span "Documents" at bounding box center [493, 184] width 52 height 12
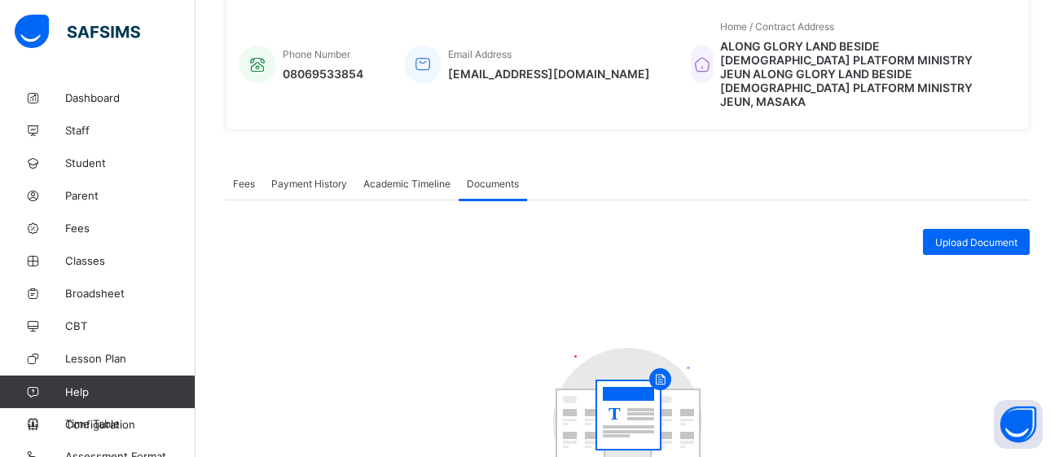
click at [249, 167] on div "Fees" at bounding box center [244, 183] width 38 height 33
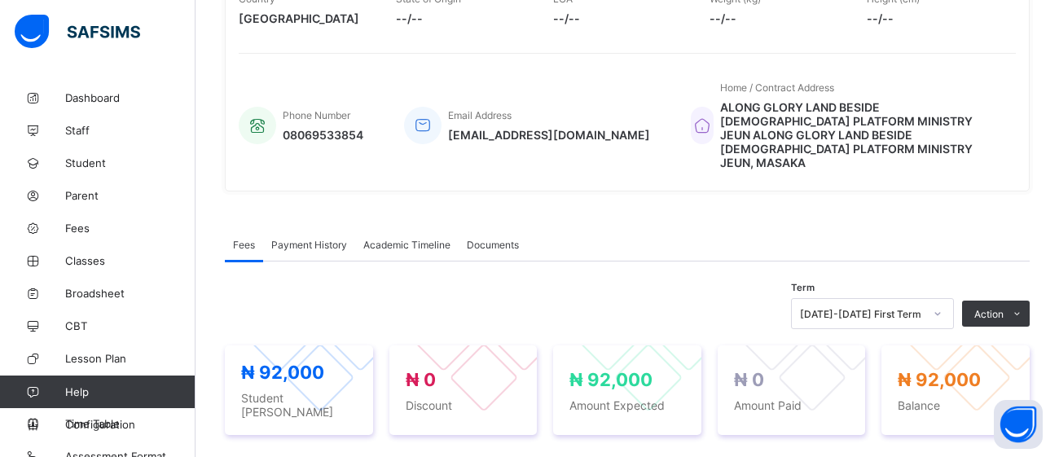
scroll to position [340, 0]
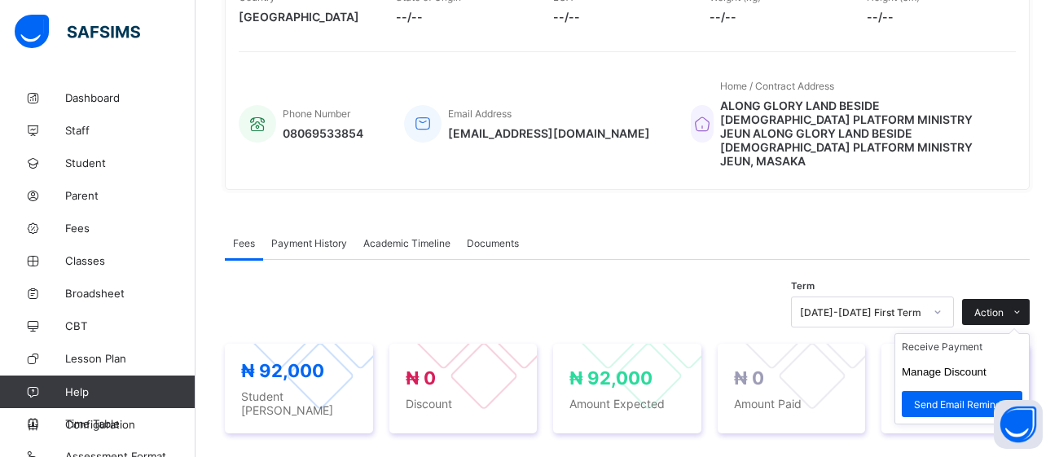
click at [1007, 299] on span at bounding box center [1016, 312] width 26 height 26
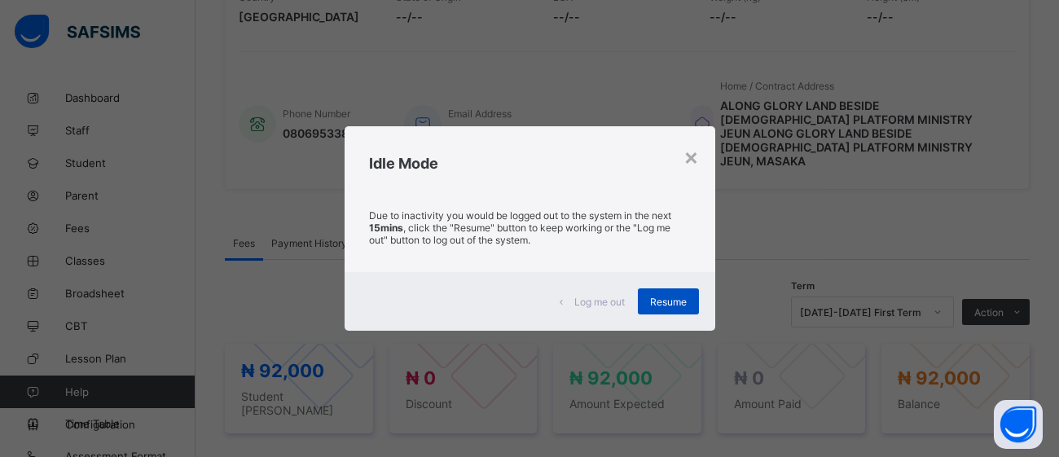
click at [658, 305] on span "Resume" at bounding box center [668, 302] width 37 height 12
